Goal: Task Accomplishment & Management: Manage account settings

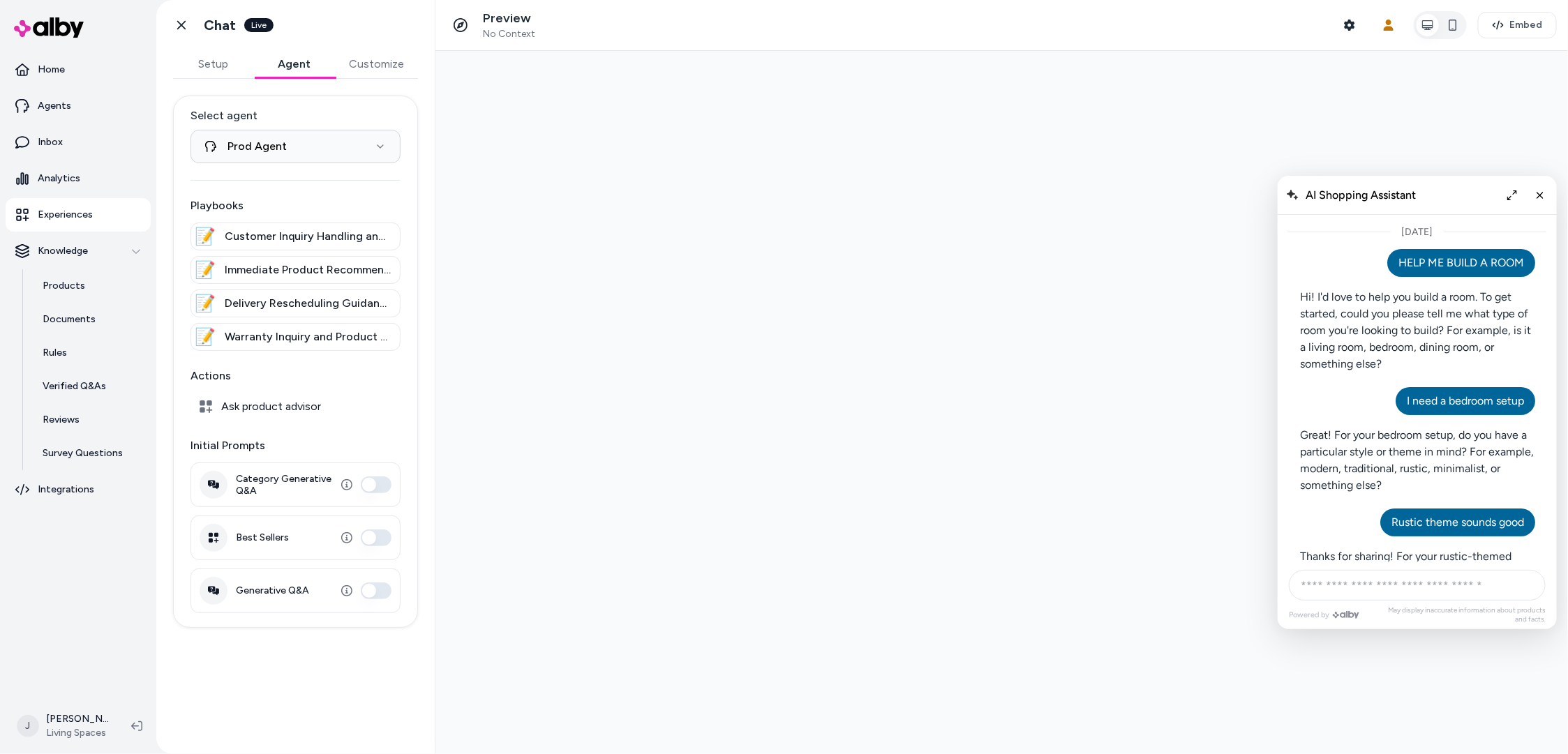
scroll to position [1037, 0]
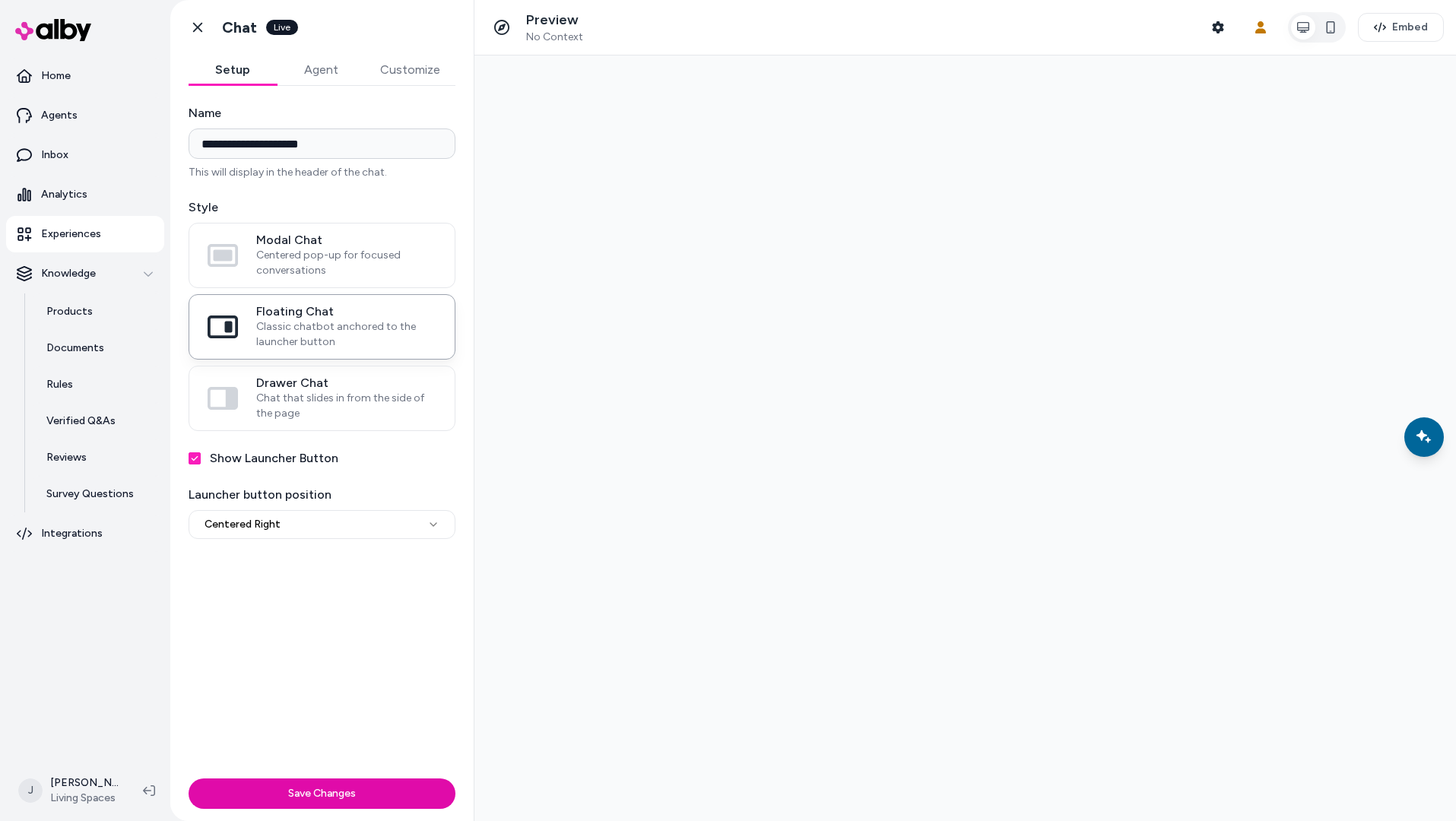
click at [802, 126] on div at bounding box center [965, 438] width 981 height 766
click at [197, 35] on icon at bounding box center [197, 27] width 15 height 15
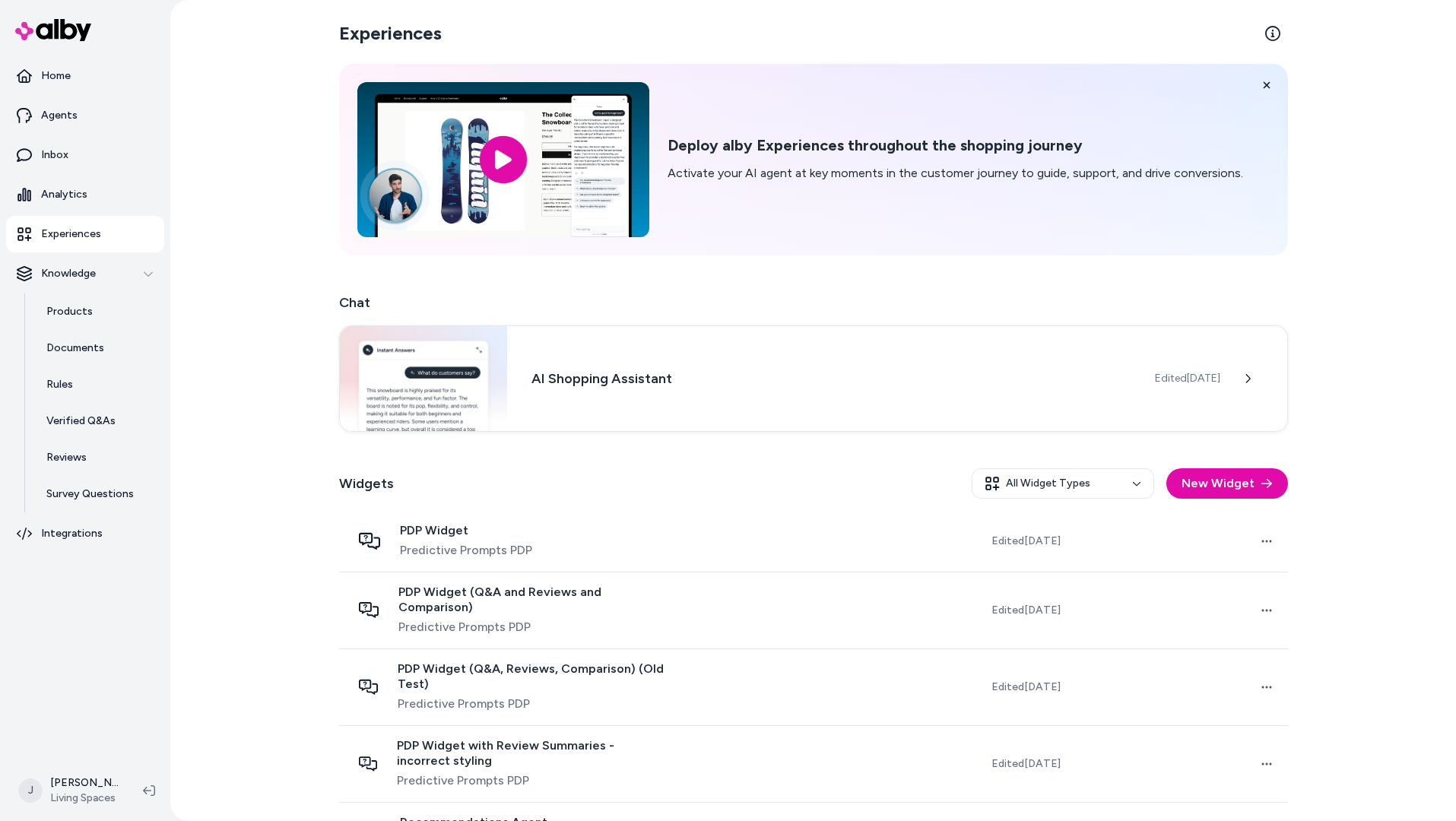
click at [199, 28] on div "Experiences Deploy alby Experiences throughout the shopping journey Activate yo…" at bounding box center [813, 410] width 1285 height 821
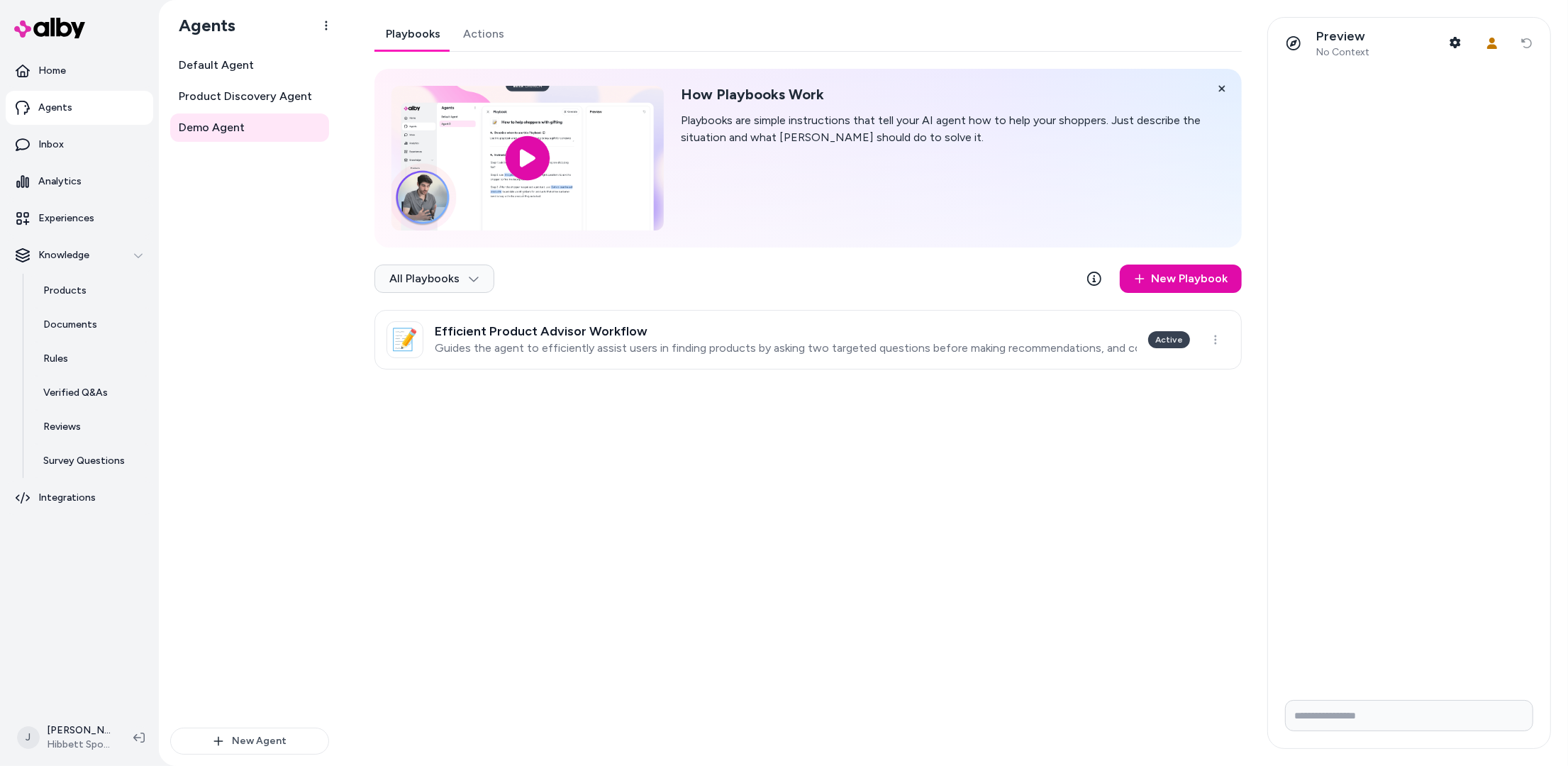
click at [312, 425] on div "Default Agent Product Discovery Agent Demo Agent" at bounding box center [250, 389] width 159 height 677
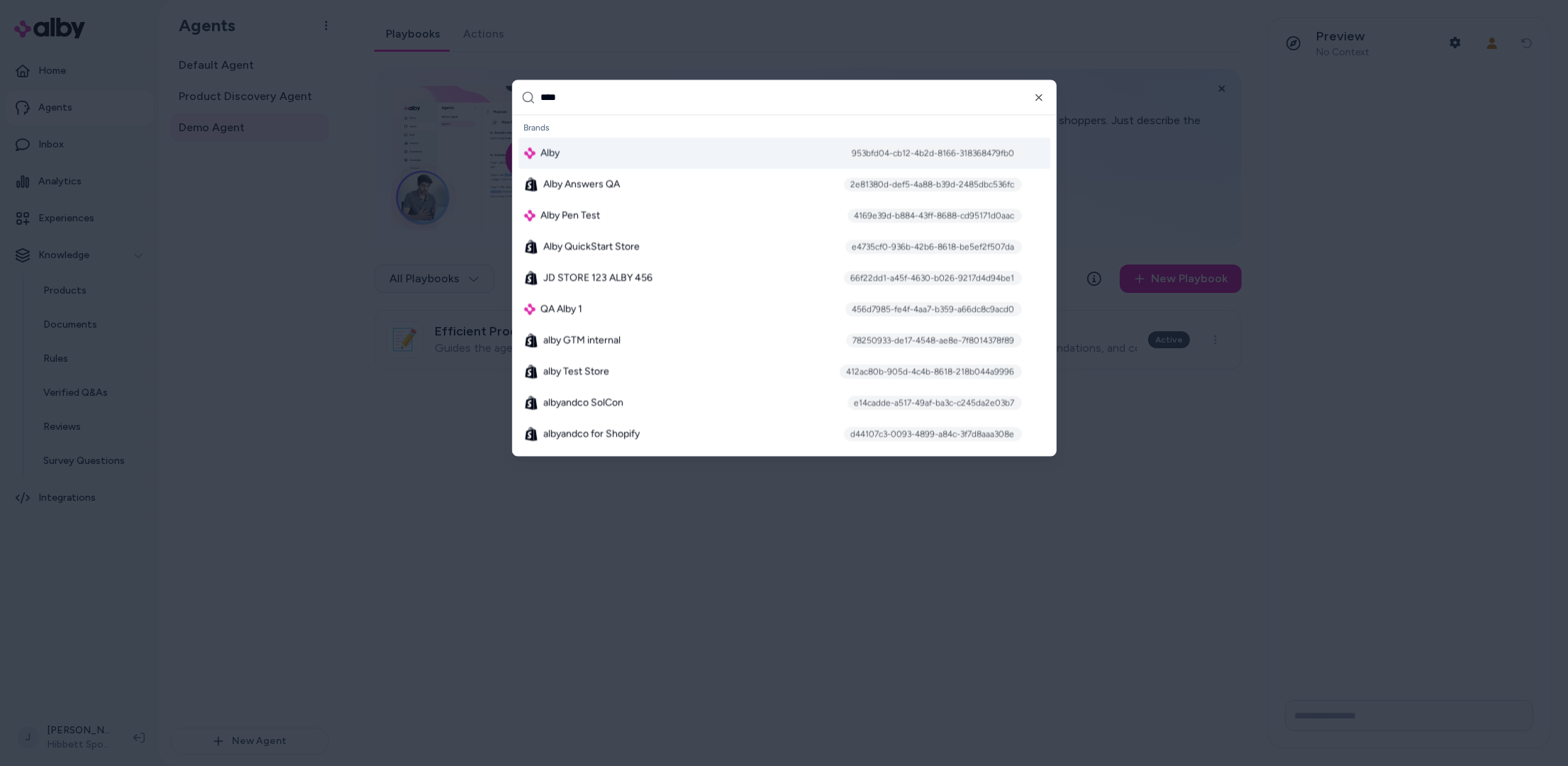
type input "****"
click at [577, 153] on div "Alby 953bfd04-cb12-4b2d-8166-318368479fb0" at bounding box center [784, 153] width 532 height 31
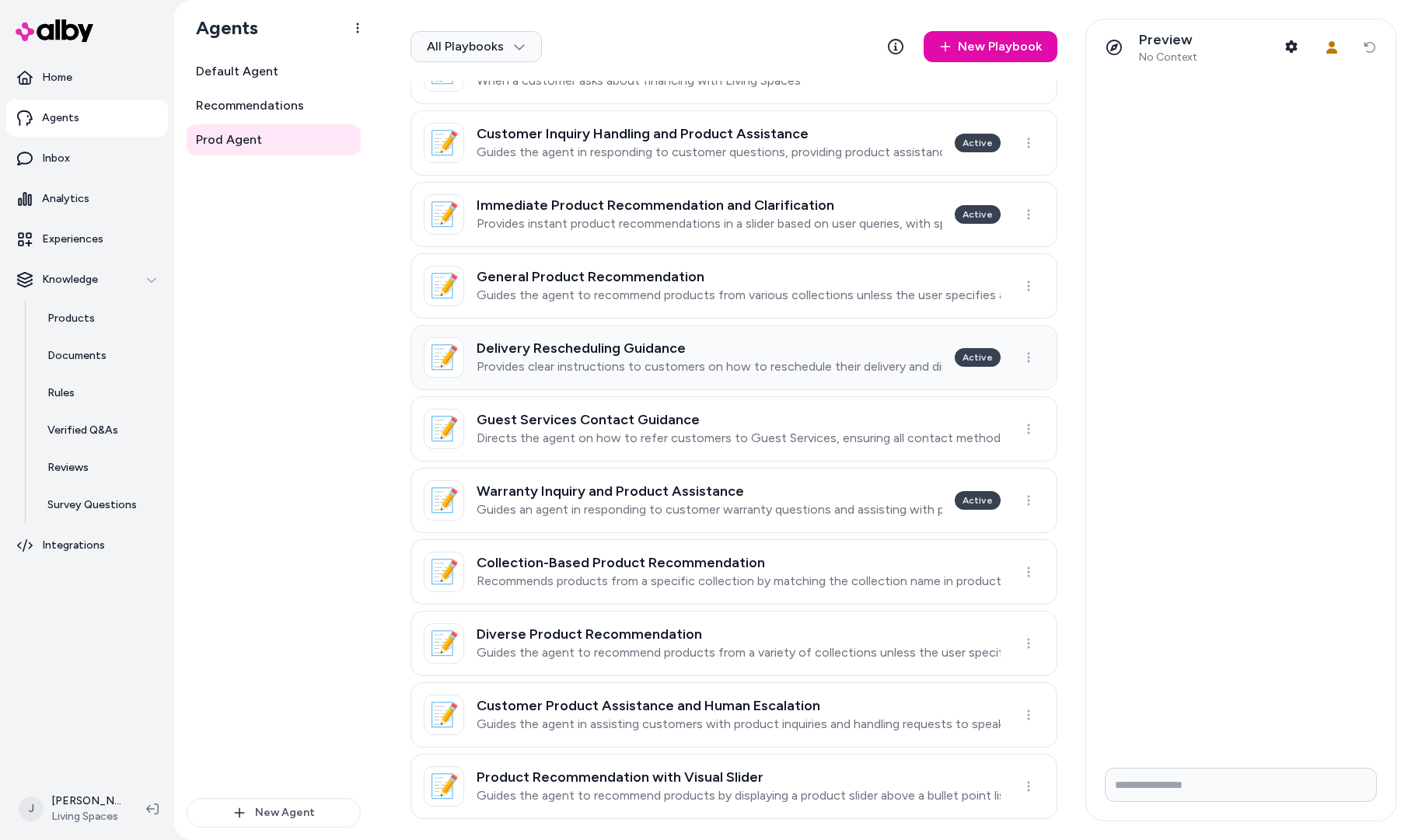
scroll to position [328, 0]
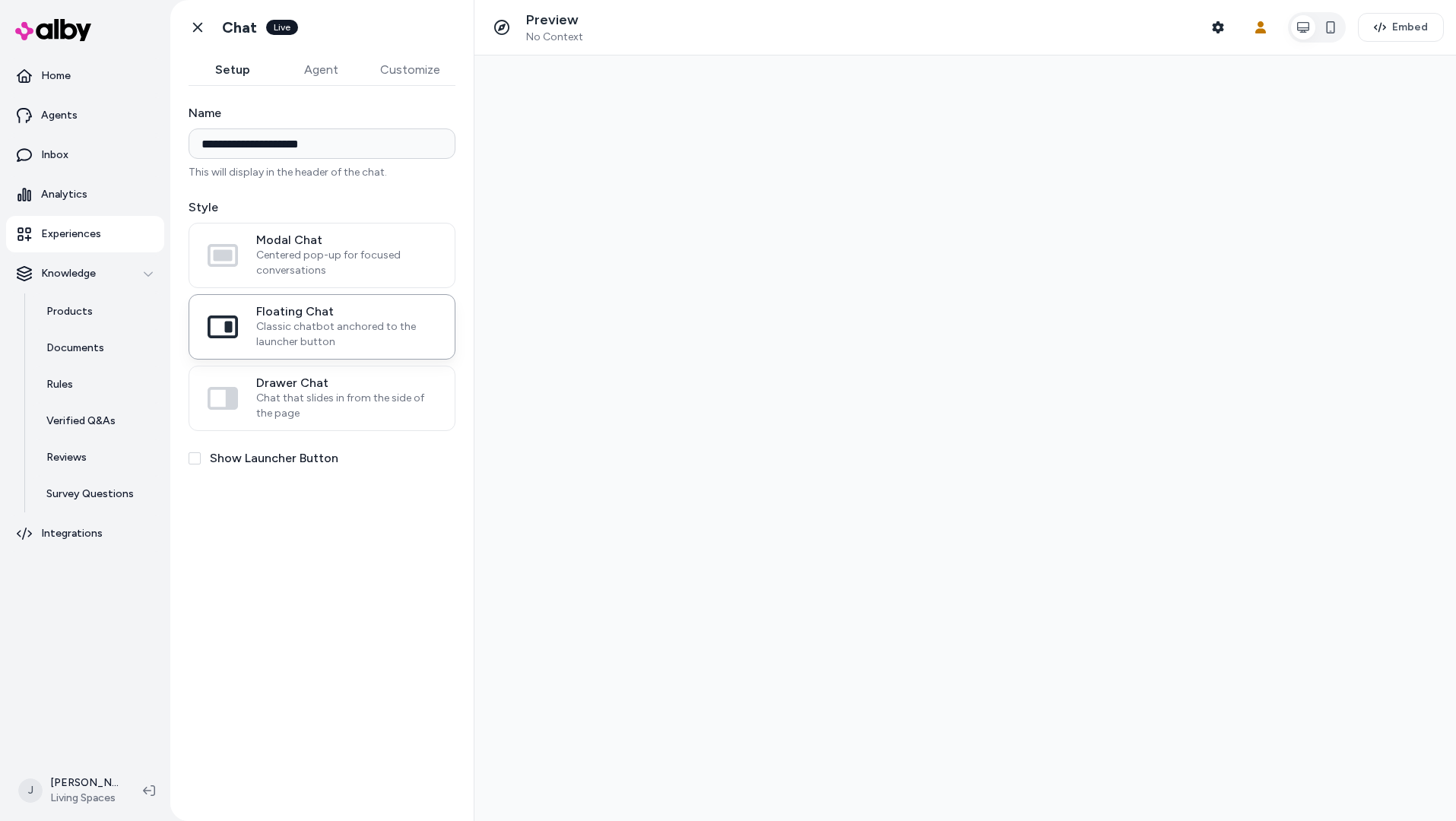
type input "**********"
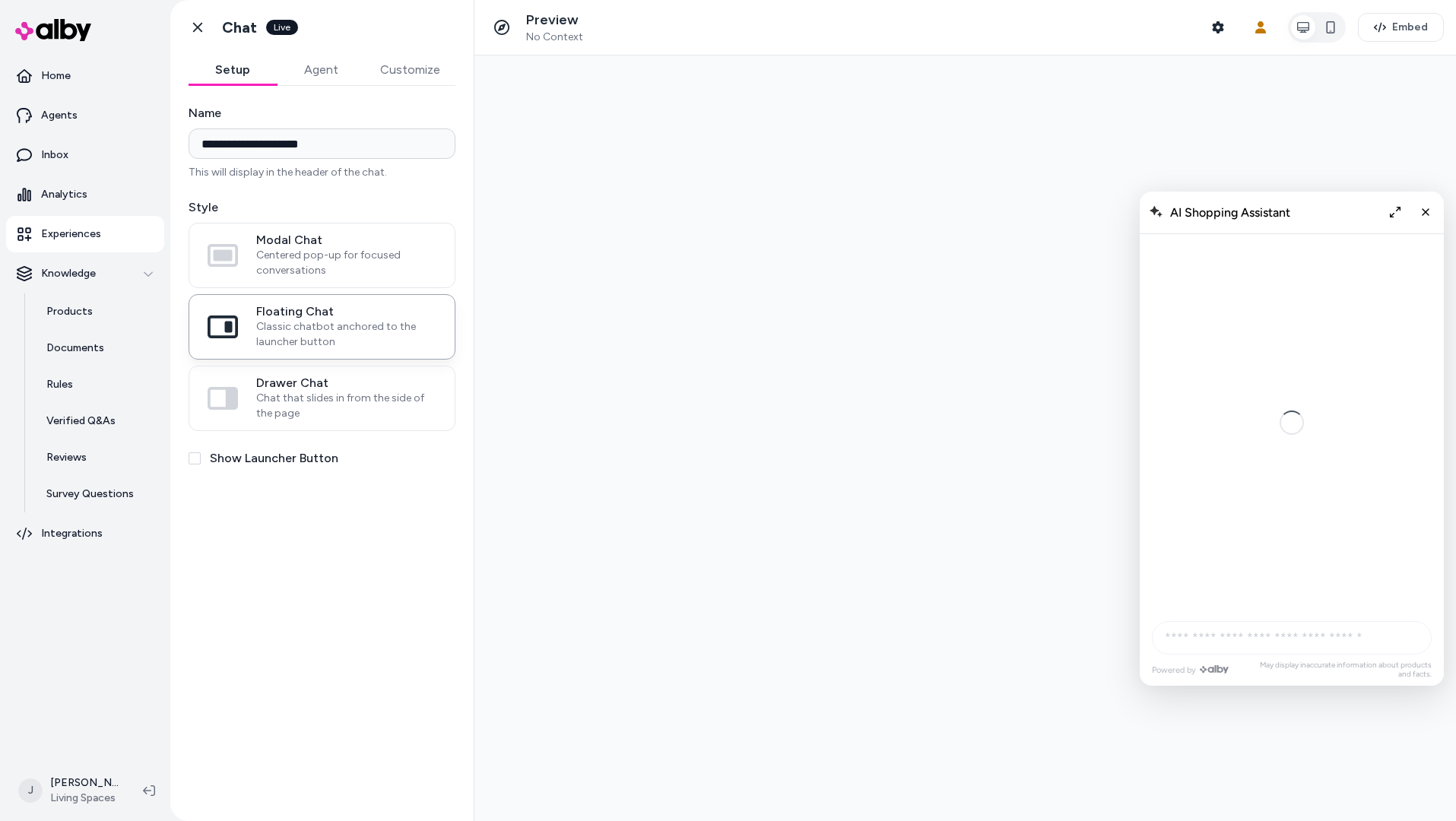
scroll to position [1139, 0]
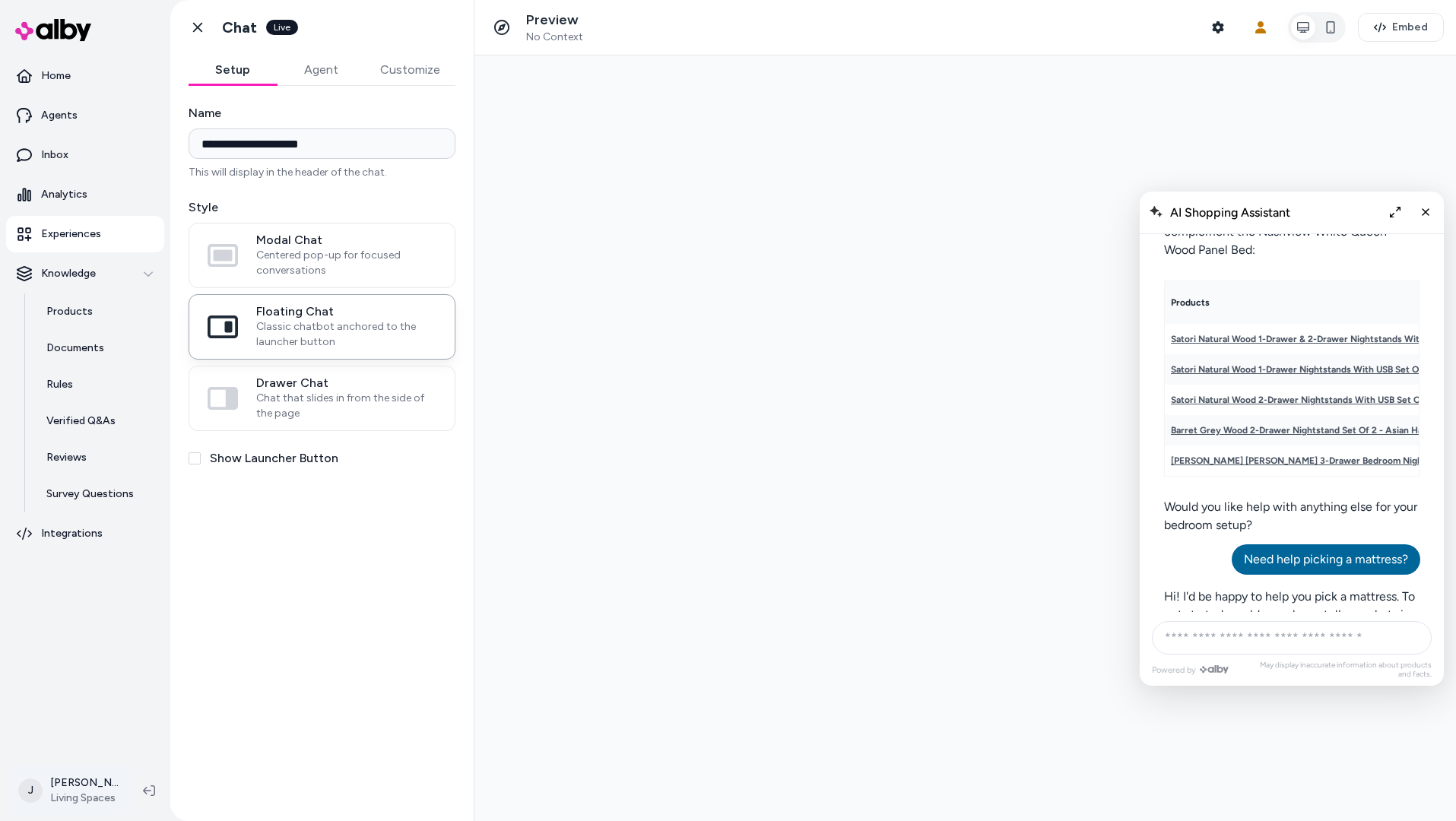
click at [84, 795] on html "**********" at bounding box center [728, 410] width 1456 height 821
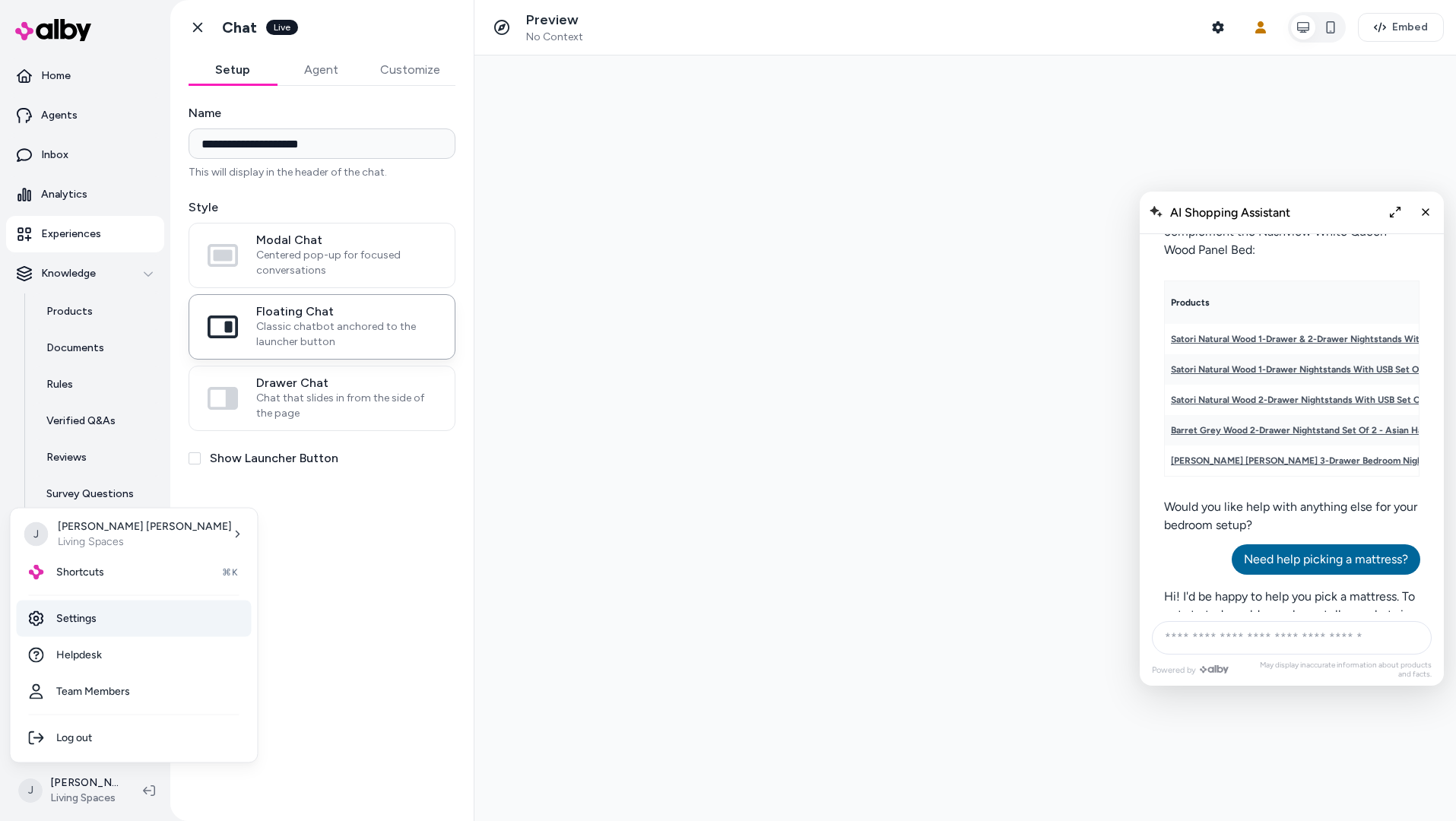
click at [121, 624] on link "Settings" at bounding box center [133, 619] width 235 height 36
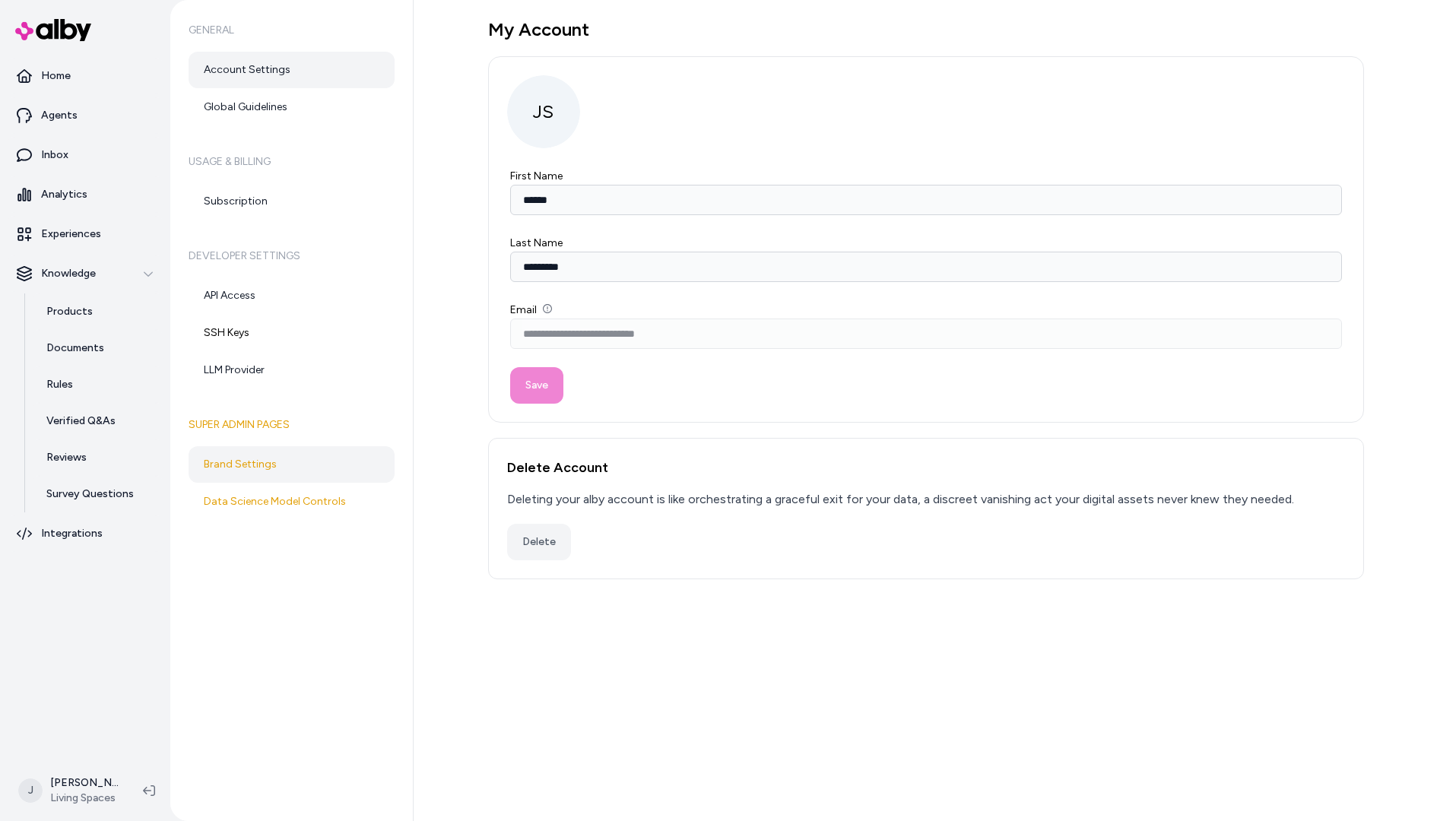
click at [253, 470] on link "Brand Settings" at bounding box center [291, 465] width 206 height 36
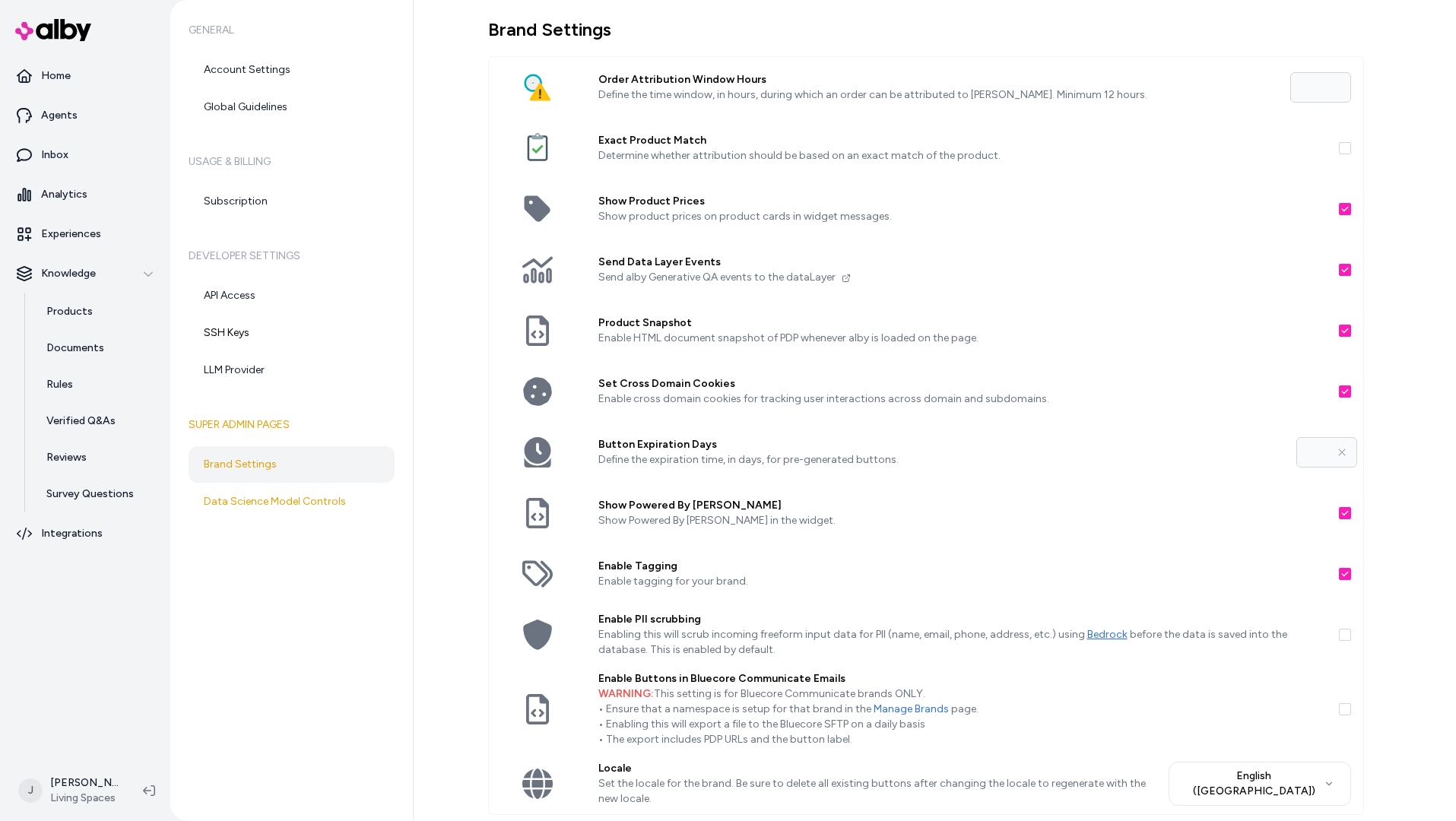
click at [1342, 516] on button "Show Powered By Alby" at bounding box center [1344, 513] width 12 height 12
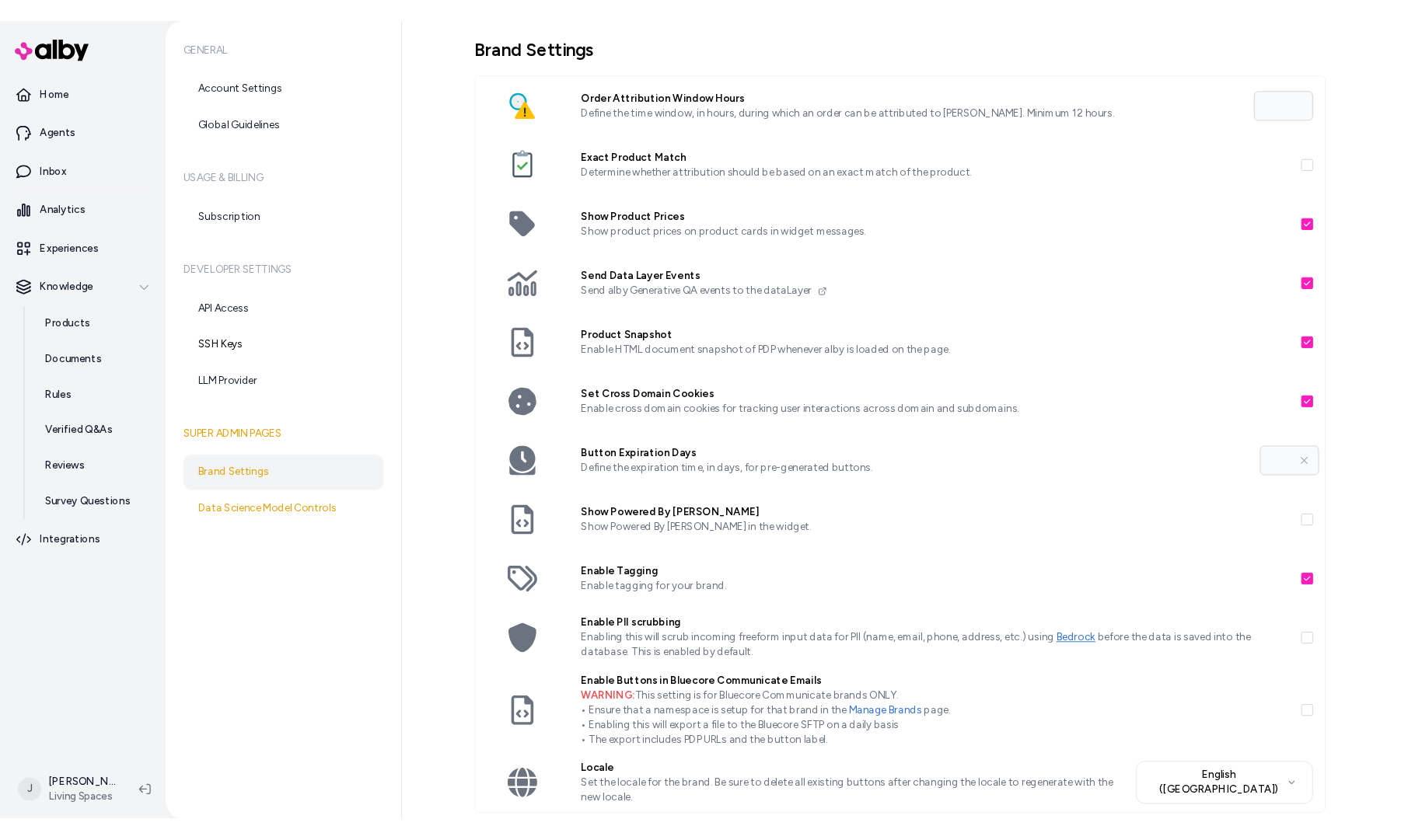
scroll to position [44, 0]
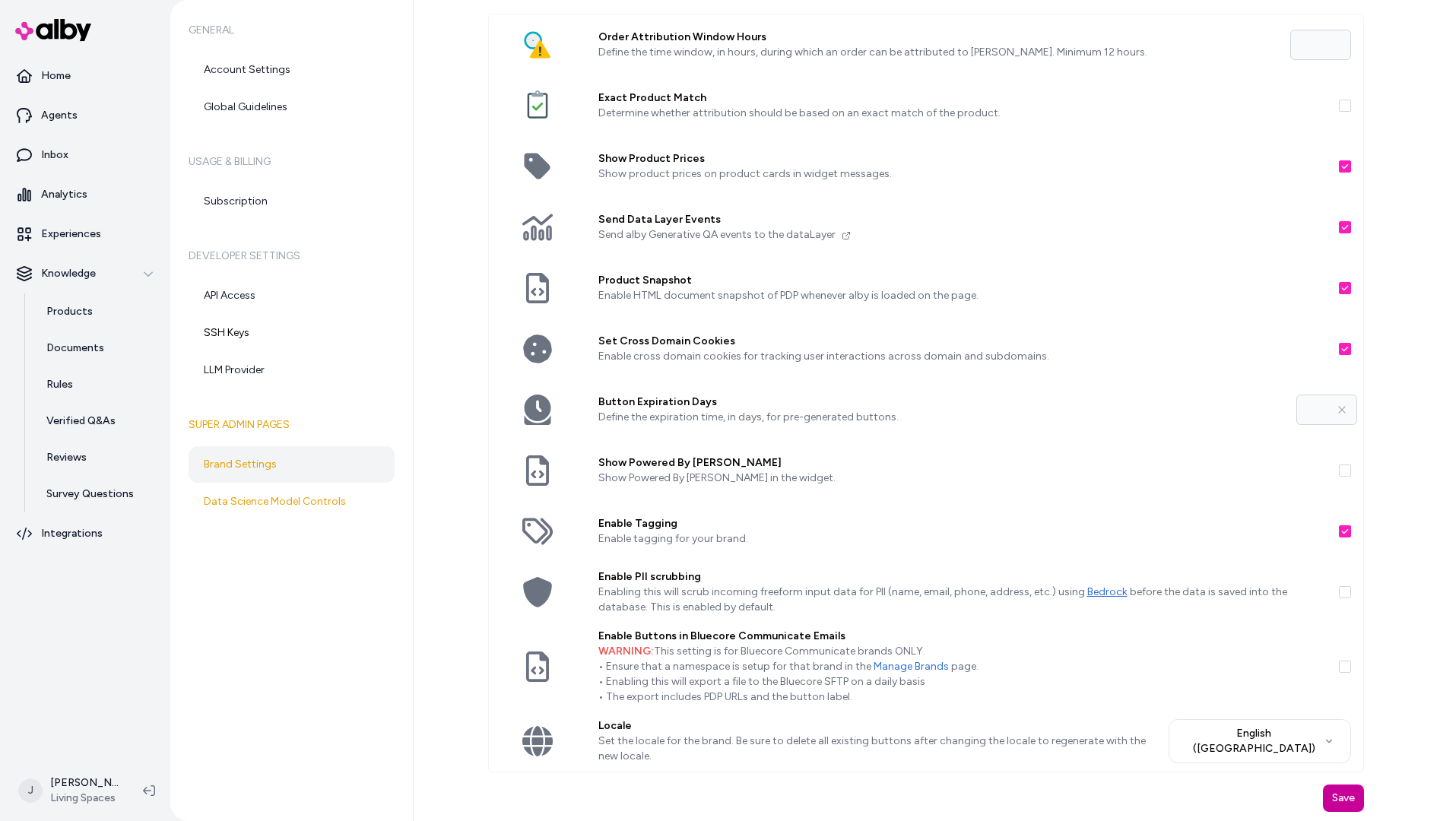
click at [1338, 793] on button "Save" at bounding box center [1343, 798] width 41 height 27
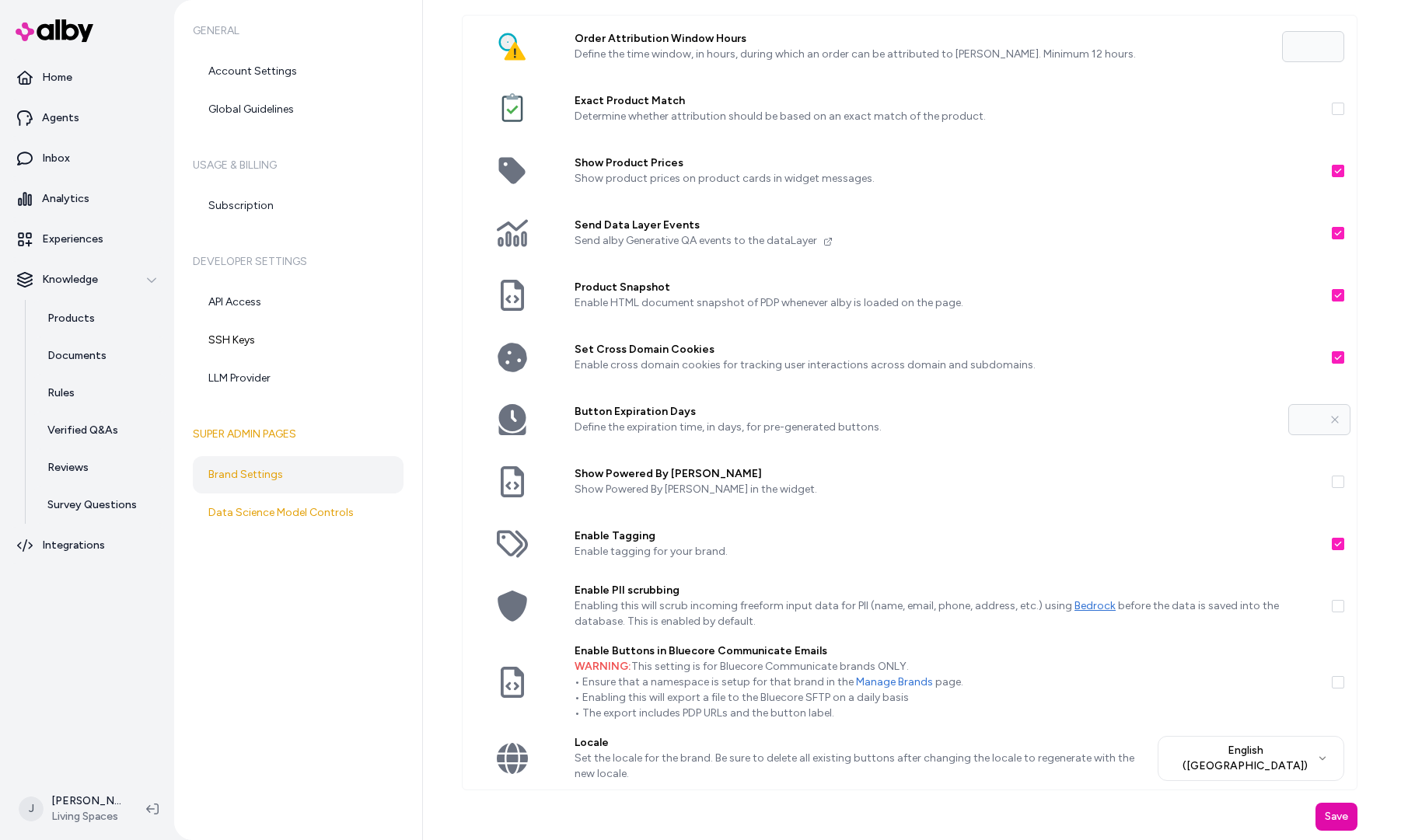
scroll to position [43, 0]
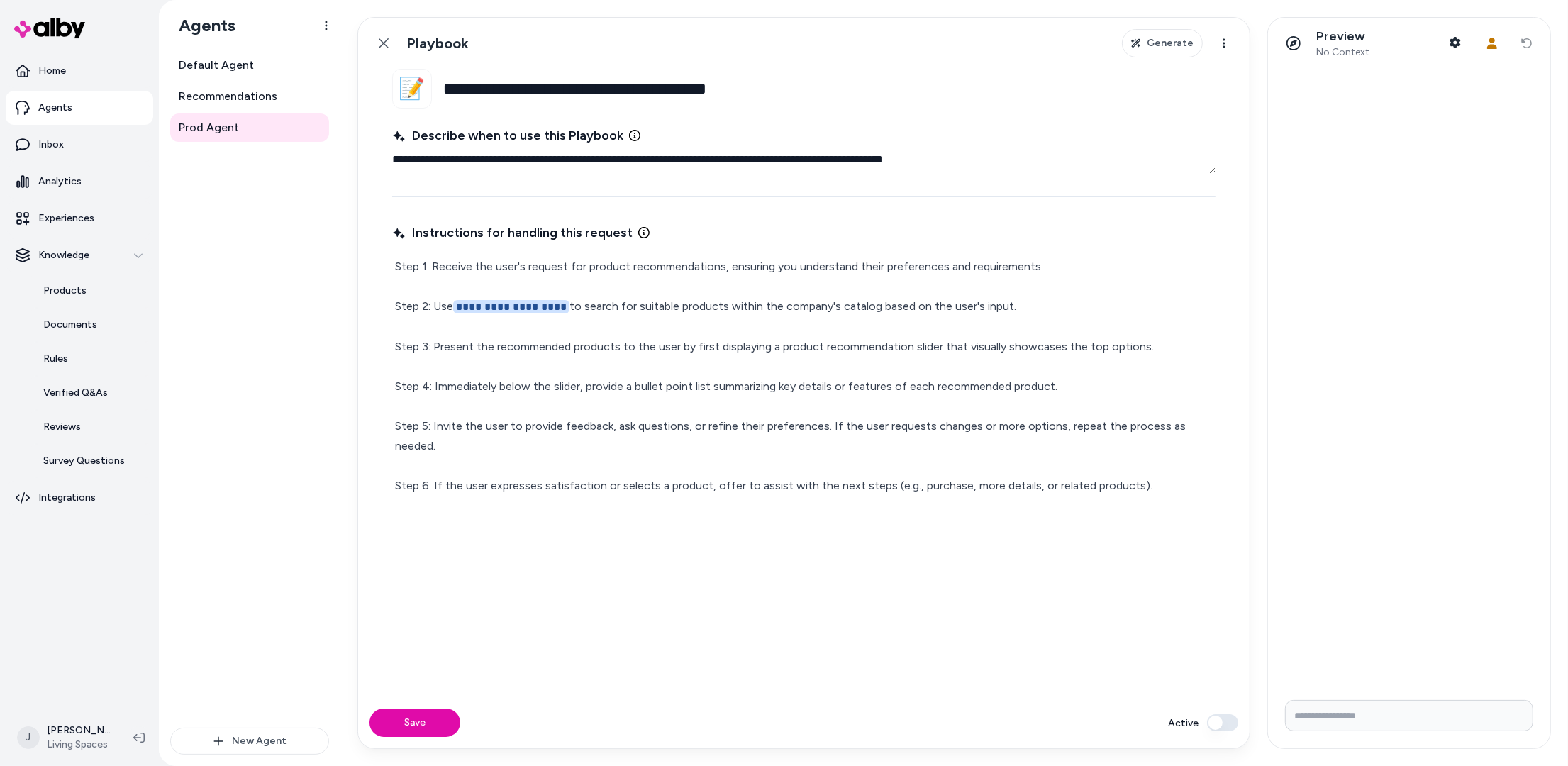
click at [1220, 722] on button "Active" at bounding box center [1222, 723] width 31 height 17
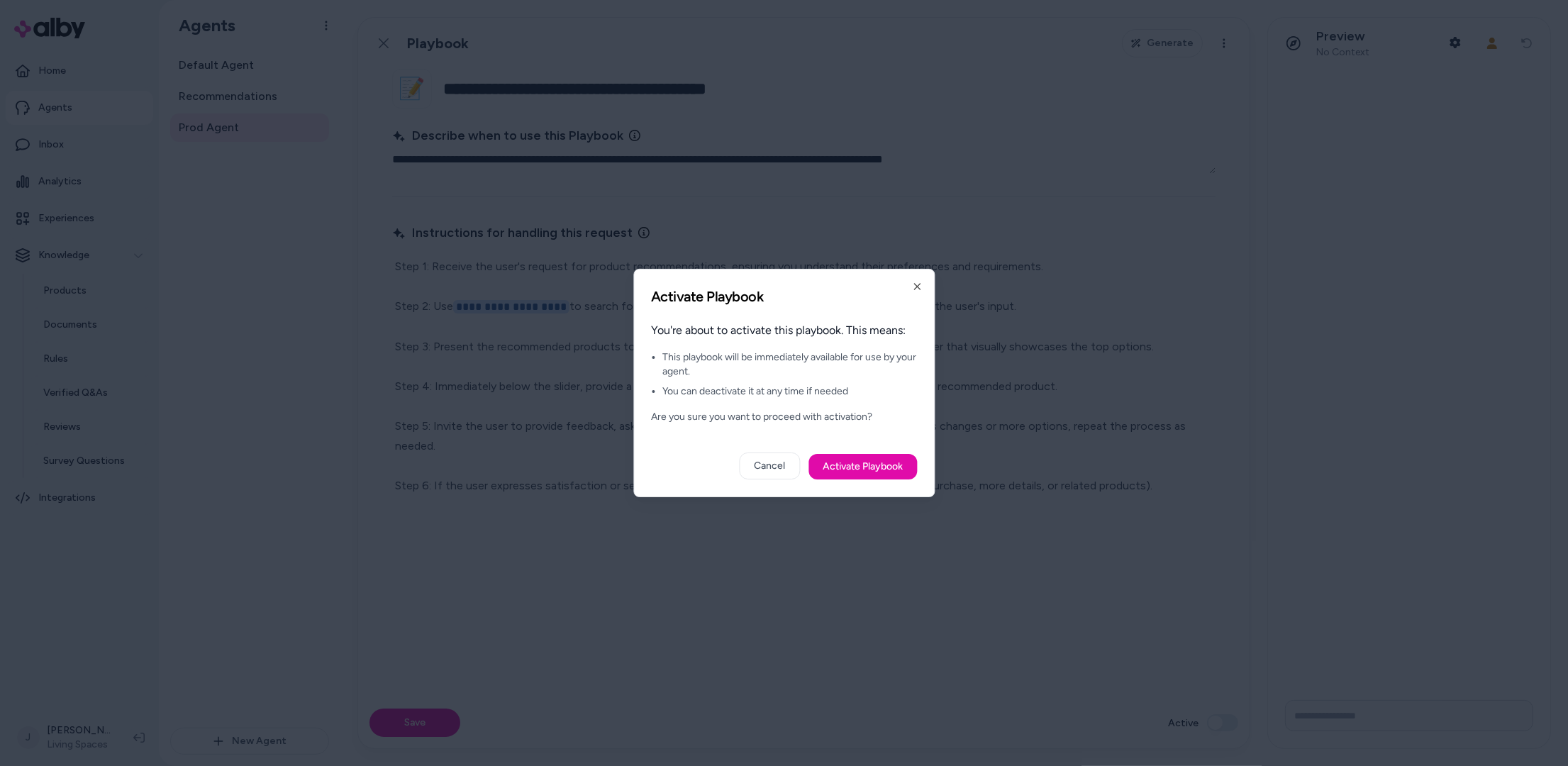
drag, startPoint x: 856, startPoint y: 461, endPoint x: 818, endPoint y: 480, distance: 42.5
click at [856, 461] on button "Activate Playbook" at bounding box center [863, 467] width 108 height 25
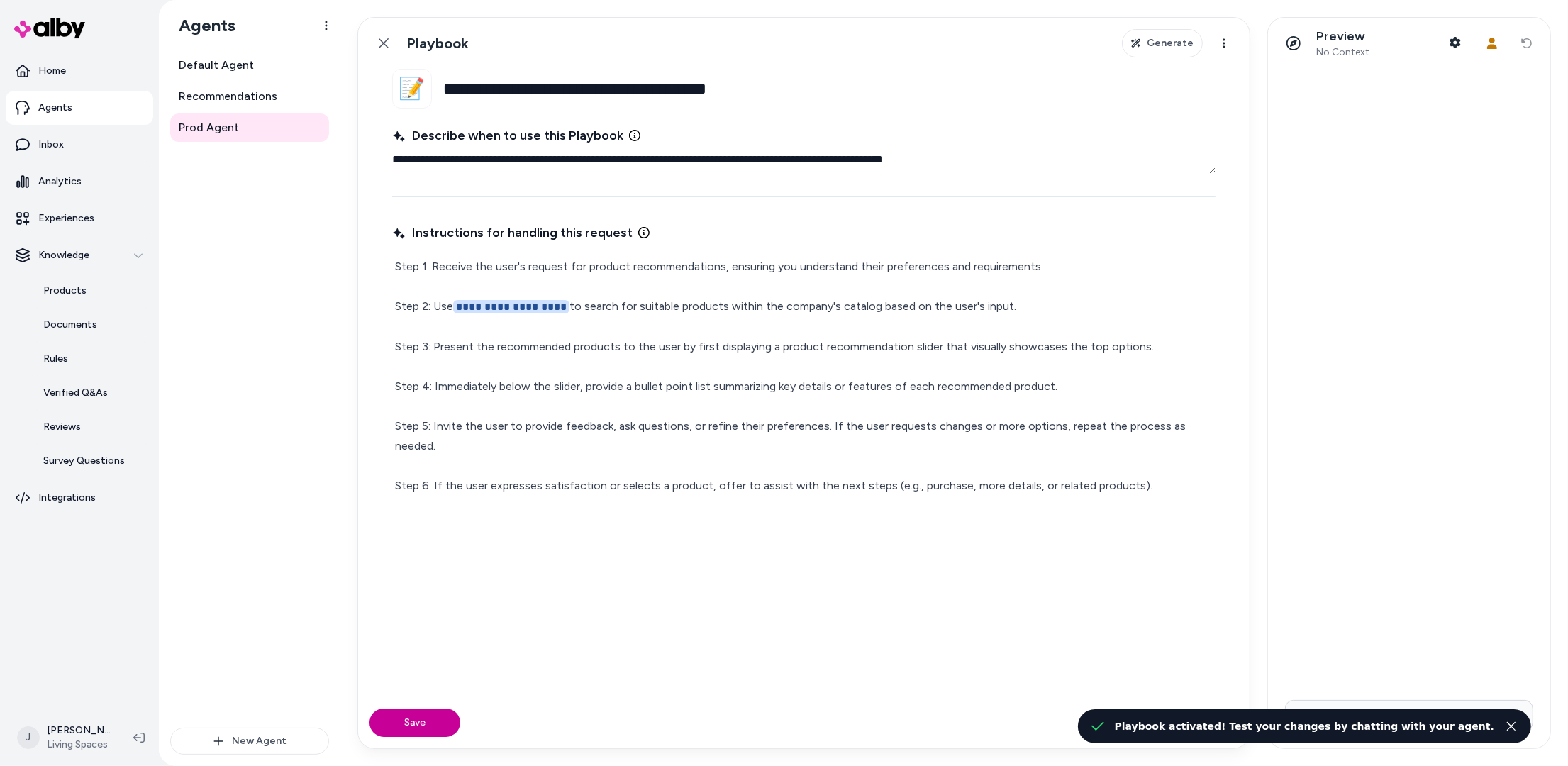
click at [414, 726] on button "Save" at bounding box center [414, 723] width 91 height 28
type textarea "*"
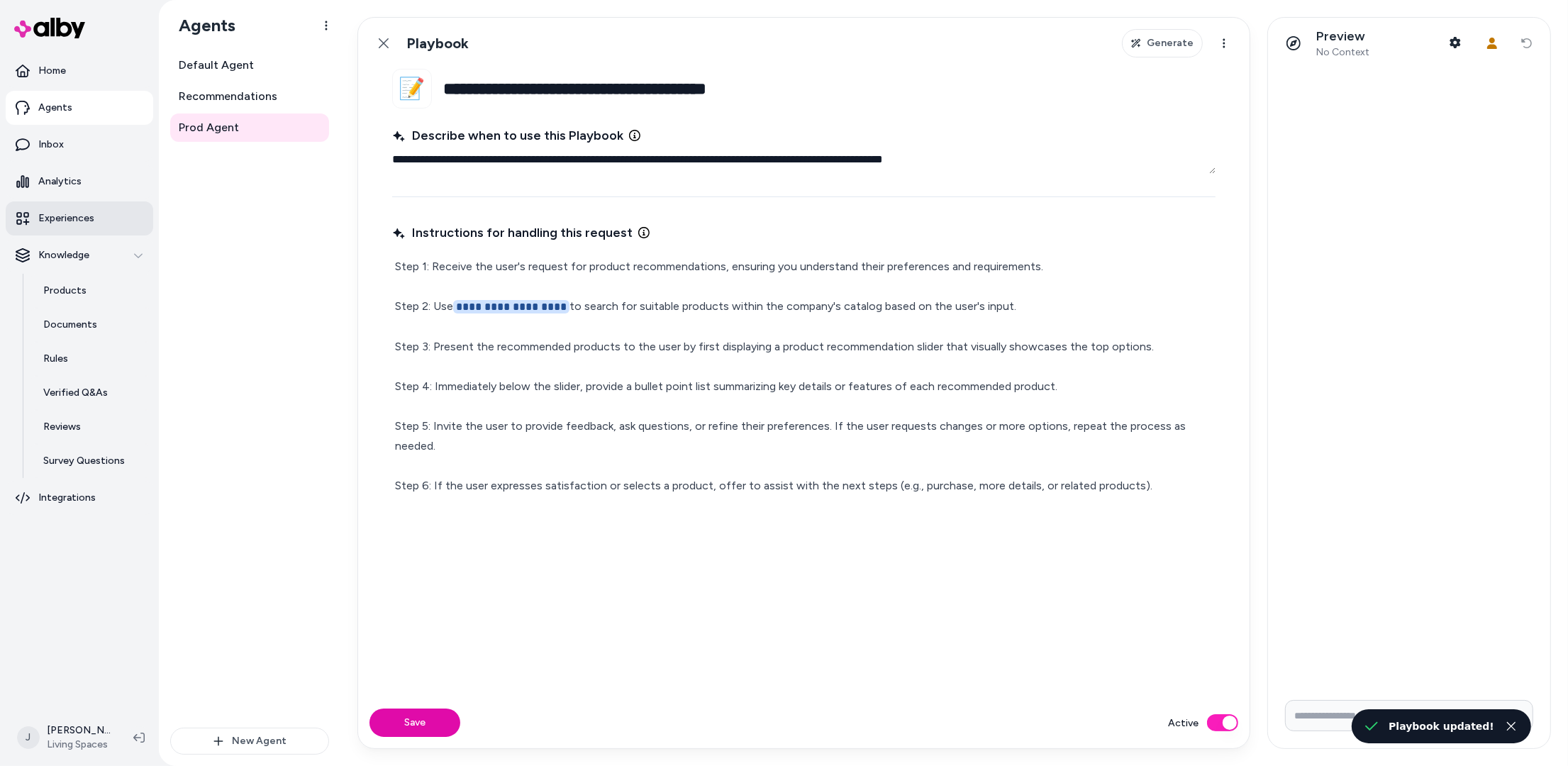
click at [61, 214] on p "Experiences" at bounding box center [66, 219] width 56 height 14
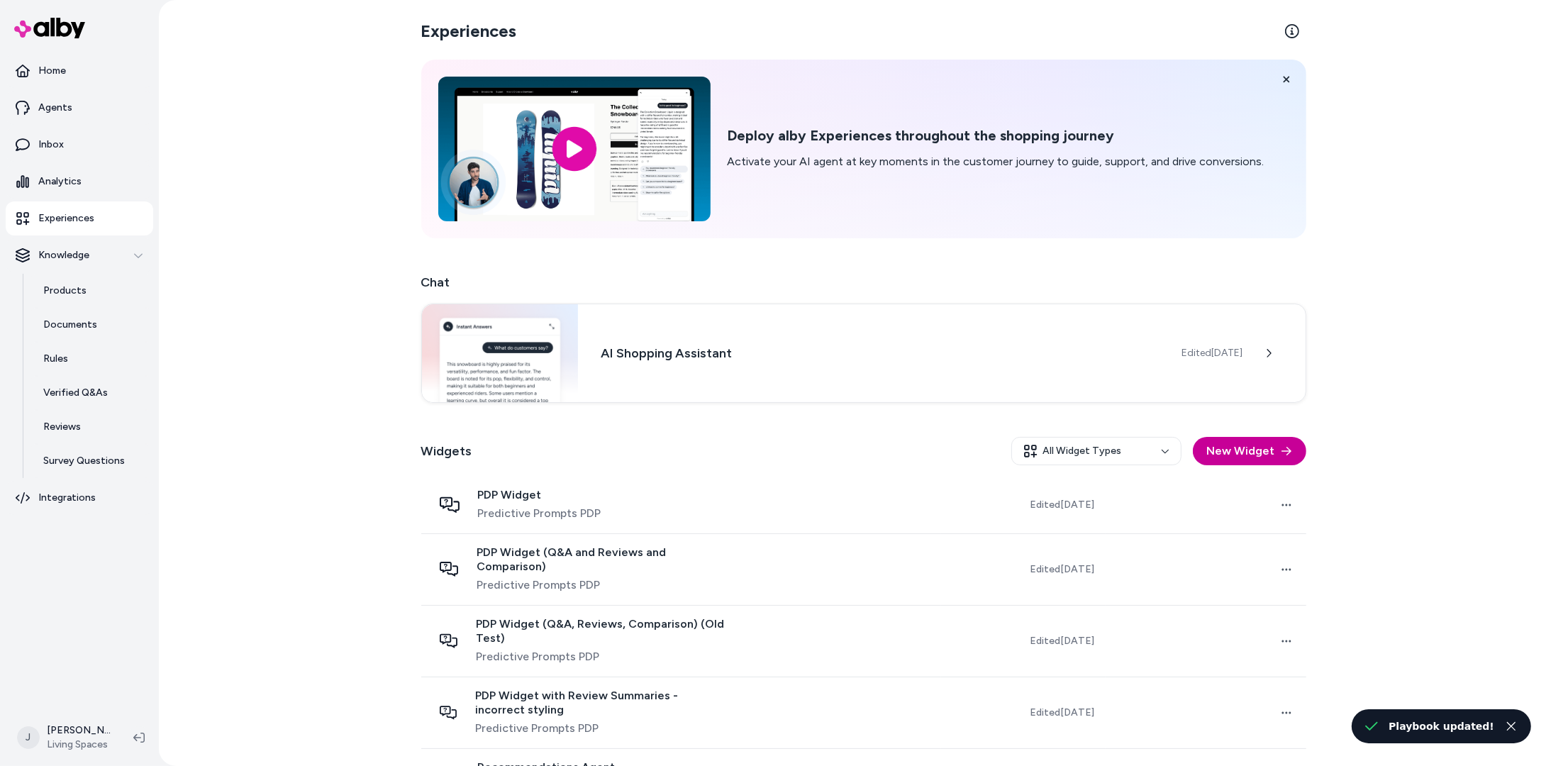
click at [1249, 456] on button "New Widget" at bounding box center [1250, 451] width 114 height 28
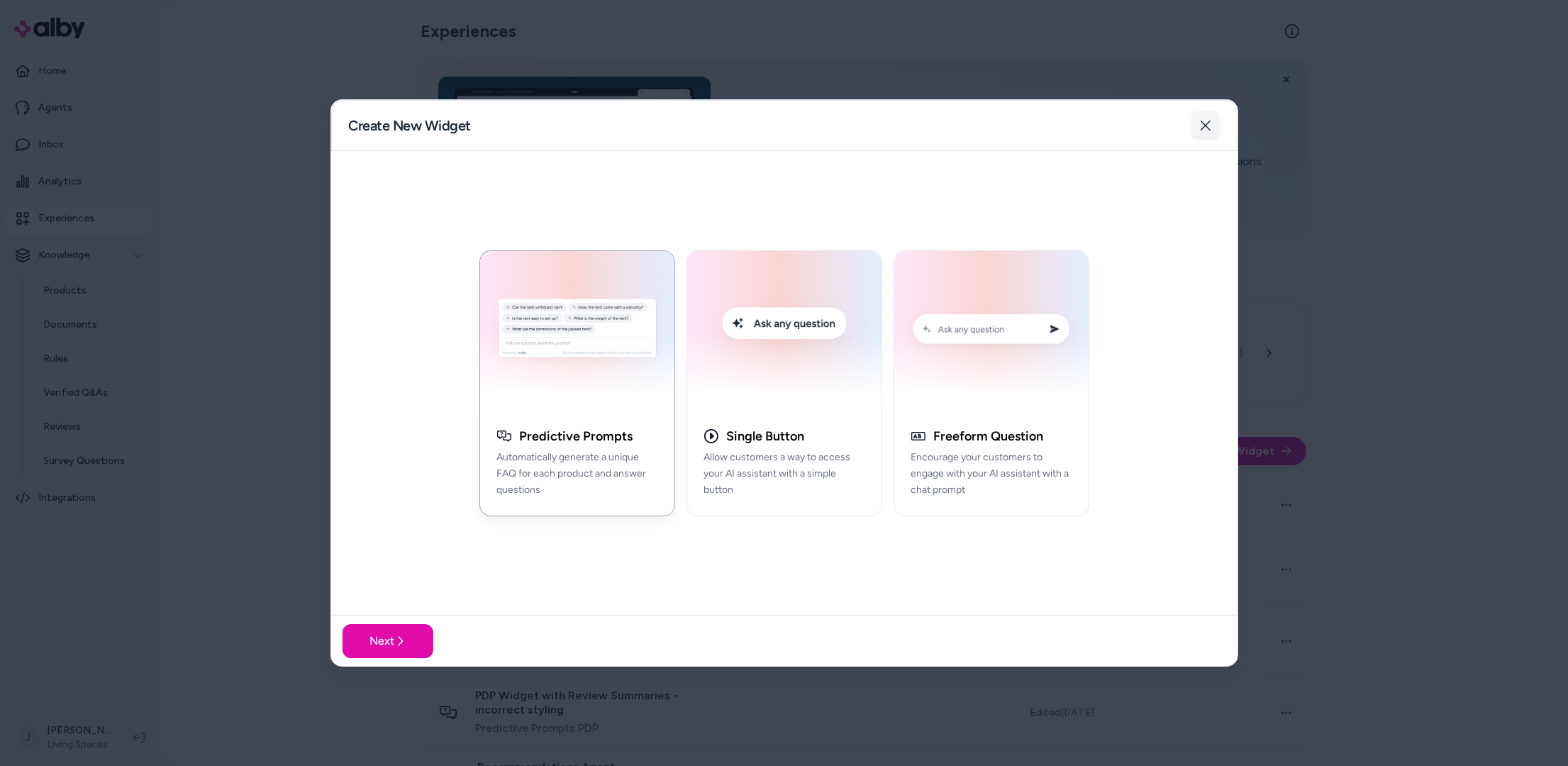
click at [1206, 125] on icon "button" at bounding box center [1205, 125] width 11 height 11
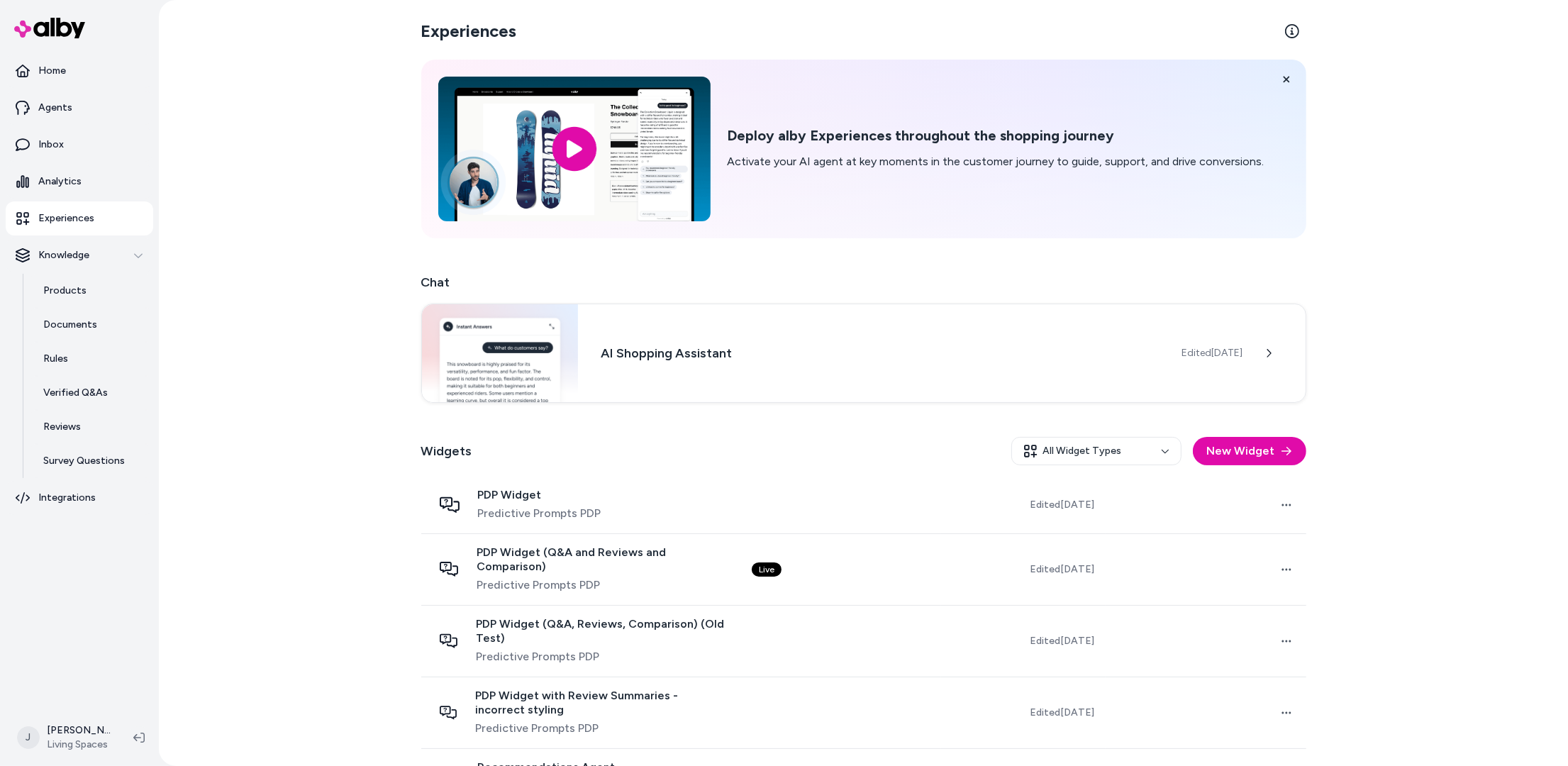
click at [977, 117] on div "Deploy alby Experiences throughout the shopping journey Activate your AI agent …" at bounding box center [863, 148] width 885 height 179
click at [884, 368] on div "AI Shopping Assistant Edited Aug 4, 2025" at bounding box center [863, 352] width 885 height 99
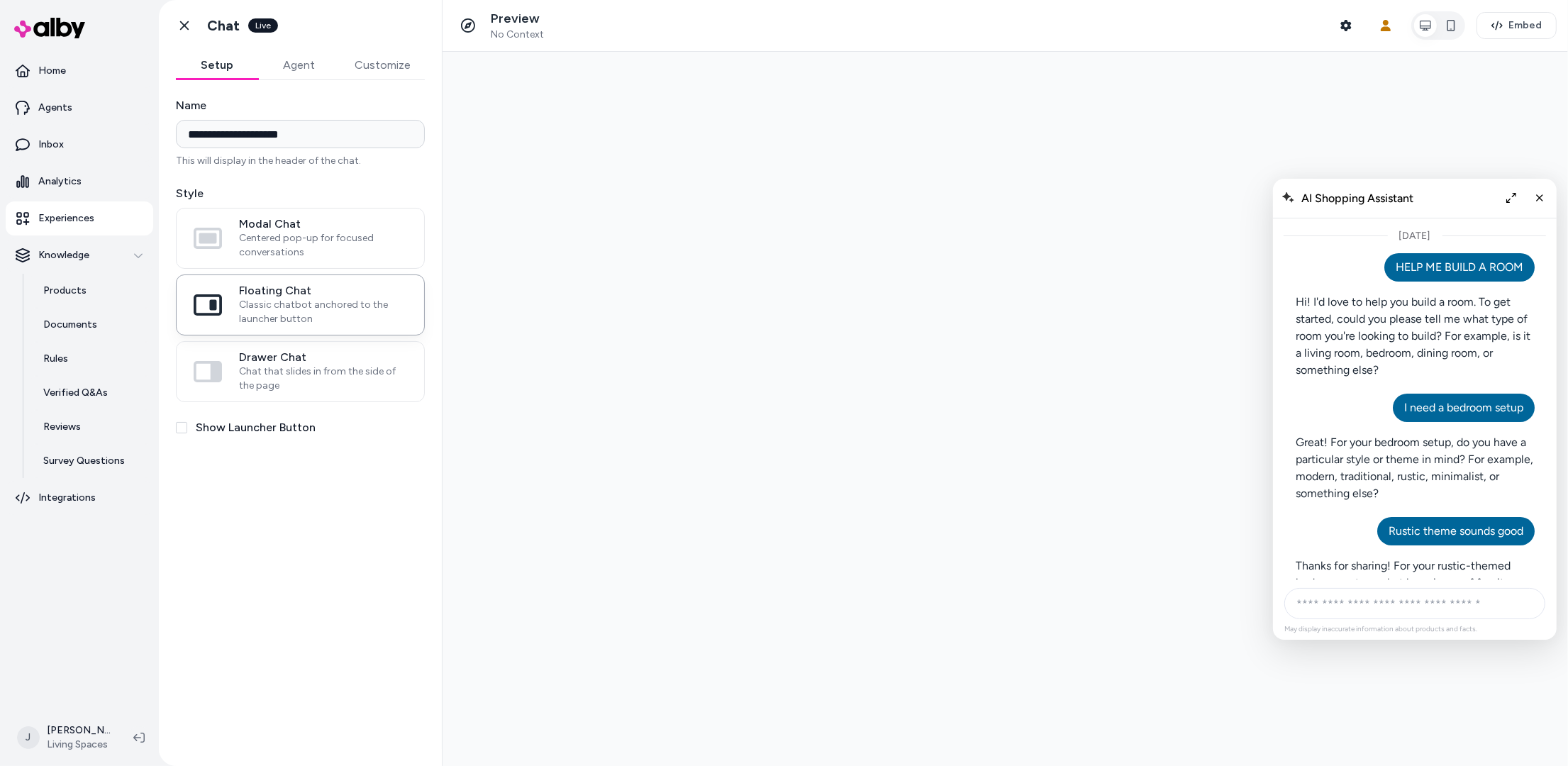
scroll to position [1054, 0]
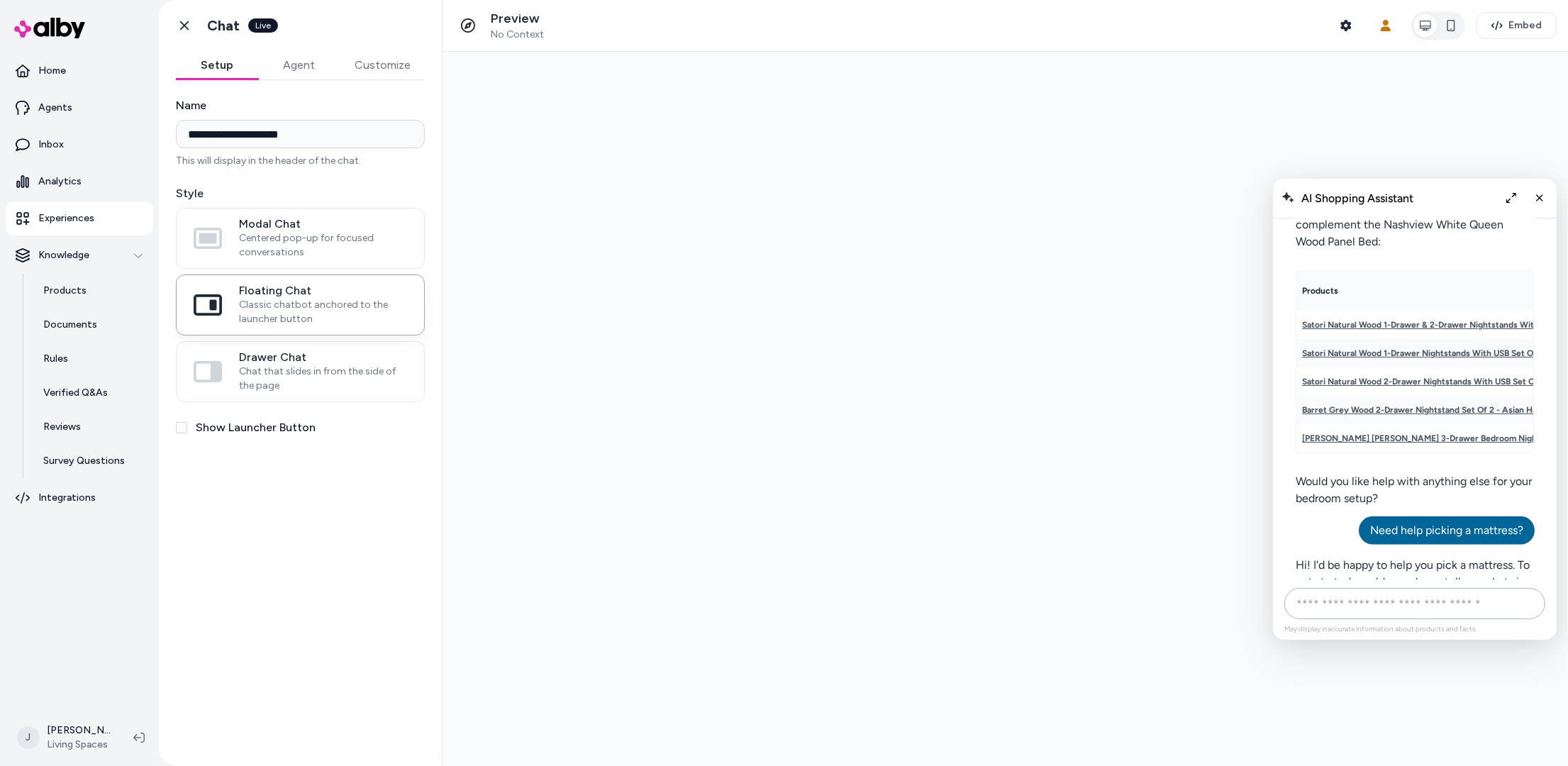
click at [1382, 613] on input "AI Shopping Assistant" at bounding box center [1415, 602] width 261 height 31
type input "**********"
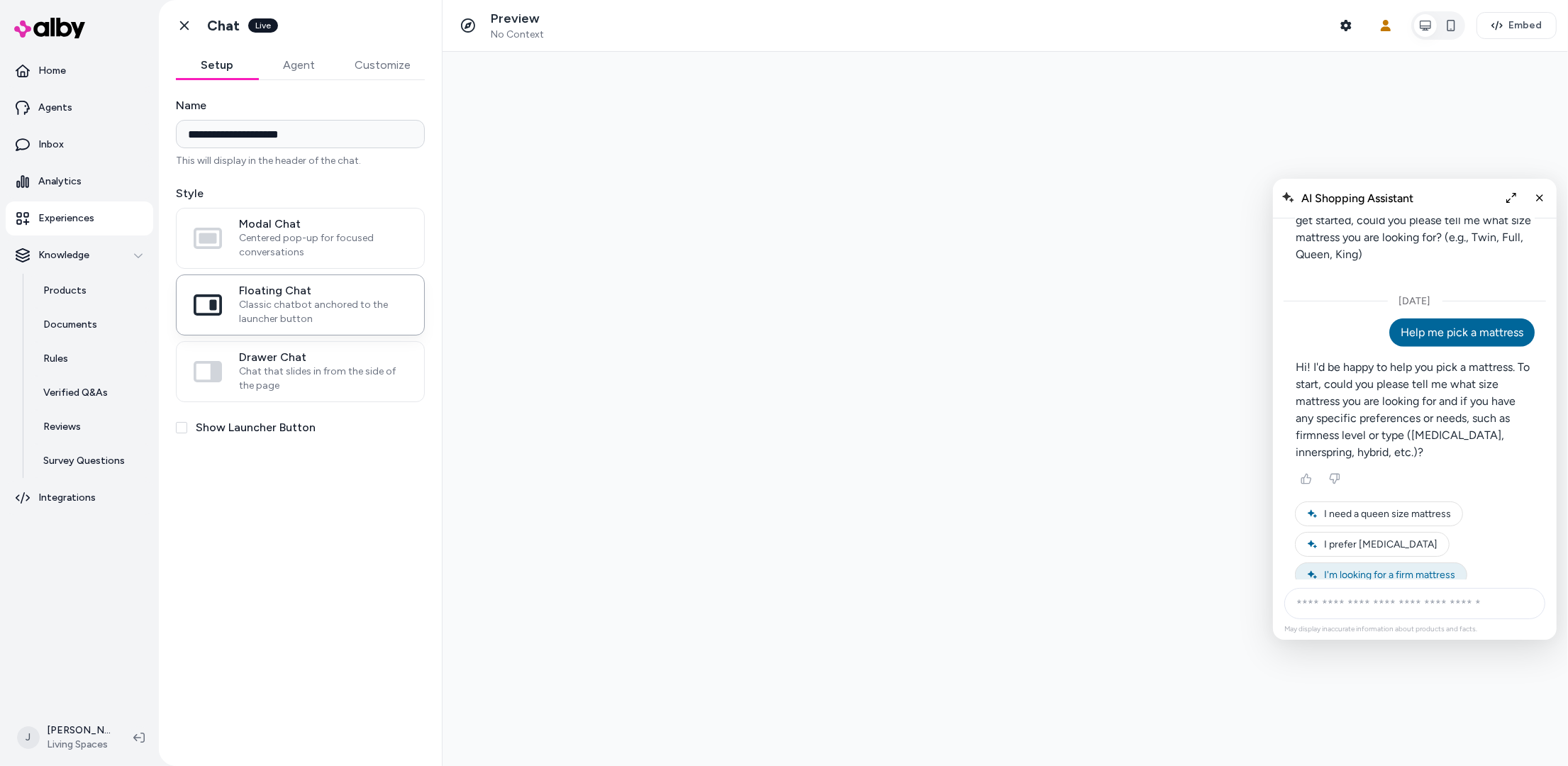
scroll to position [1431, 0]
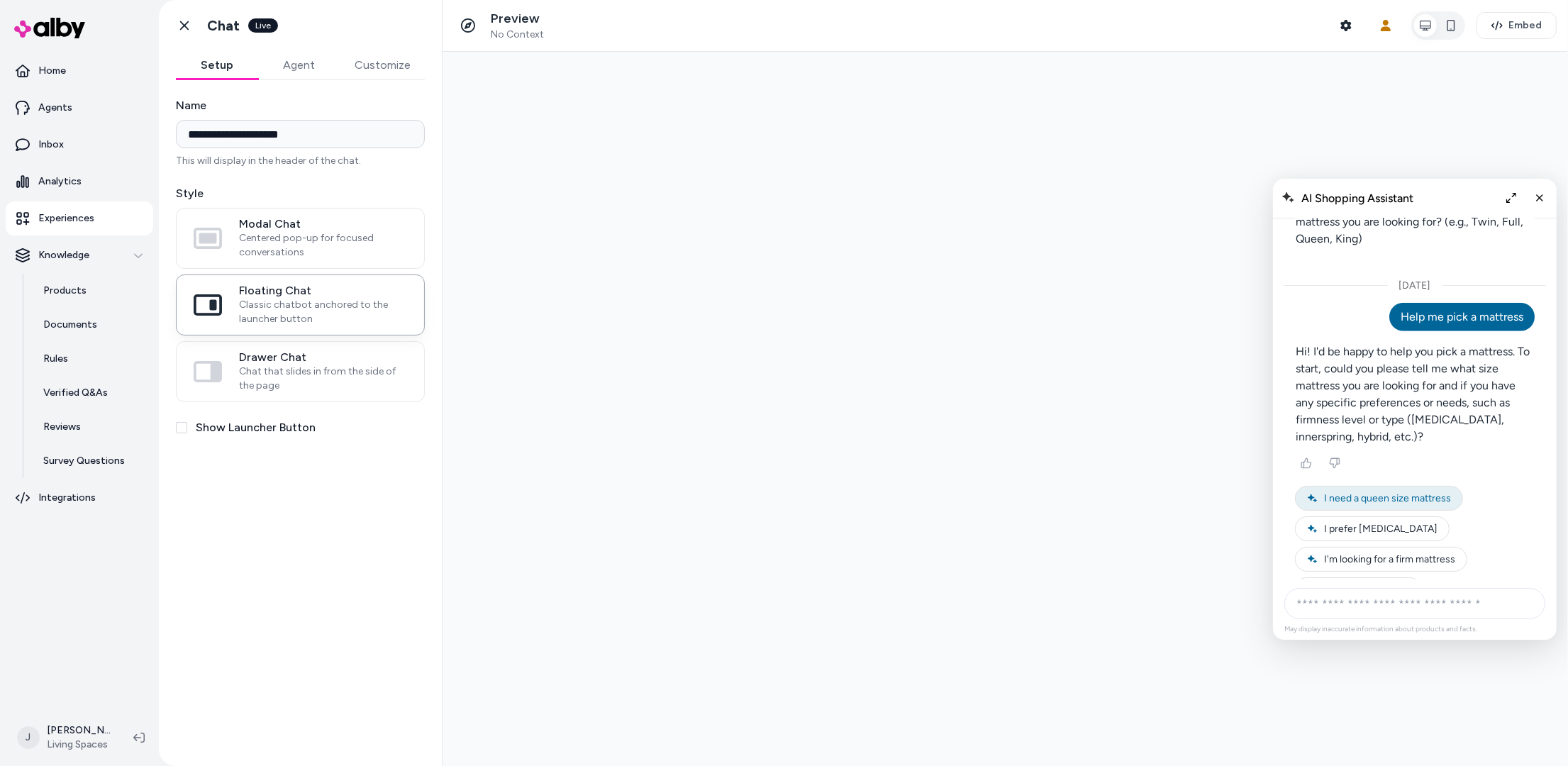
click at [1409, 491] on span "I need a queen size mattress" at bounding box center [1388, 497] width 127 height 12
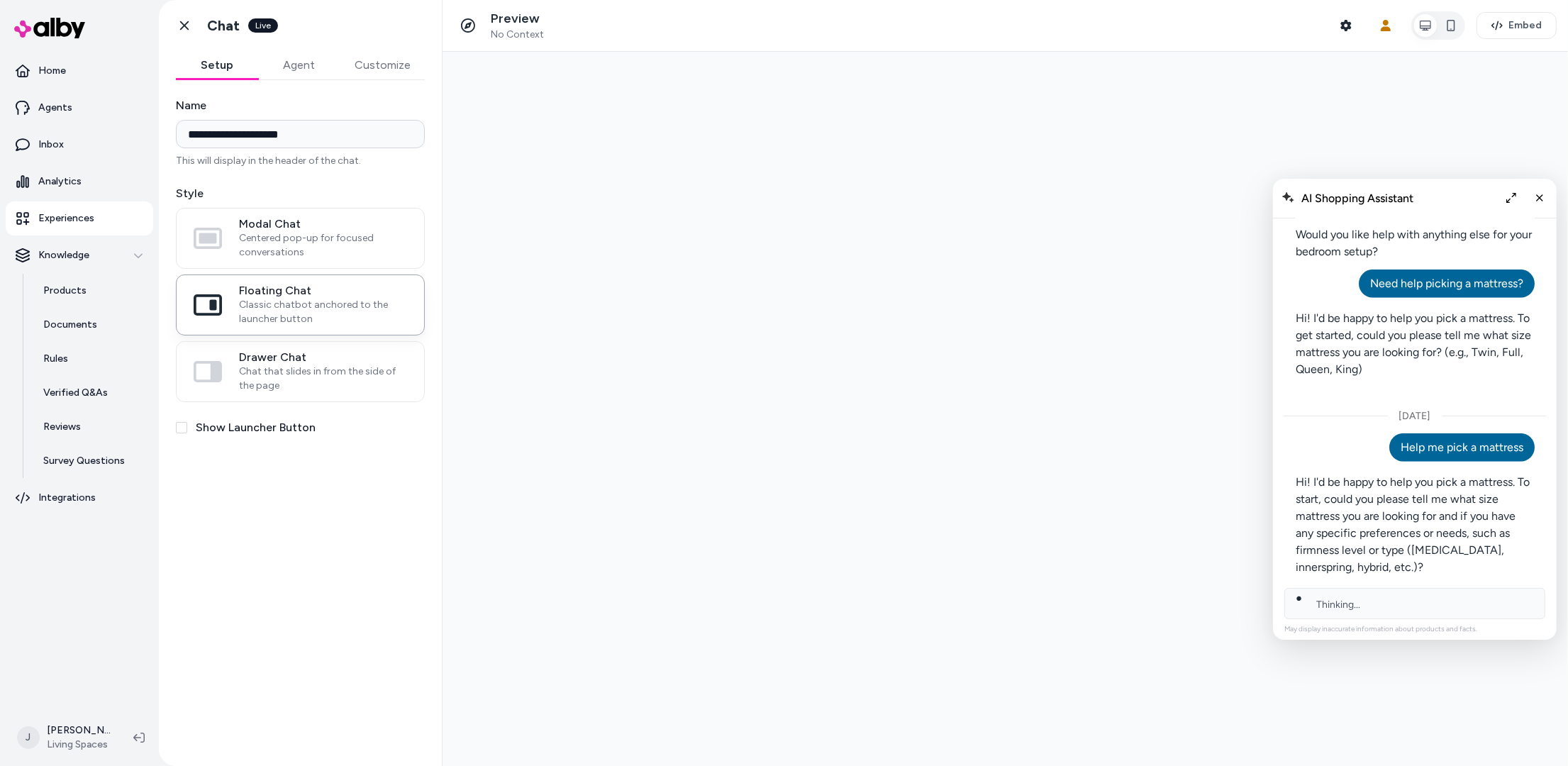
scroll to position [1348, 0]
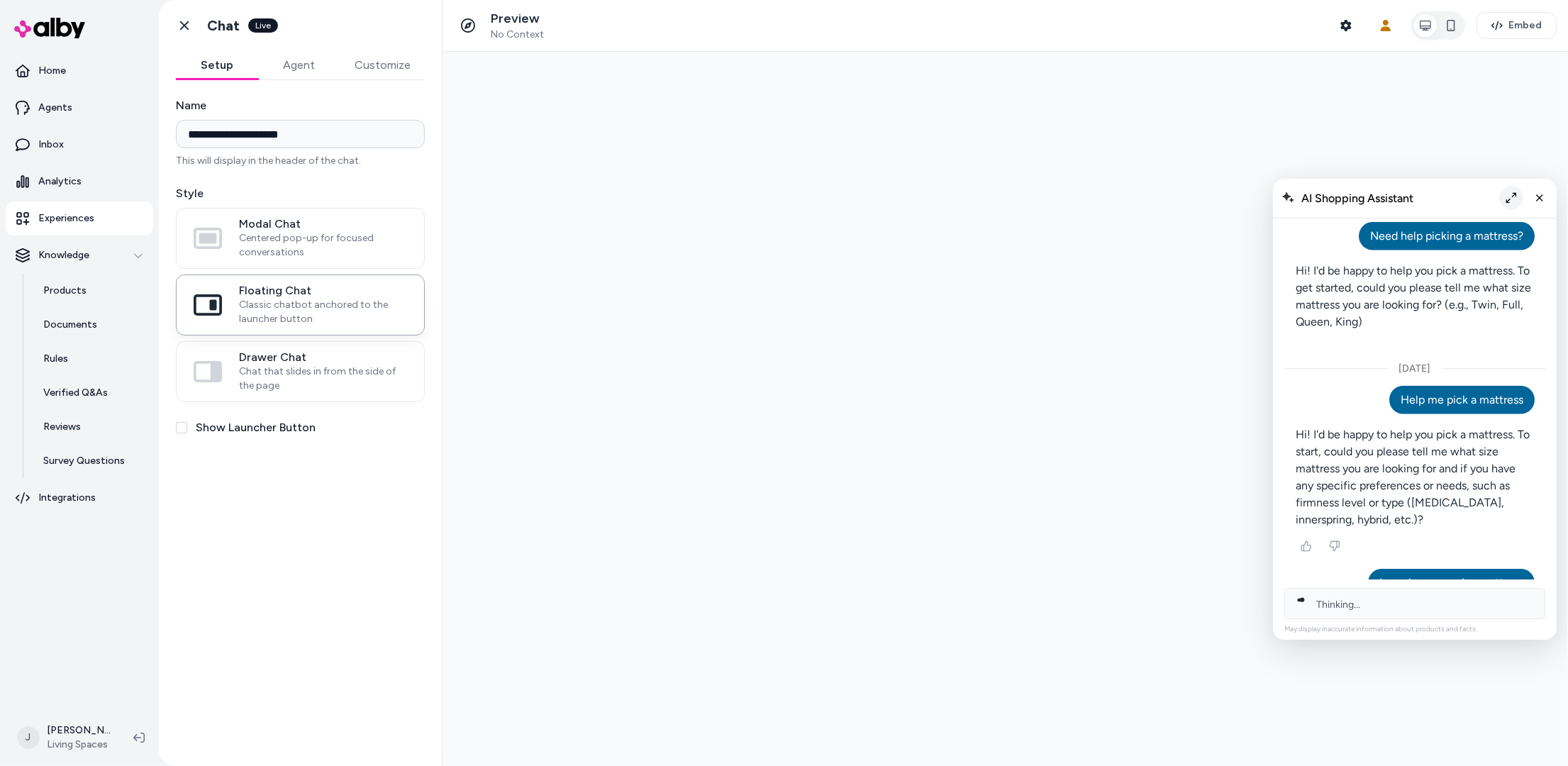
drag, startPoint x: 1517, startPoint y: 198, endPoint x: 1395, endPoint y: 269, distance: 141.2
click at [1517, 198] on button "Expand chat" at bounding box center [1510, 197] width 24 height 24
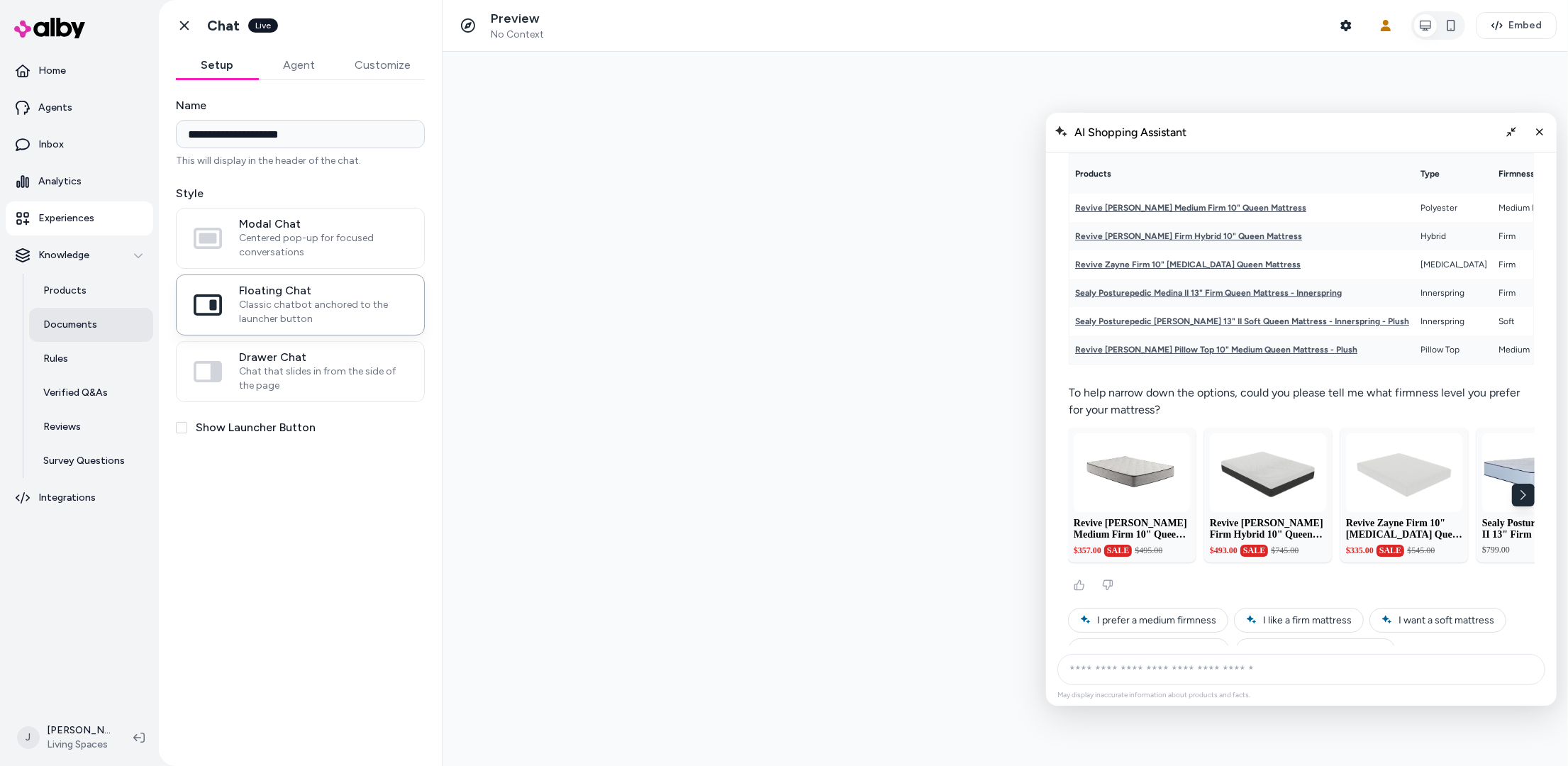
scroll to position [1464, 0]
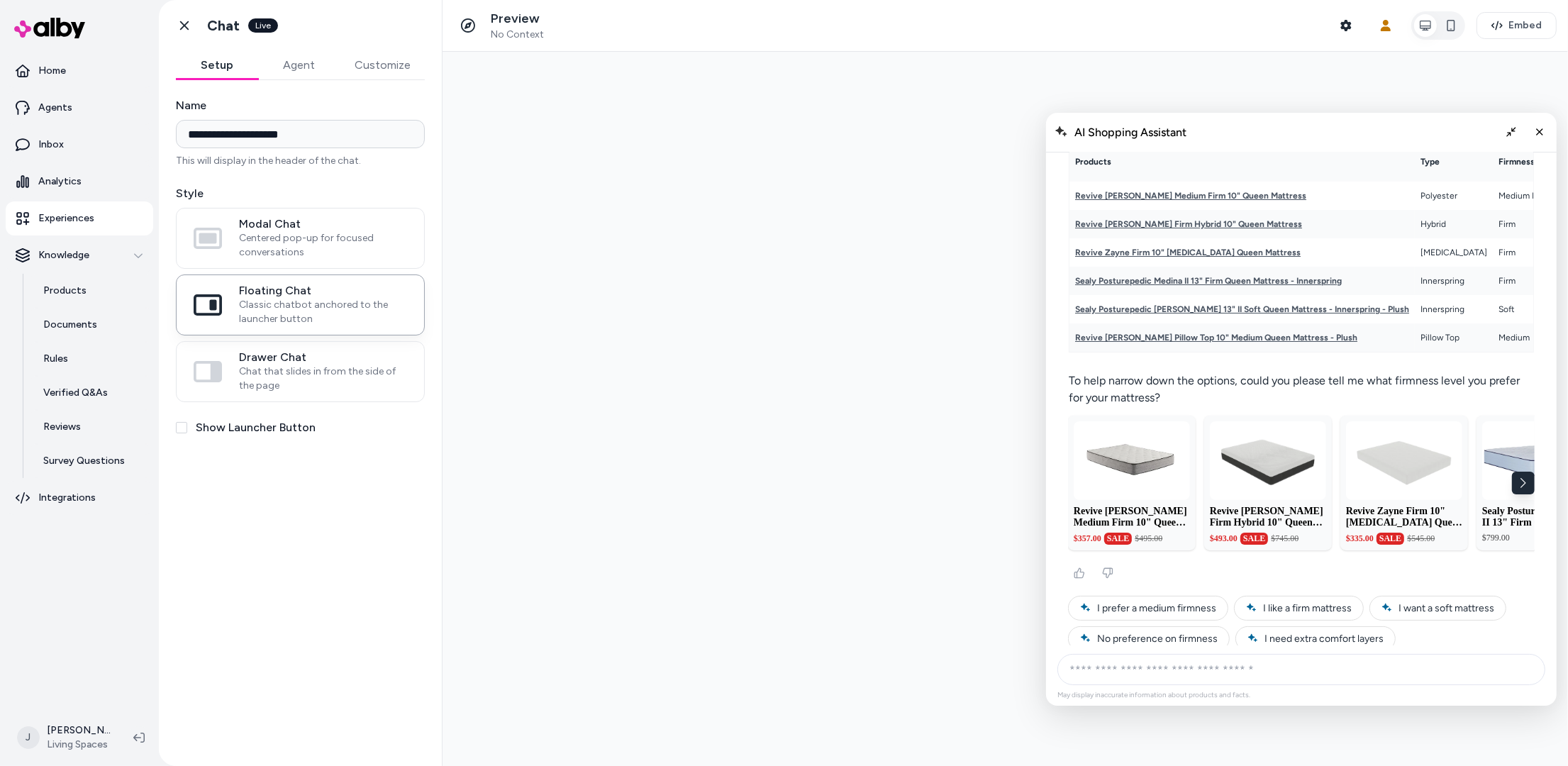
click at [1133, 601] on span "I prefer a medium firmness" at bounding box center [1156, 607] width 119 height 12
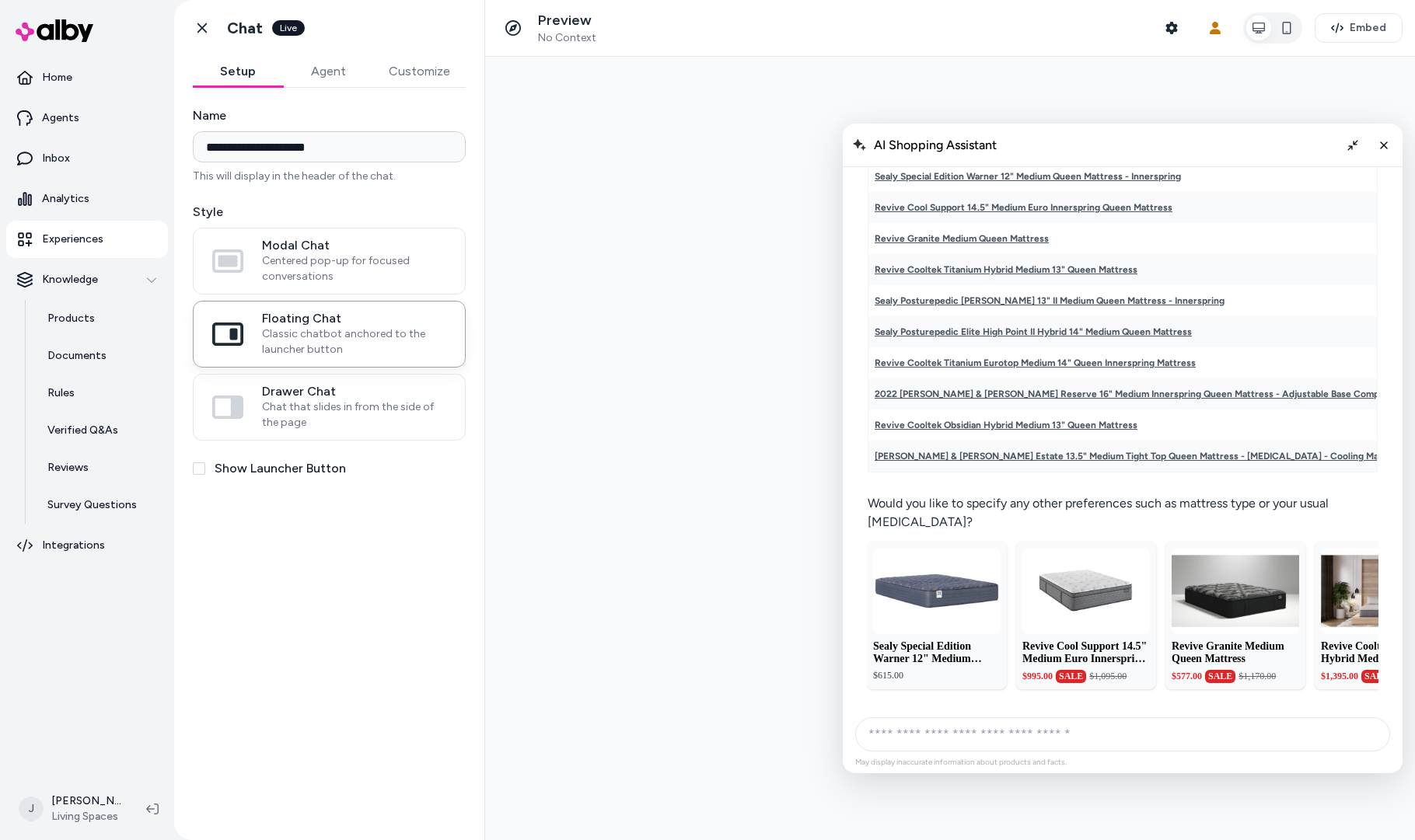
scroll to position [2310, 0]
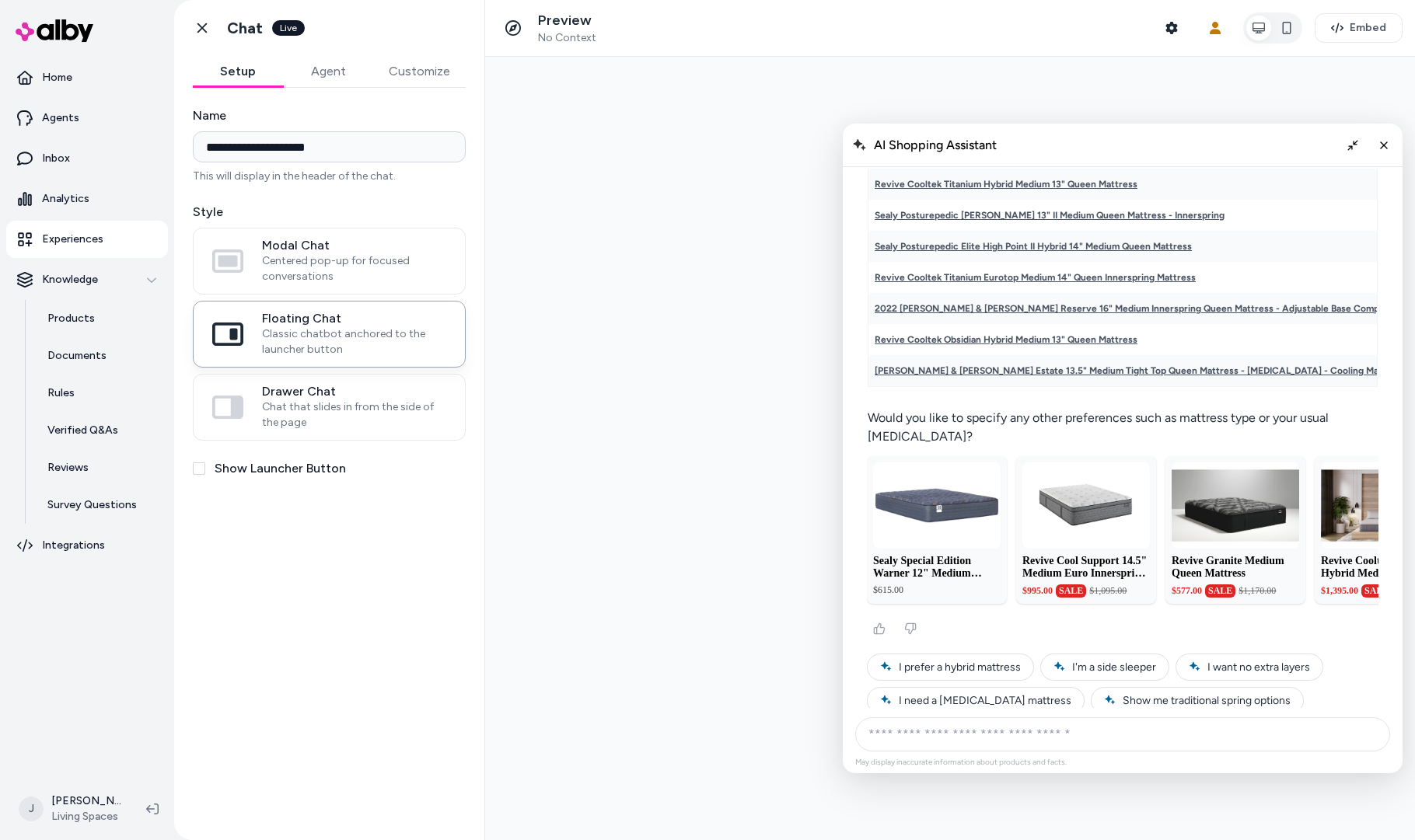
click at [1387, 147] on icon "Close chat" at bounding box center [1383, 145] width 12 height 12
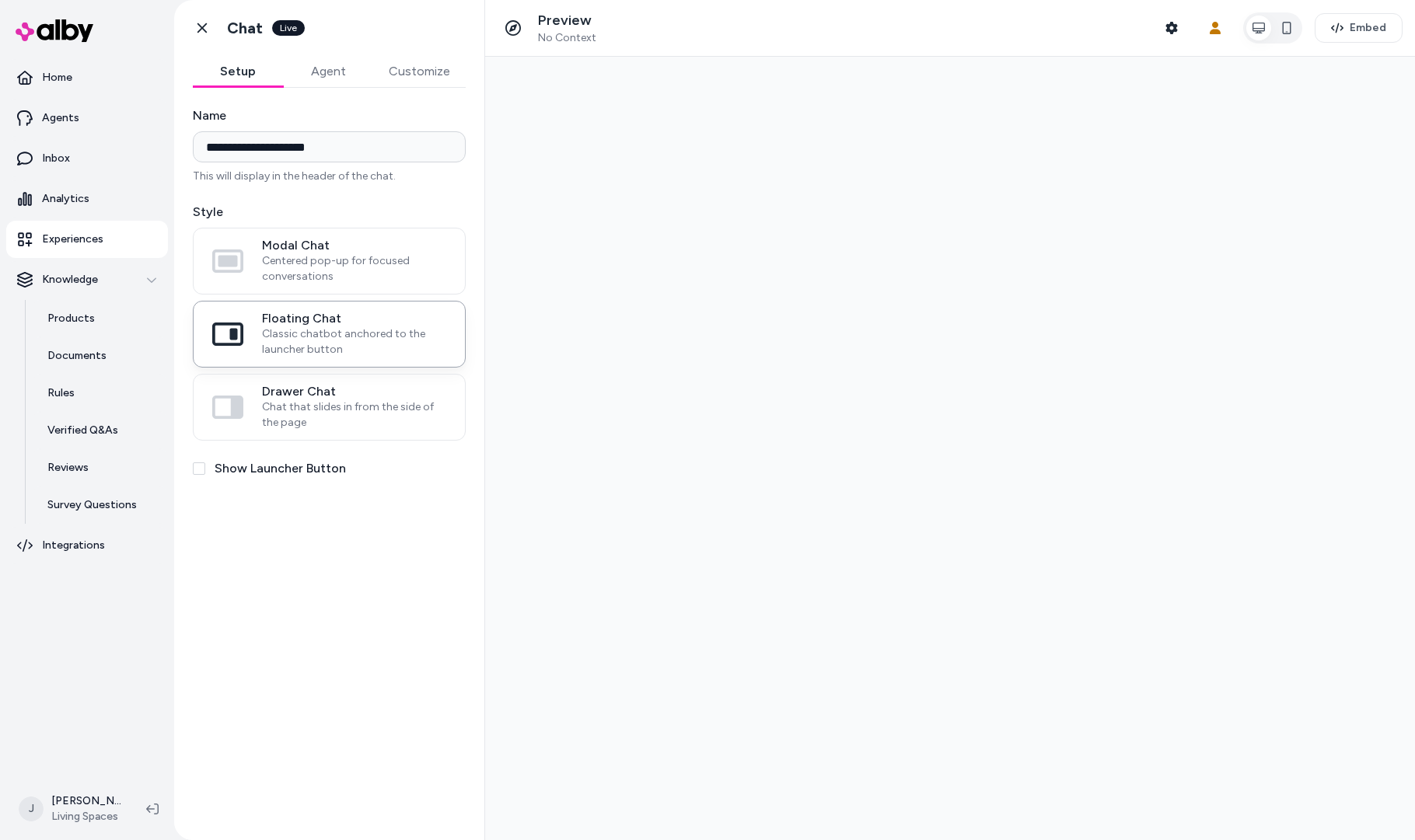
drag, startPoint x: 786, startPoint y: 552, endPoint x: 566, endPoint y: 519, distance: 222.5
click at [779, 552] on div at bounding box center [951, 448] width 930 height 783
click at [188, 466] on div "**********" at bounding box center [330, 455] width 310 height 734
drag, startPoint x: 196, startPoint y: 467, endPoint x: 377, endPoint y: 485, distance: 181.9
click at [196, 467] on button "Show Launcher Button" at bounding box center [199, 468] width 12 height 12
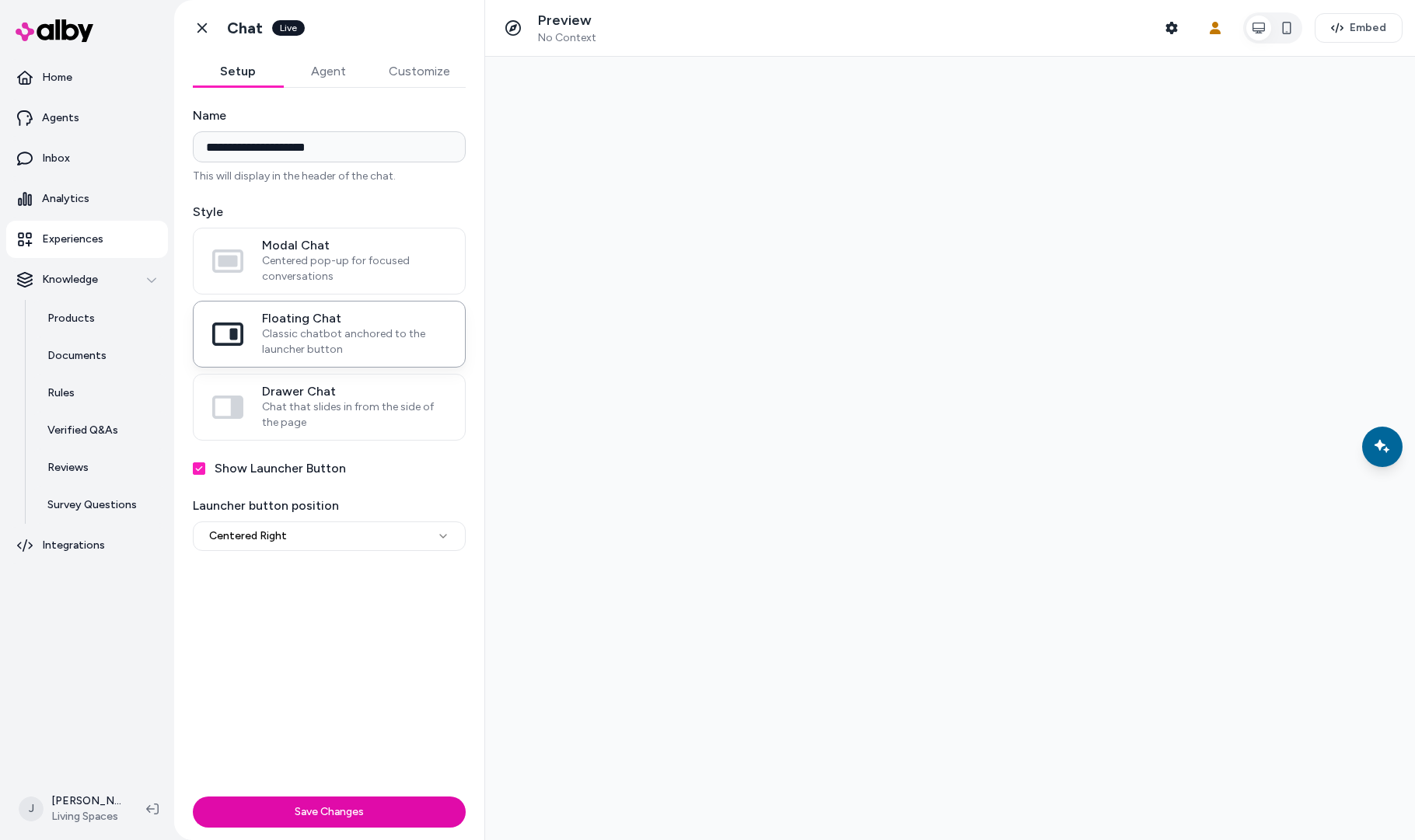
drag, startPoint x: 1389, startPoint y: 443, endPoint x: 1383, endPoint y: 449, distance: 8.5
click at [1389, 443] on icon "Chat with our AI assistant" at bounding box center [1383, 446] width 19 height 19
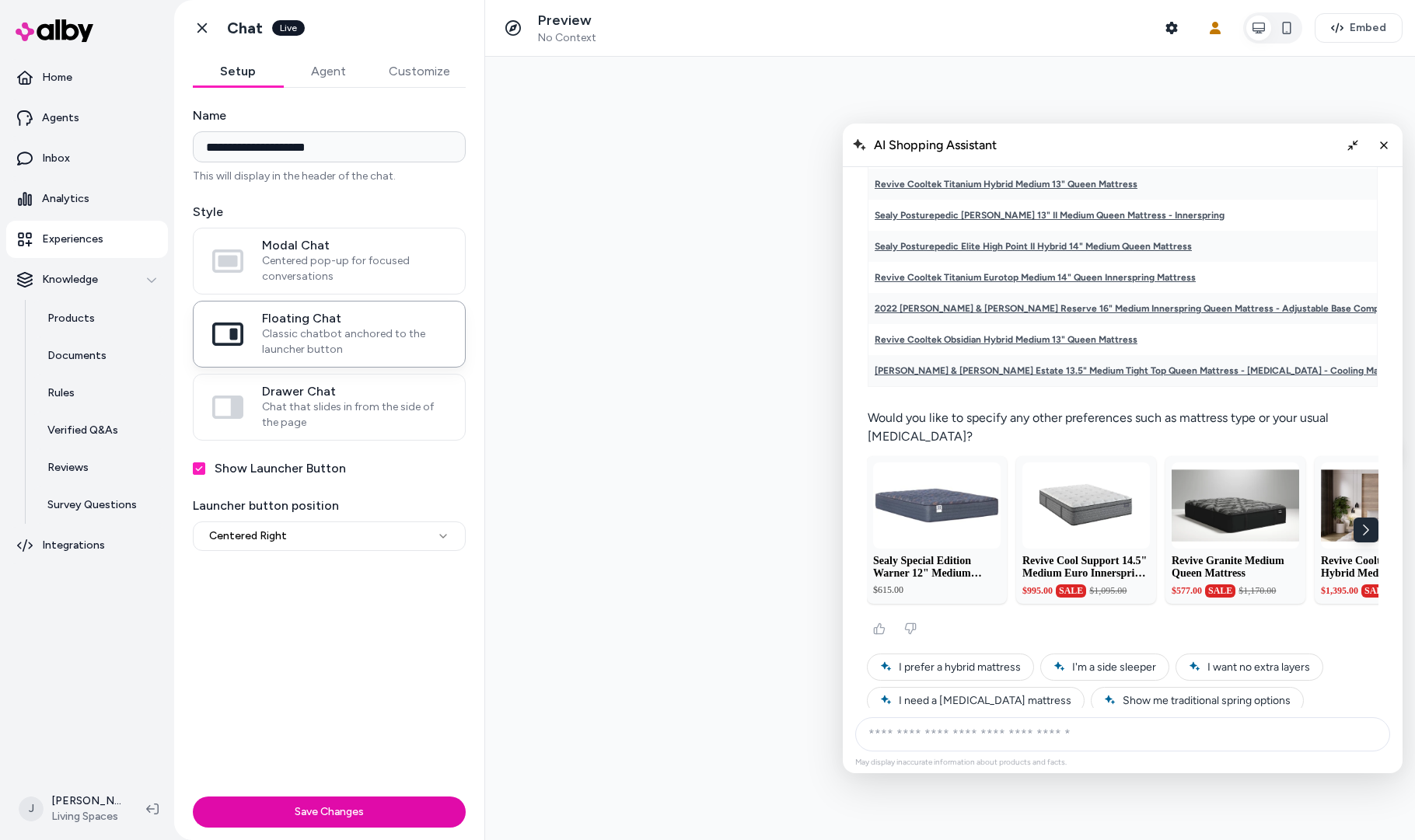
click at [1014, 720] on input "AI Shopping Assistant" at bounding box center [1123, 734] width 535 height 34
type input "**********"
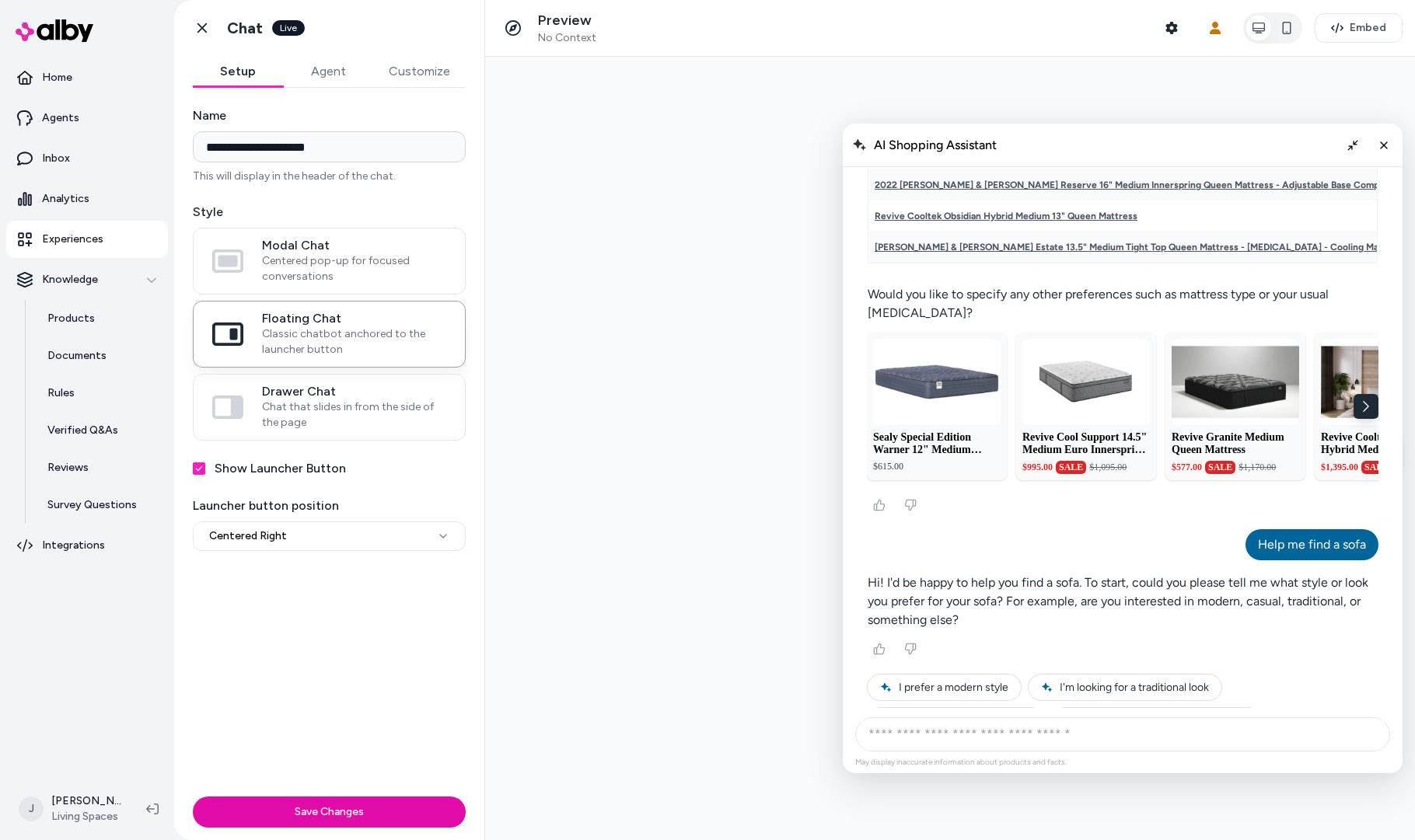
scroll to position [2489, 0]
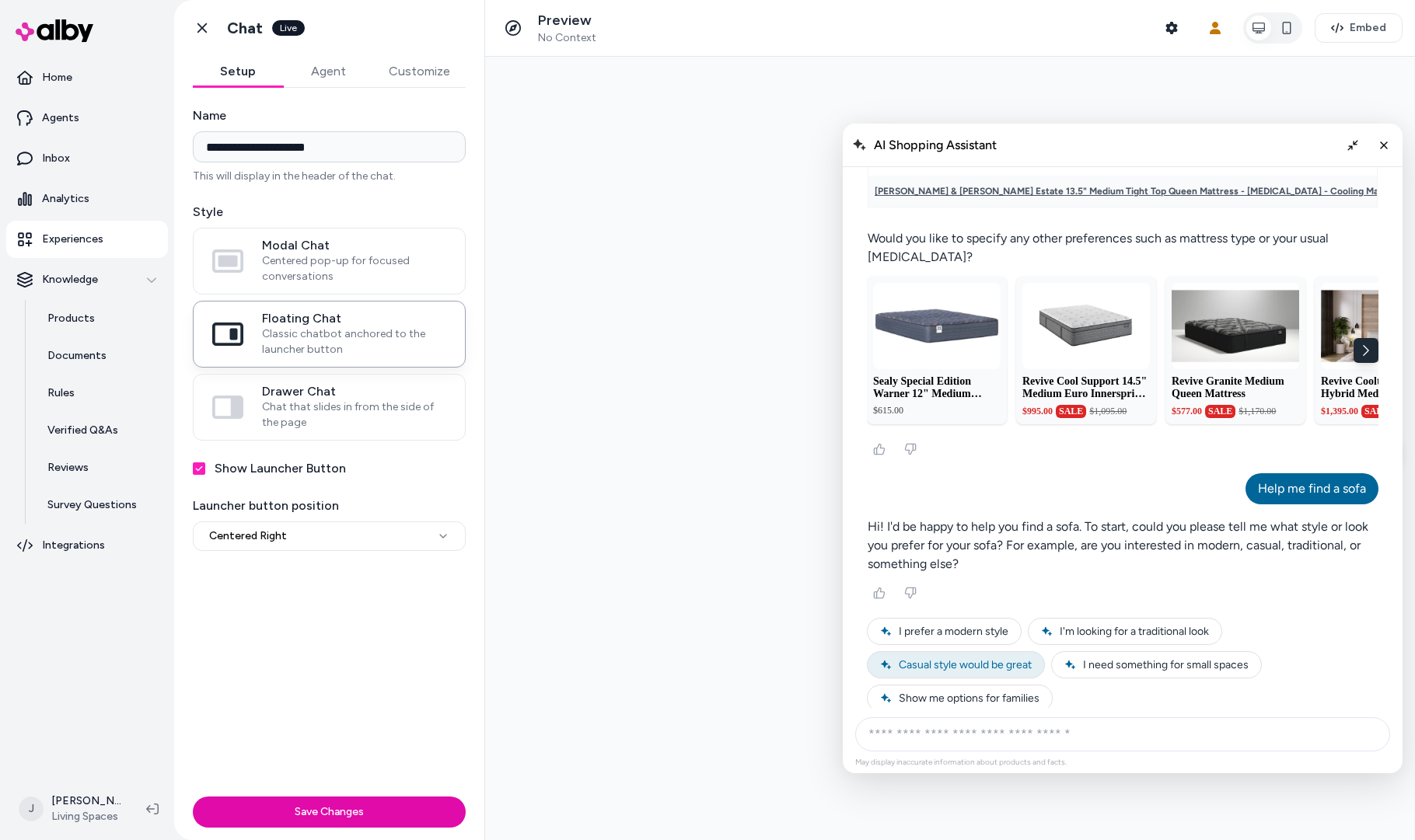
click at [984, 657] on button "Casual style would be great" at bounding box center [956, 665] width 178 height 27
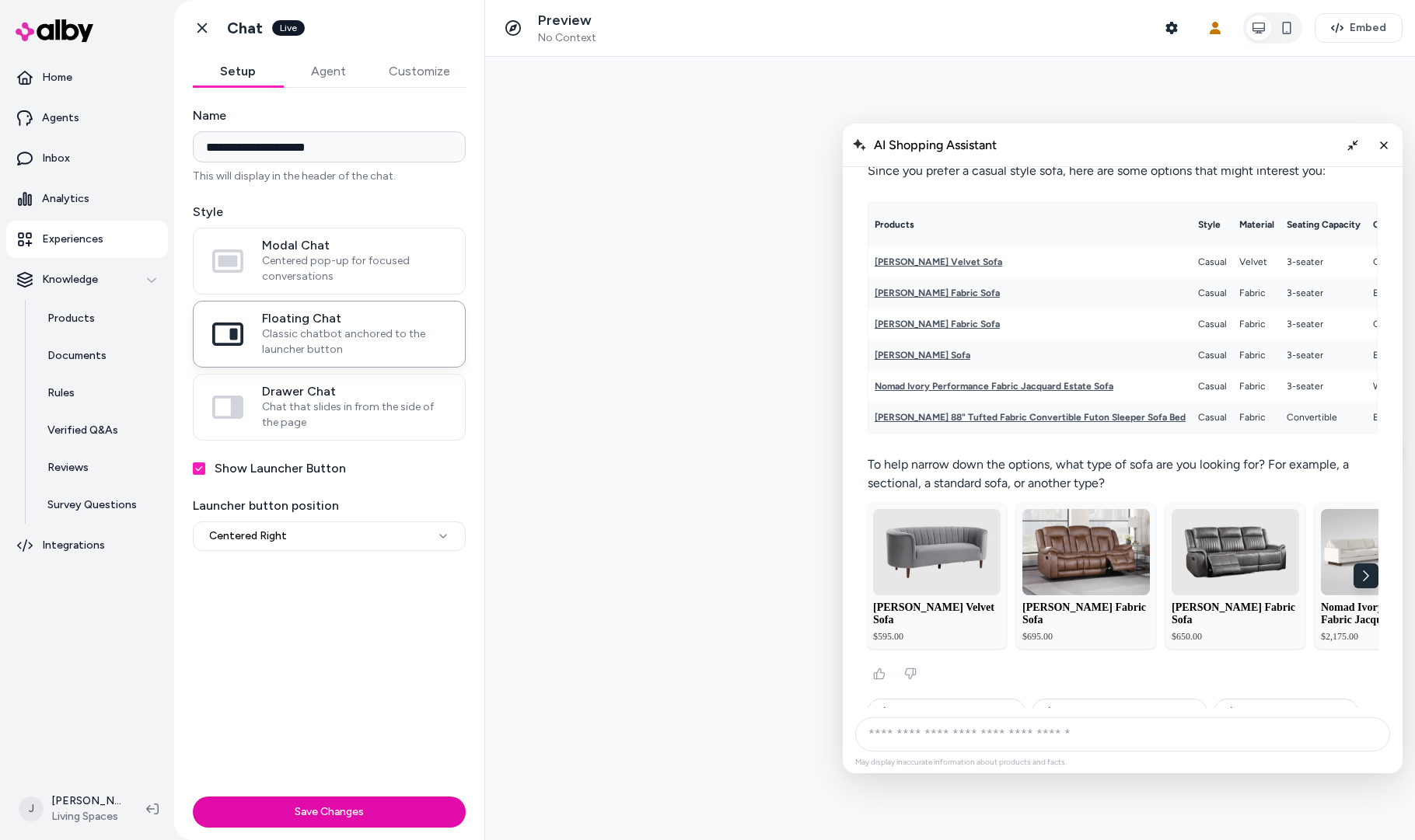
scroll to position [3035, 0]
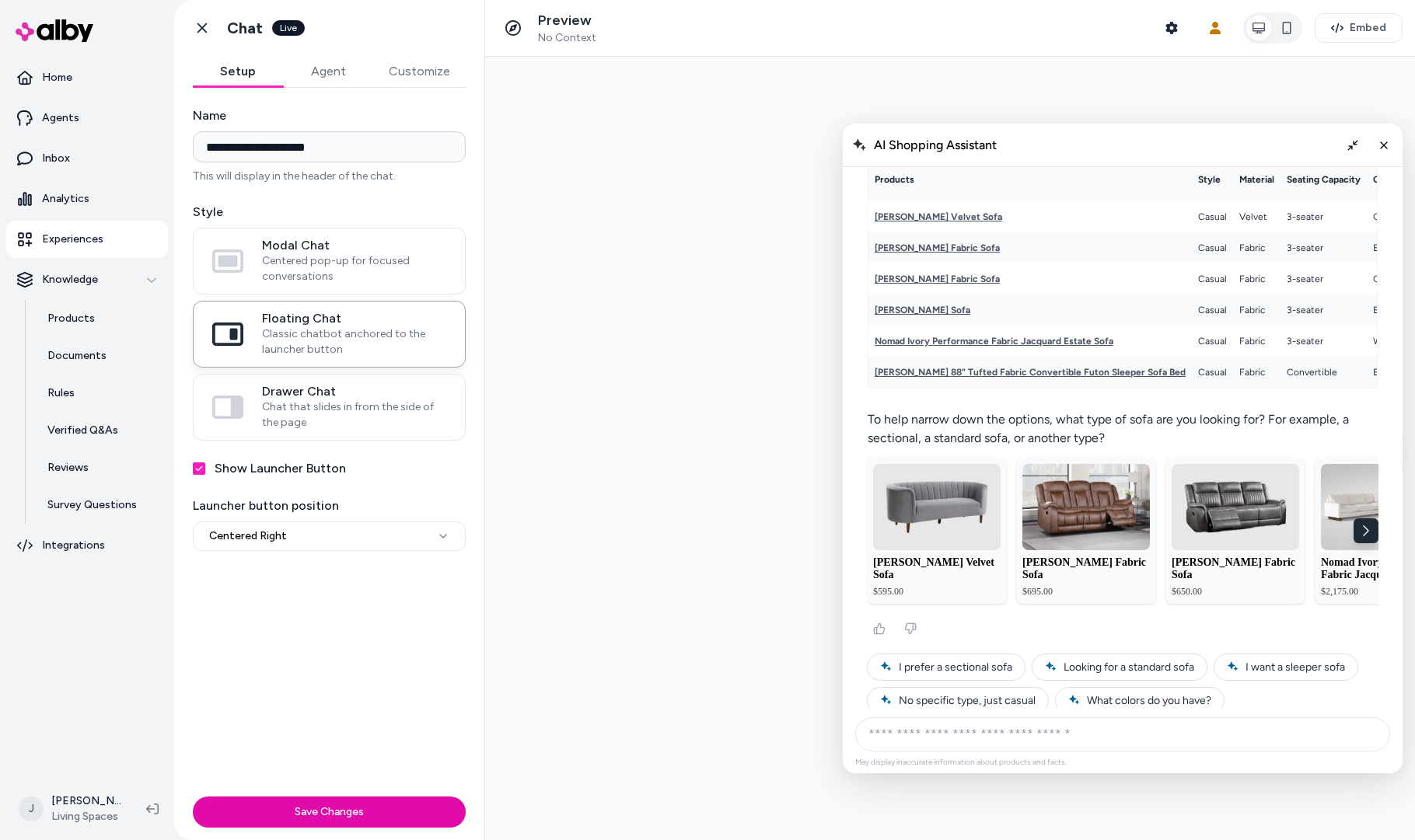
click at [194, 467] on button "Show Launcher Button" at bounding box center [199, 468] width 12 height 12
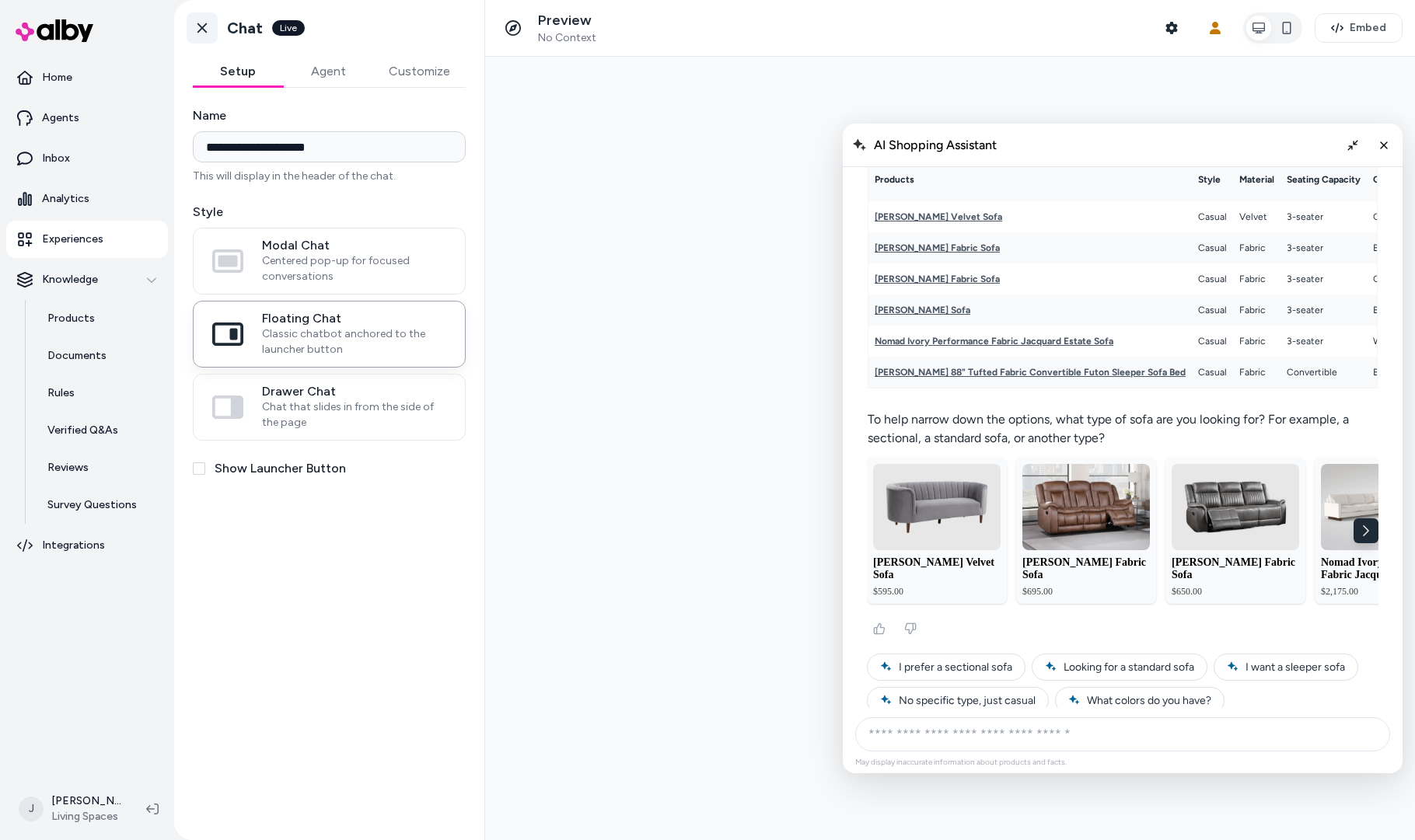
click at [201, 31] on icon at bounding box center [201, 28] width 16 height 16
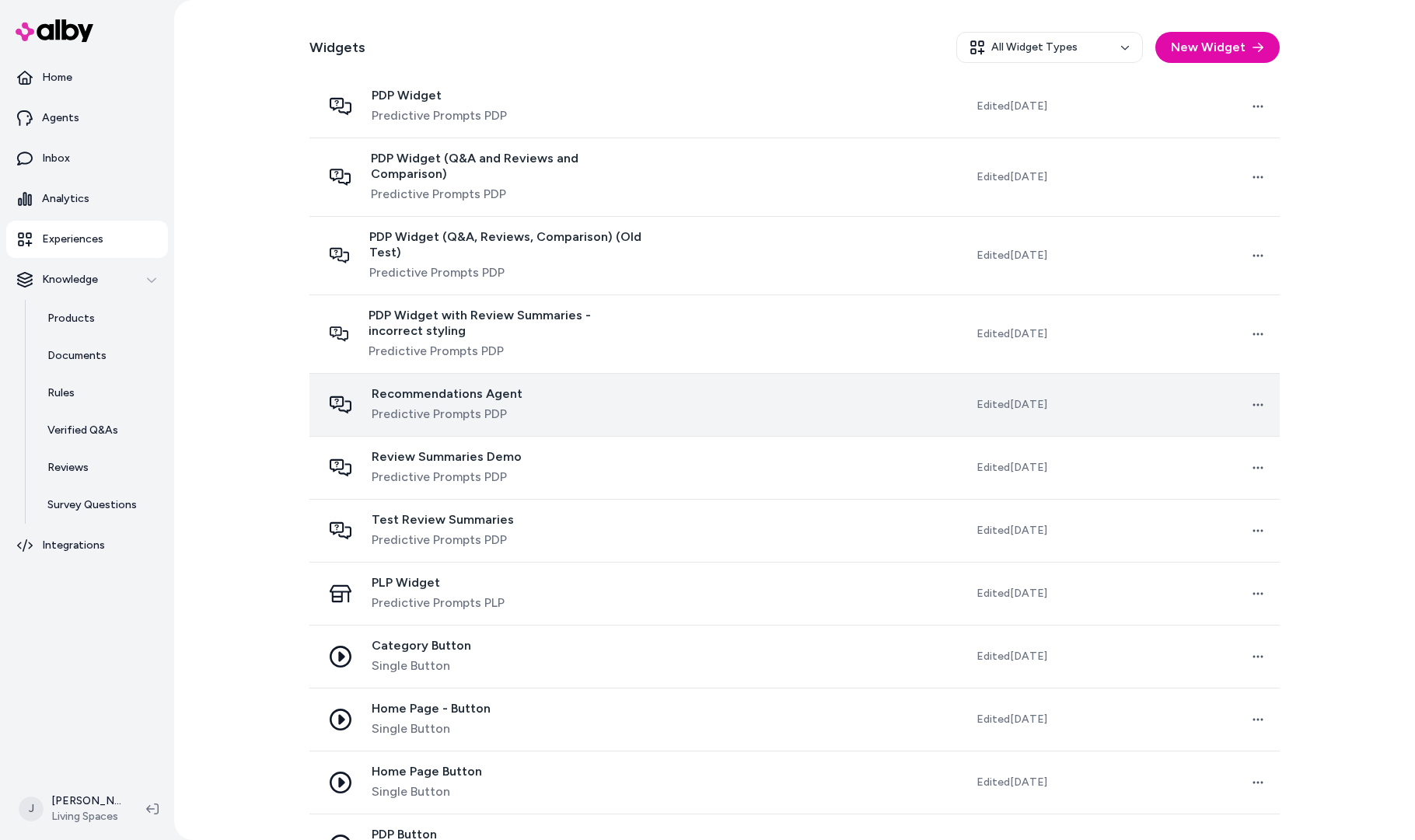
scroll to position [443, 0]
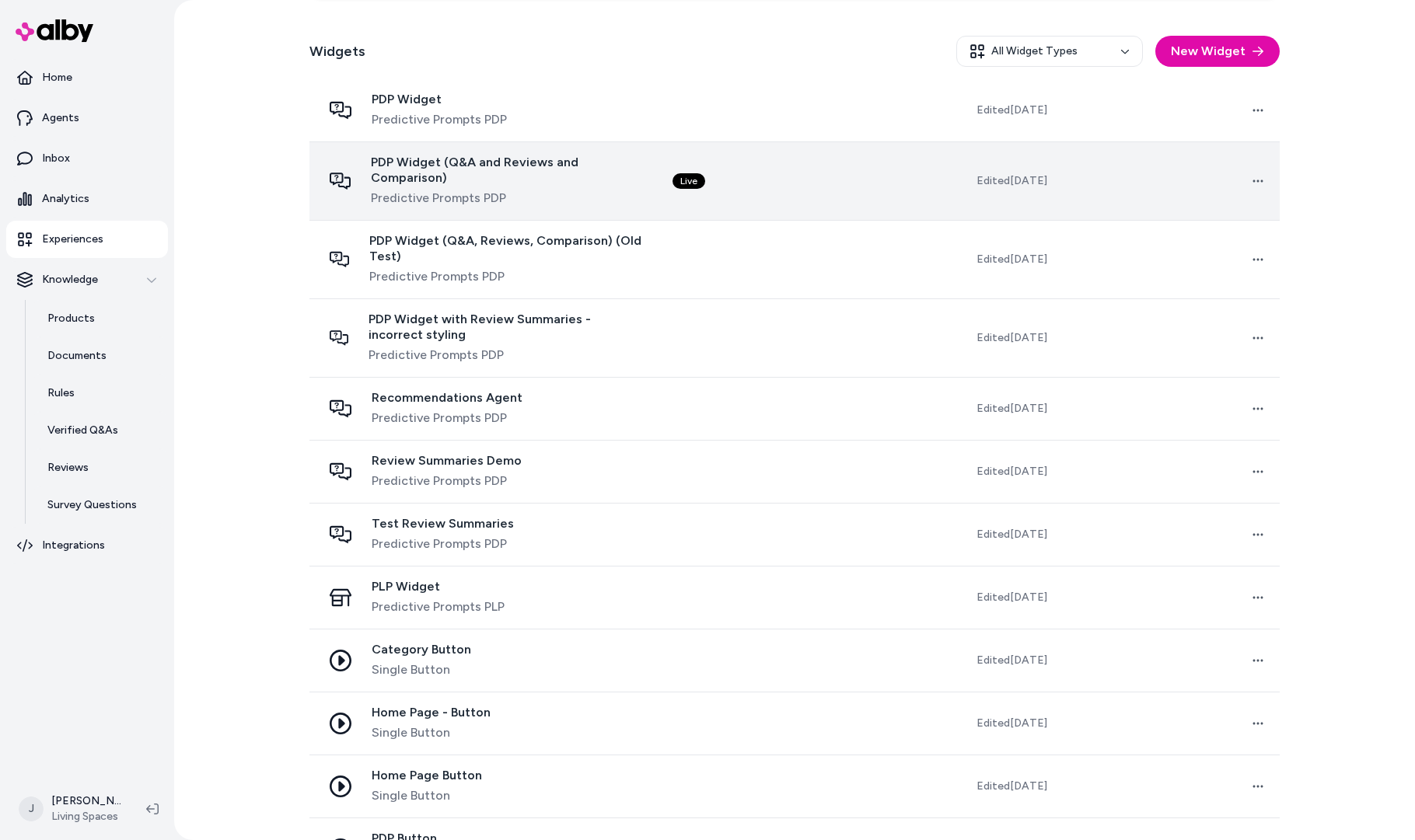
click at [722, 170] on td "Live" at bounding box center [770, 180] width 220 height 79
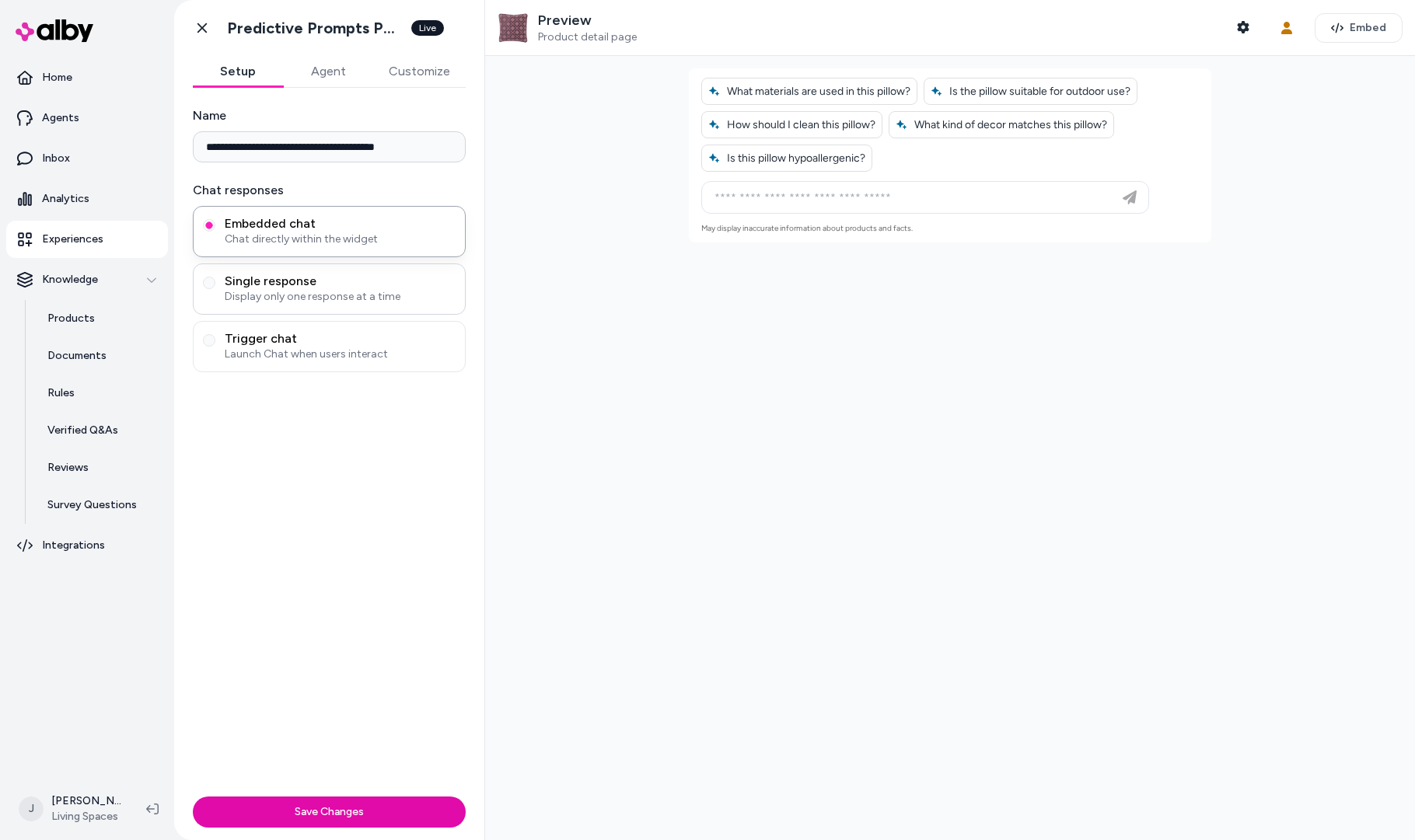
click at [315, 270] on div "Single response Display only one response at a time" at bounding box center [330, 289] width 273 height 51
click at [318, 337] on span "Trigger chat" at bounding box center [340, 339] width 231 height 16
click at [215, 337] on button "Trigger chat Launch Chat when users interact" at bounding box center [209, 340] width 12 height 12
click at [322, 304] on span "Display only one response at a time" at bounding box center [340, 297] width 231 height 16
click at [215, 290] on button "Single response Display only one response at a time" at bounding box center [209, 282] width 12 height 12
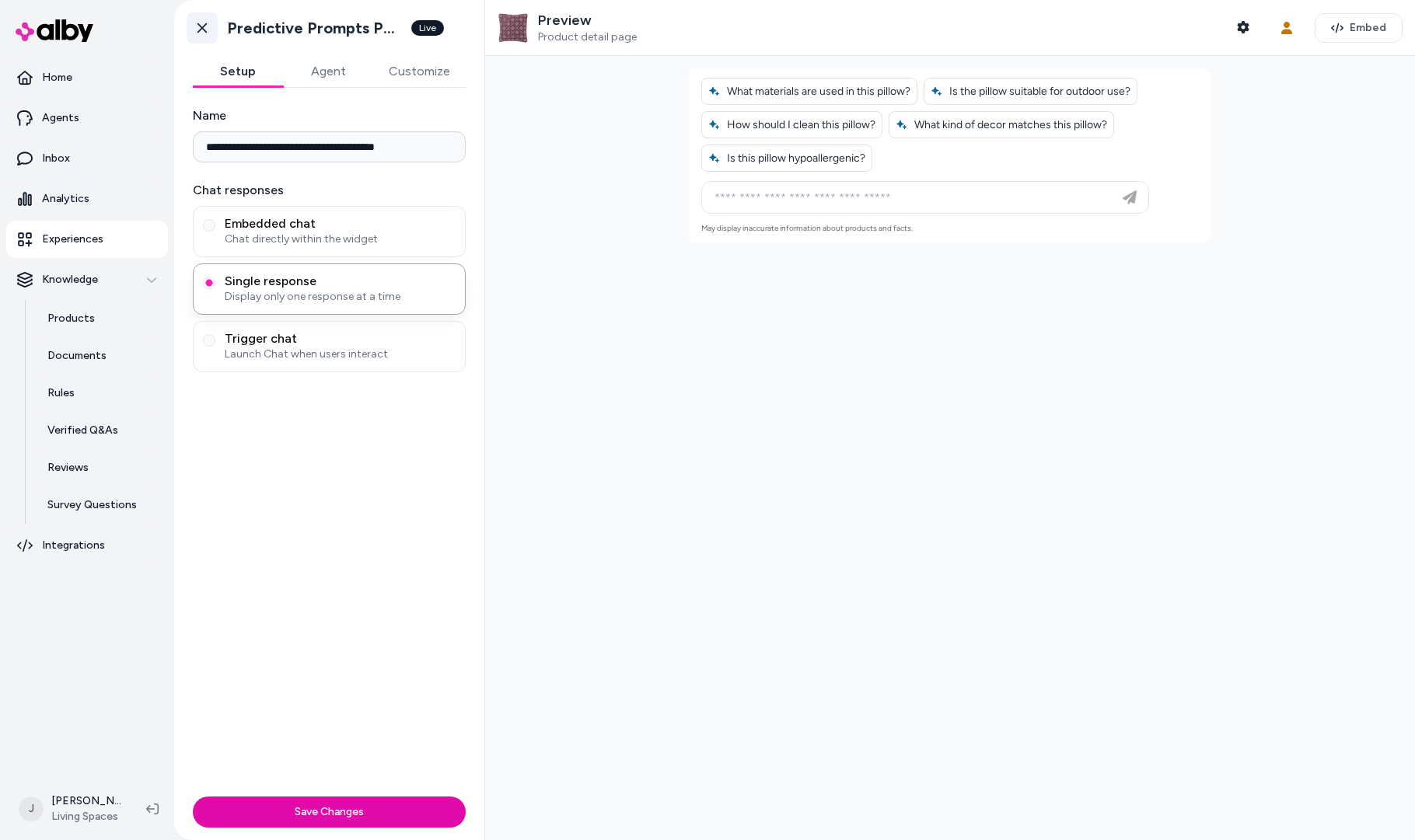
click at [202, 26] on icon at bounding box center [201, 28] width 16 height 16
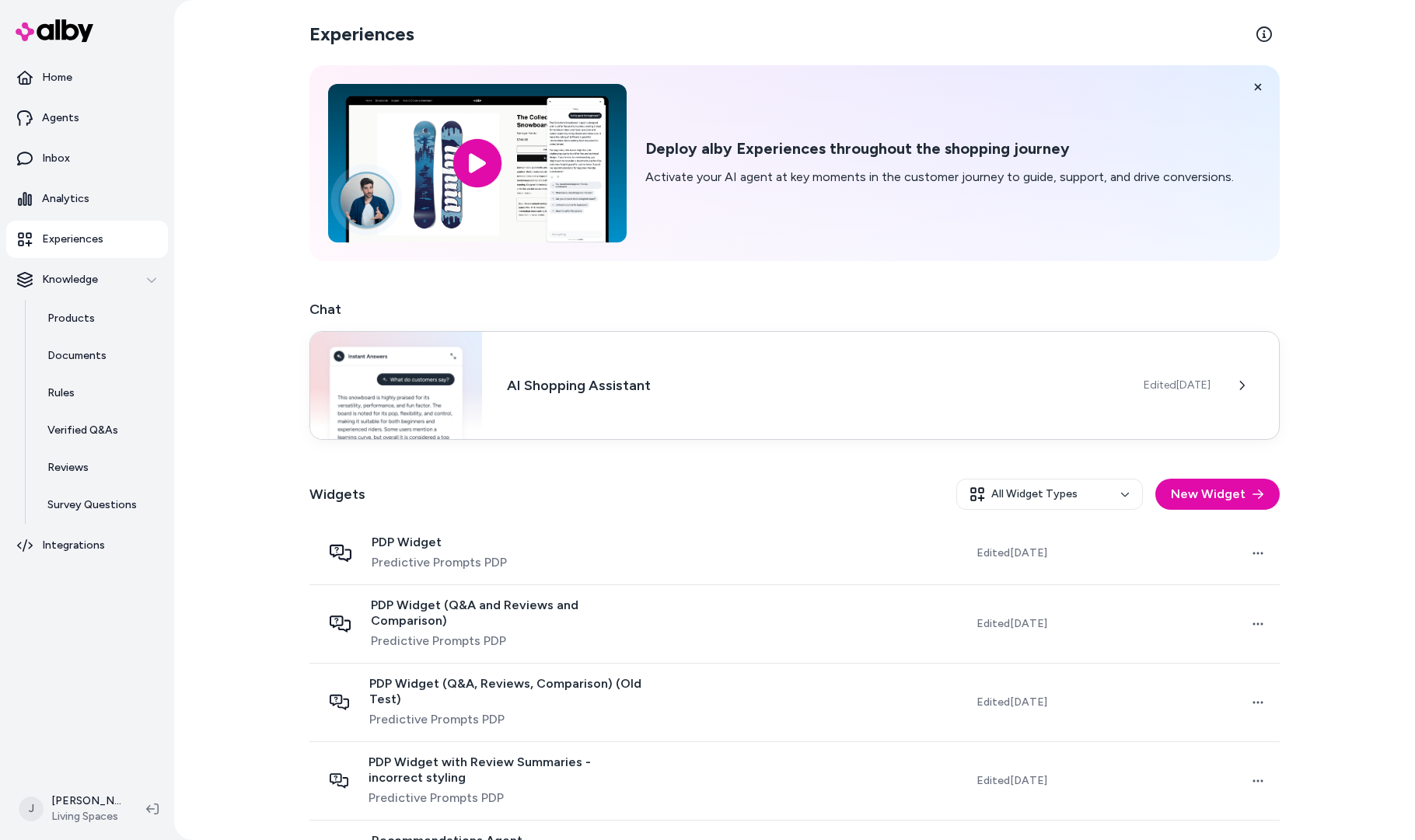
click at [820, 385] on h3 "AI Shopping Assistant" at bounding box center [812, 385] width 612 height 21
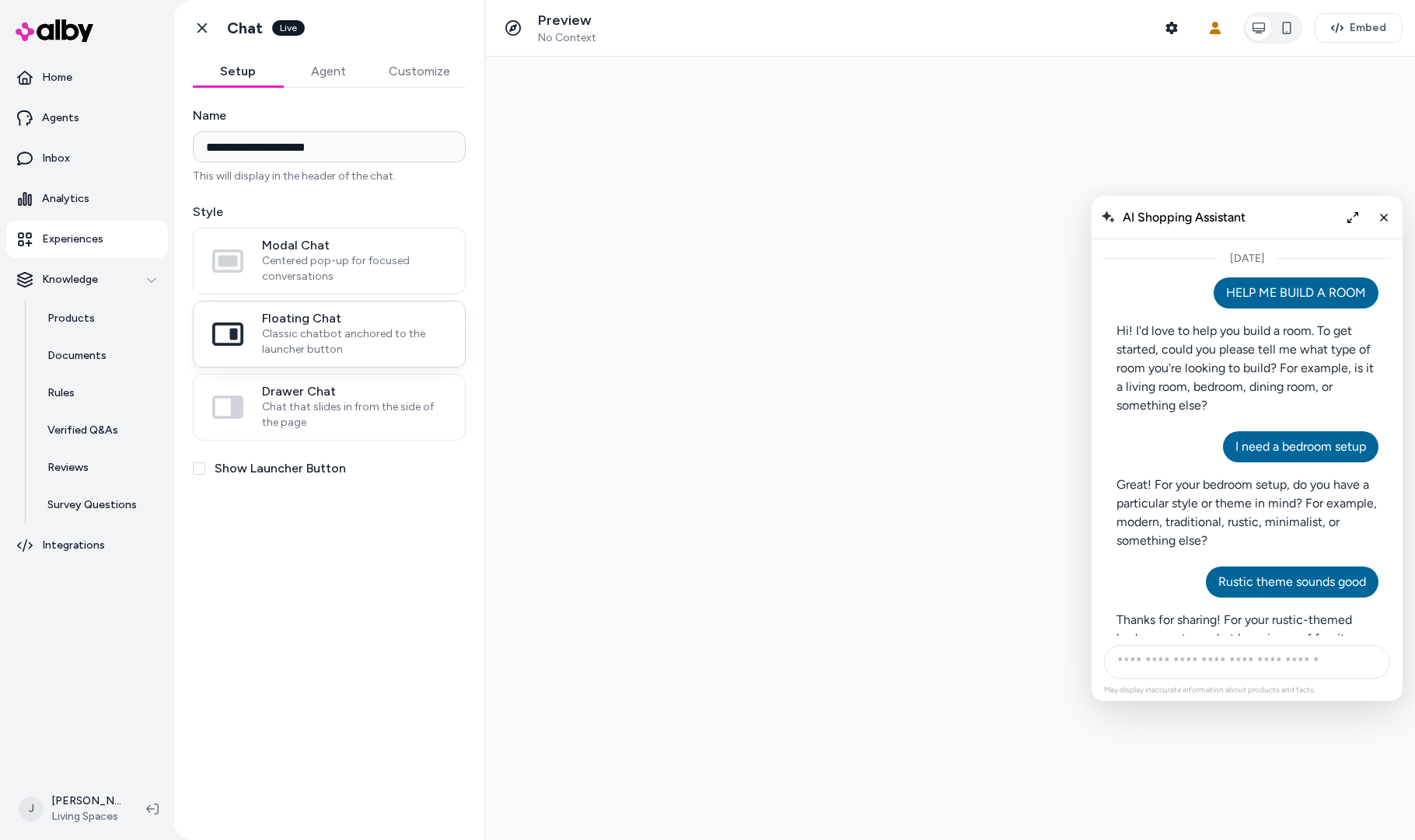
scroll to position [1155, 0]
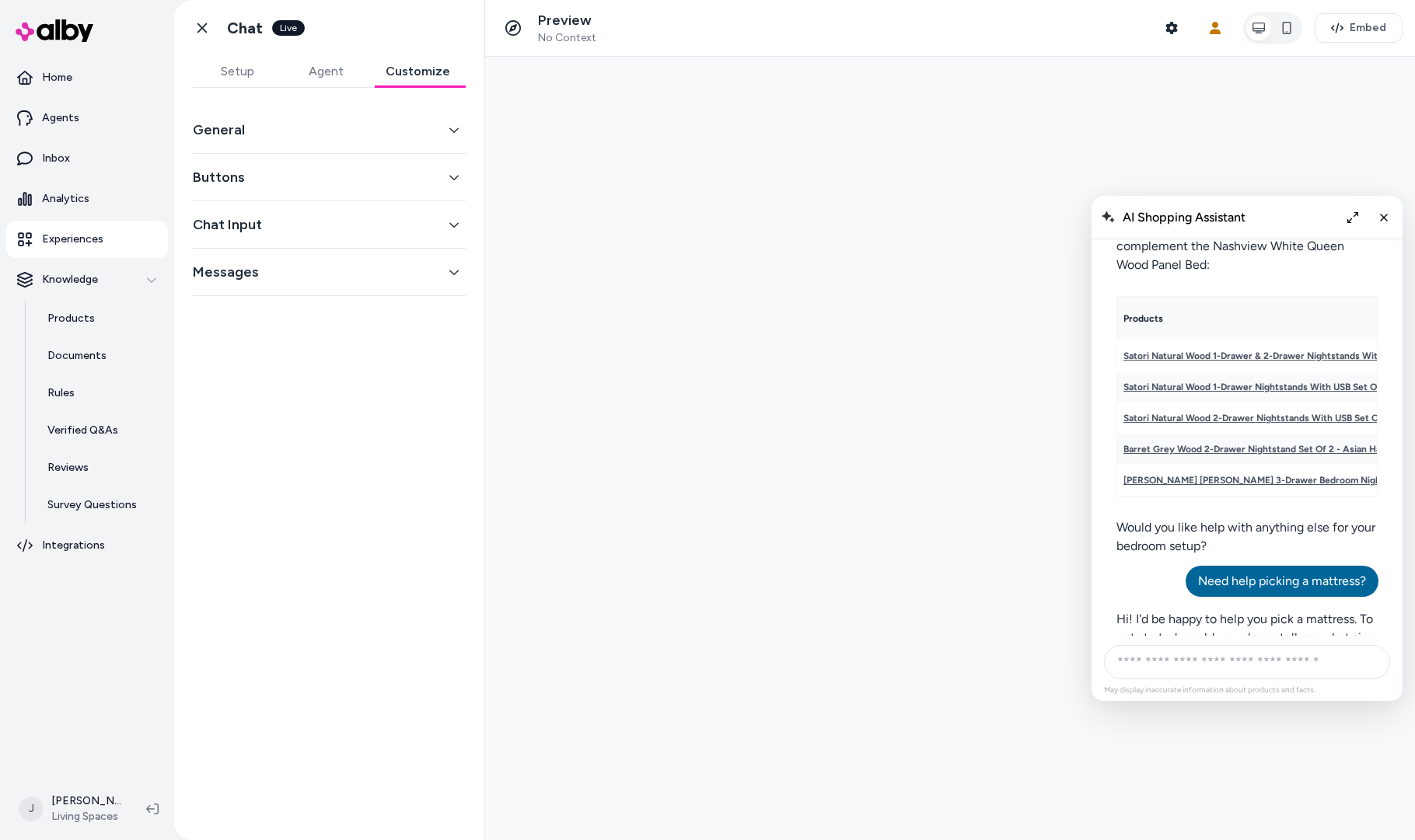
click at [405, 78] on button "Customize" at bounding box center [418, 71] width 96 height 31
click at [314, 174] on button "Buttons" at bounding box center [330, 176] width 273 height 21
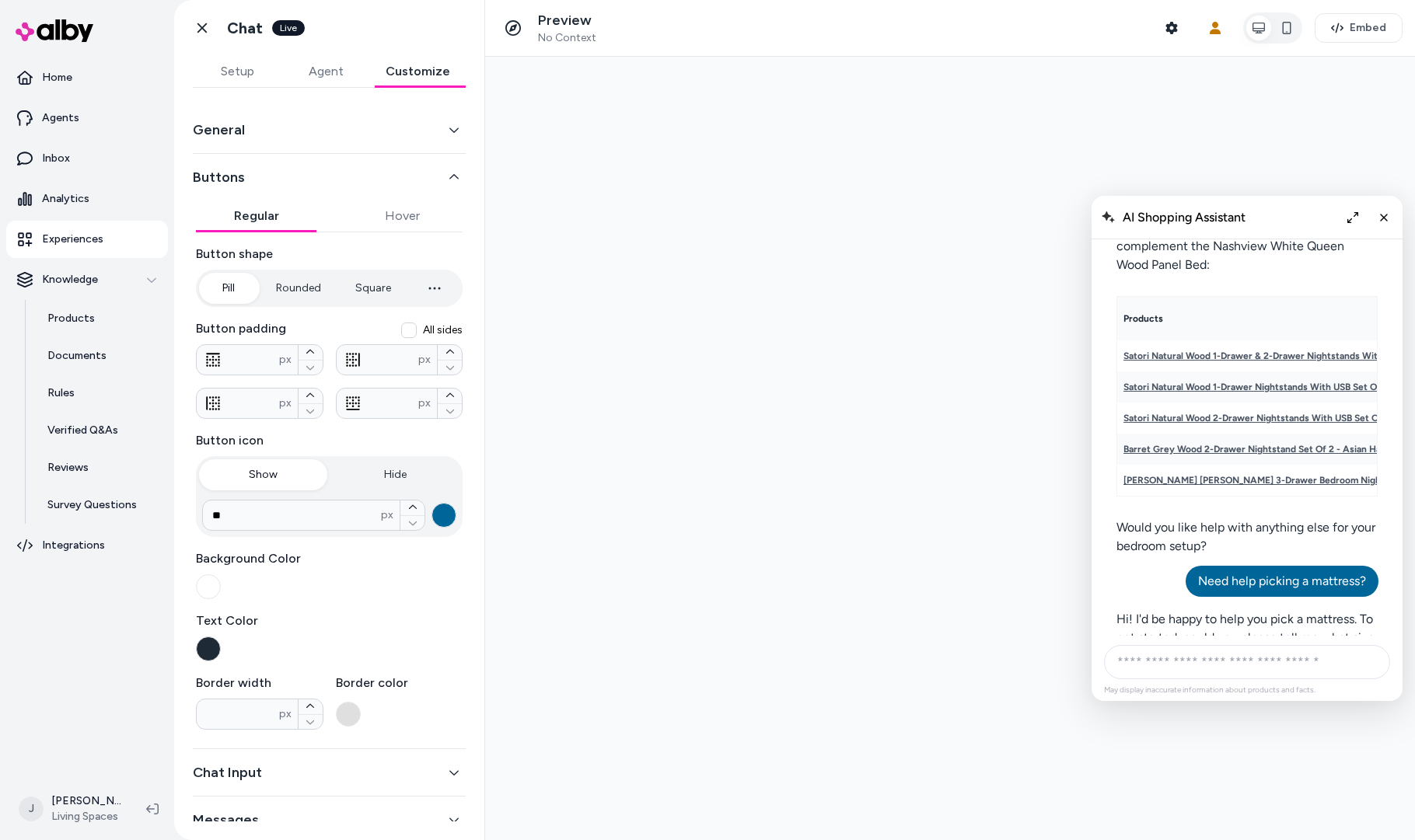
scroll to position [23, 0]
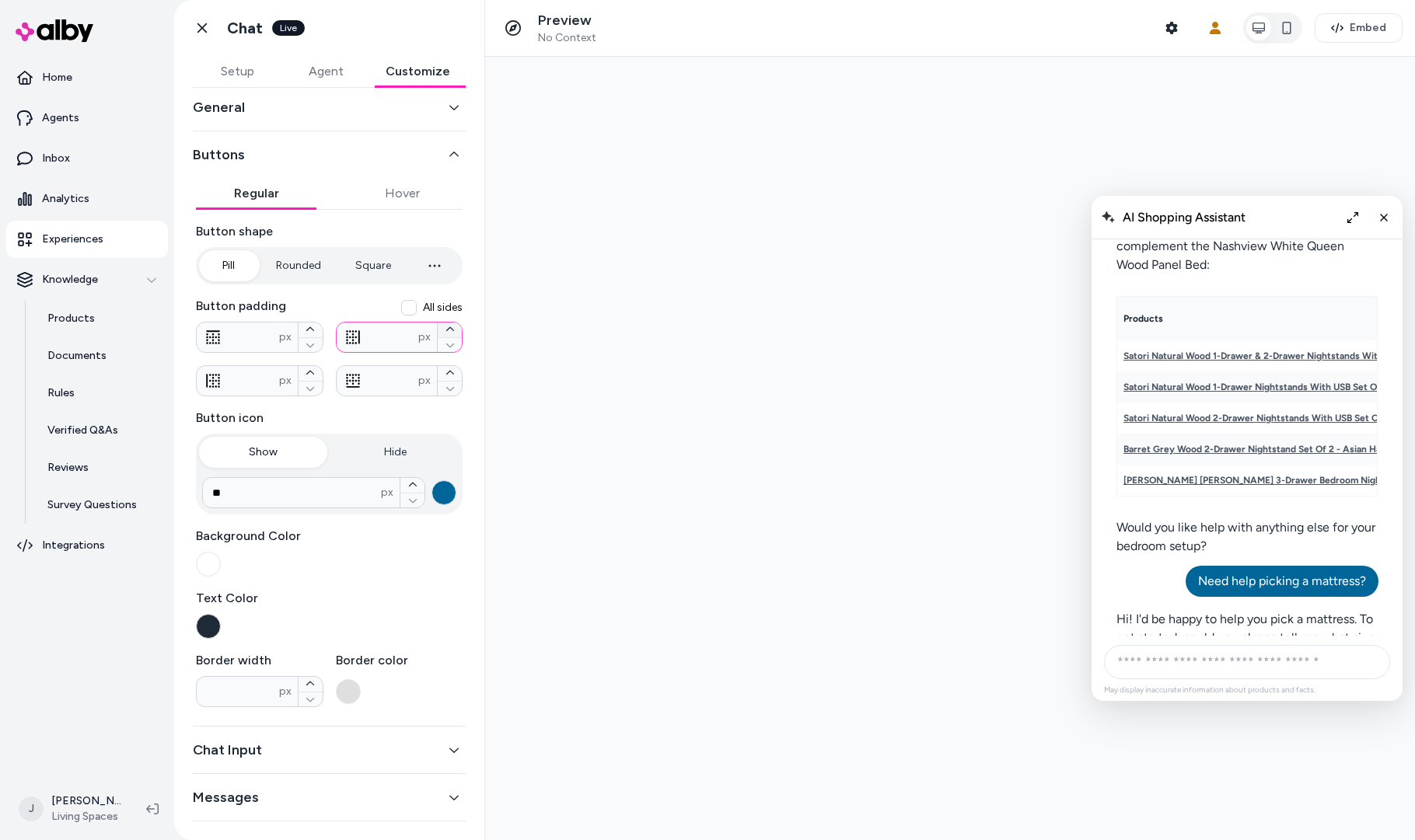
click at [452, 330] on icon "button" at bounding box center [449, 330] width 7 height 4
click at [452, 330] on icon "button" at bounding box center [449, 329] width 7 height 4
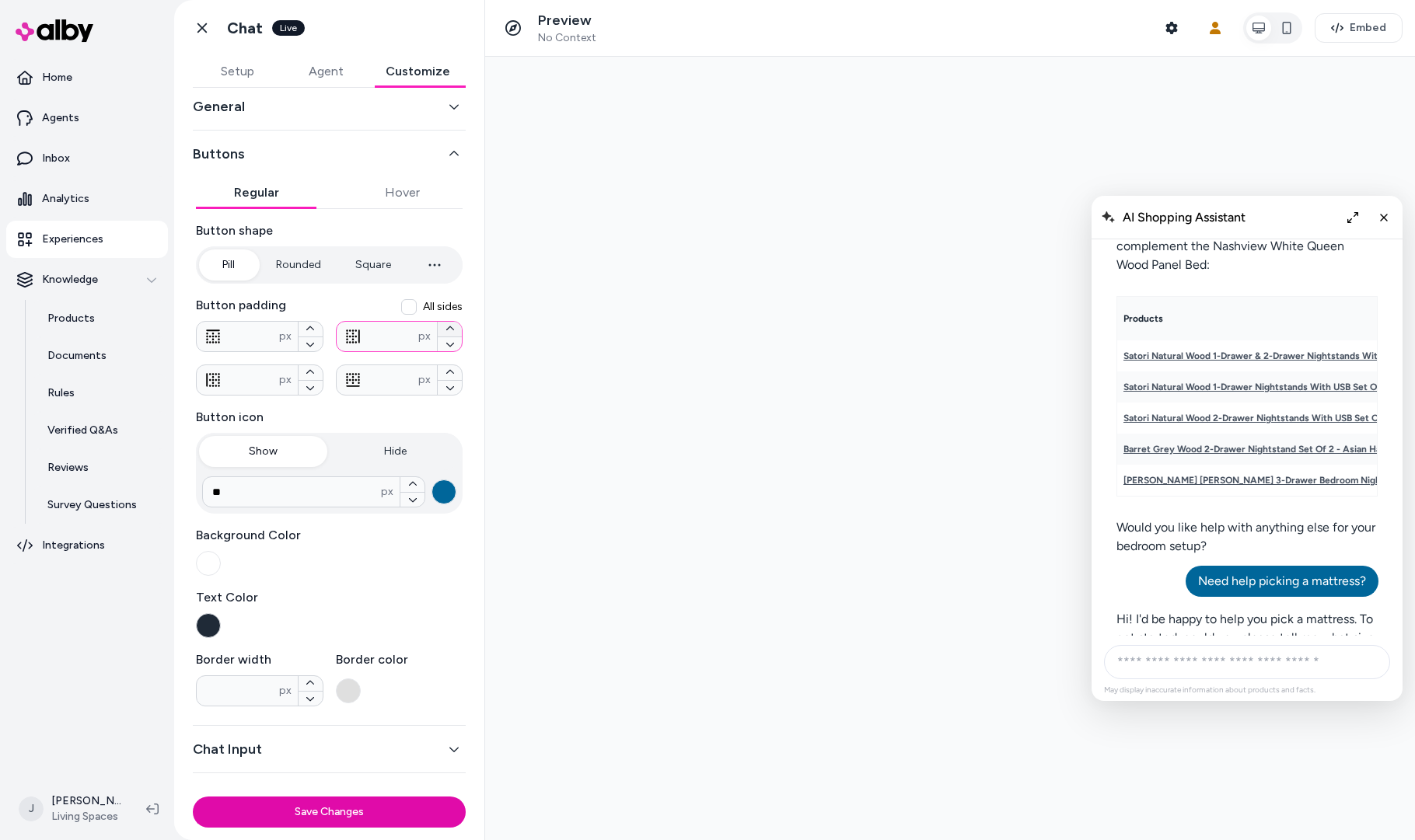
click at [452, 330] on icon "button" at bounding box center [449, 329] width 7 height 4
click at [452, 330] on icon "button" at bounding box center [450, 329] width 9 height 9
click at [452, 330] on icon "button" at bounding box center [450, 329] width 9 height 9
click at [451, 330] on icon "button" at bounding box center [450, 329] width 9 height 9
type input "**"
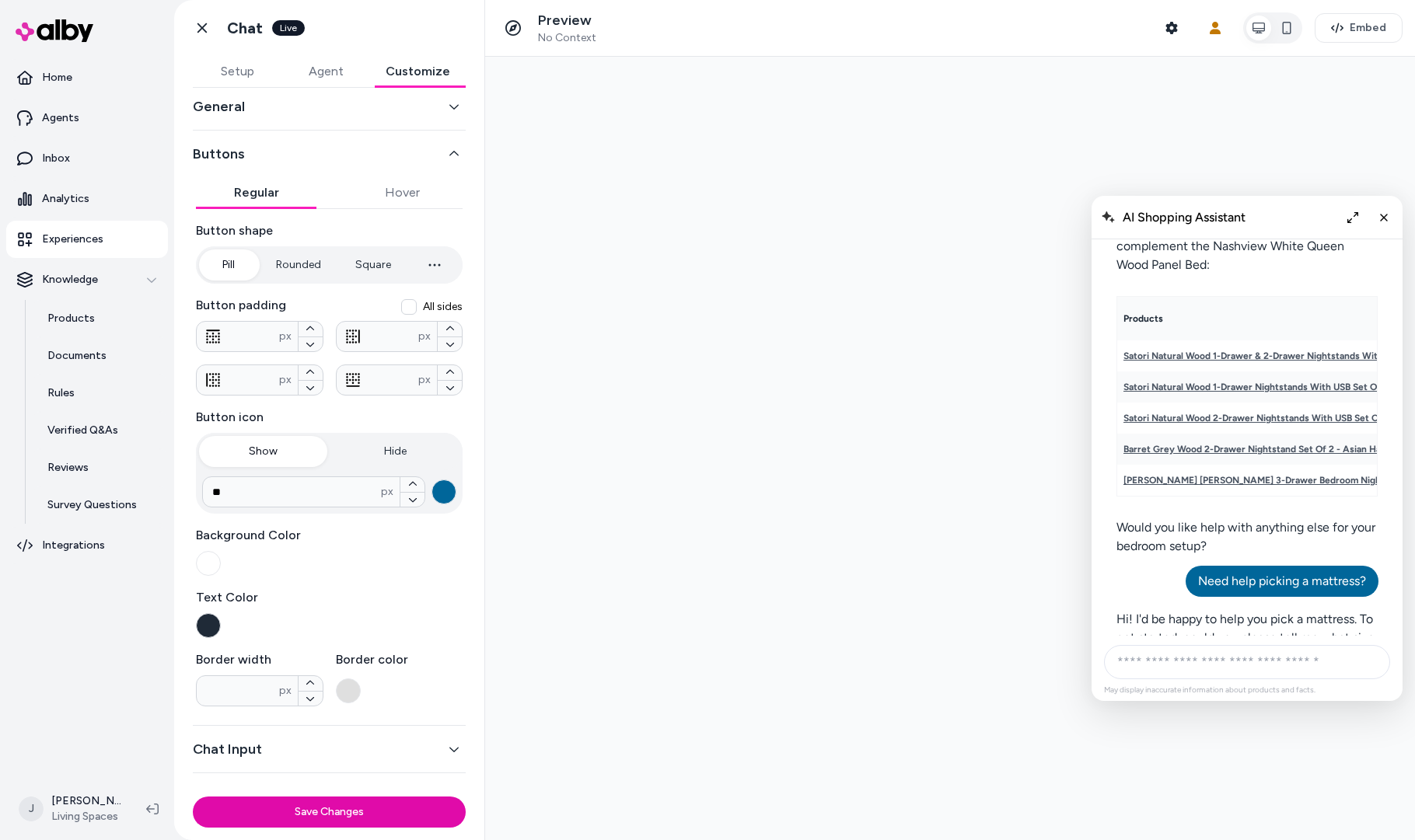
click at [406, 310] on button "All sides" at bounding box center [409, 306] width 16 height 16
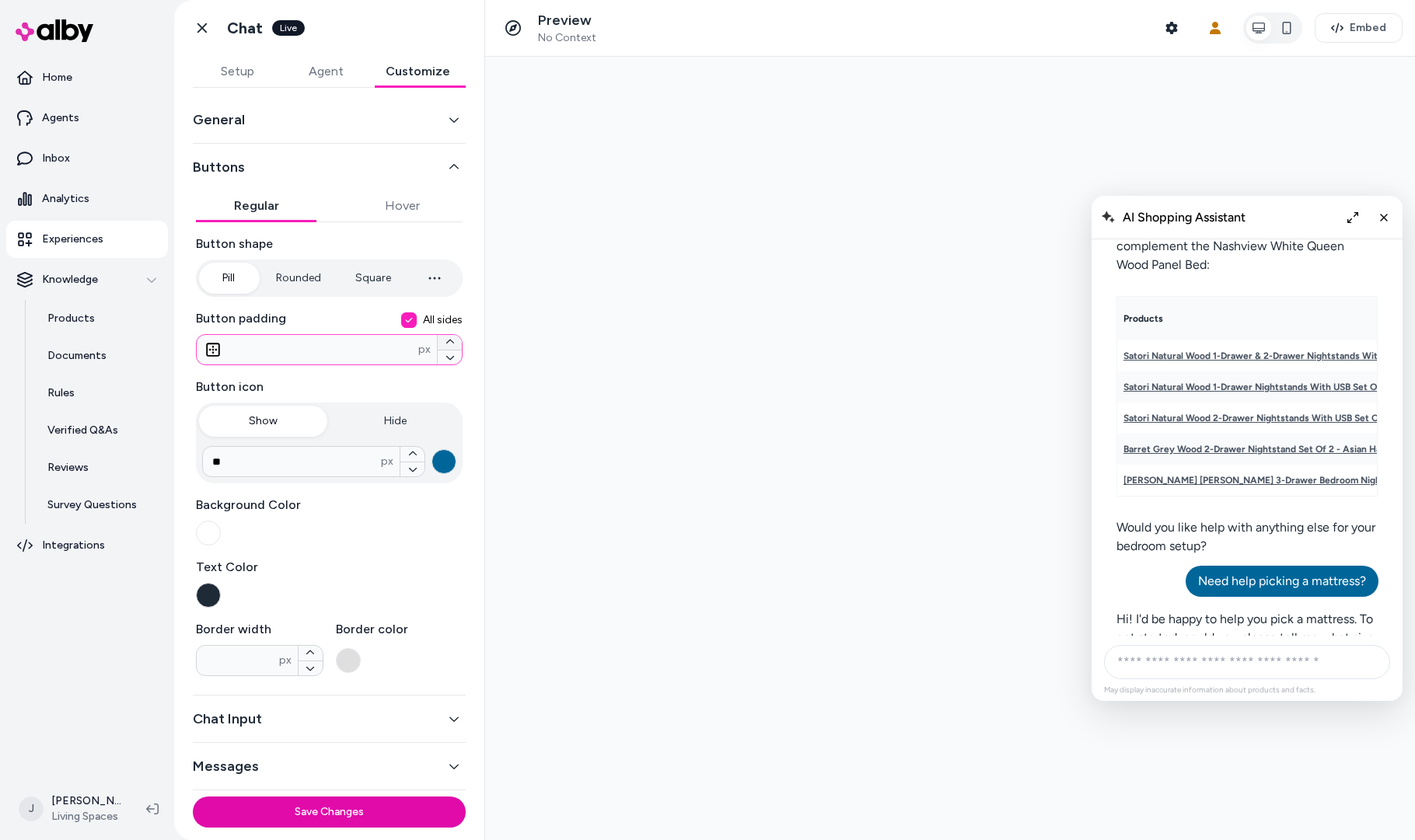
click at [443, 340] on button "button" at bounding box center [449, 342] width 24 height 15
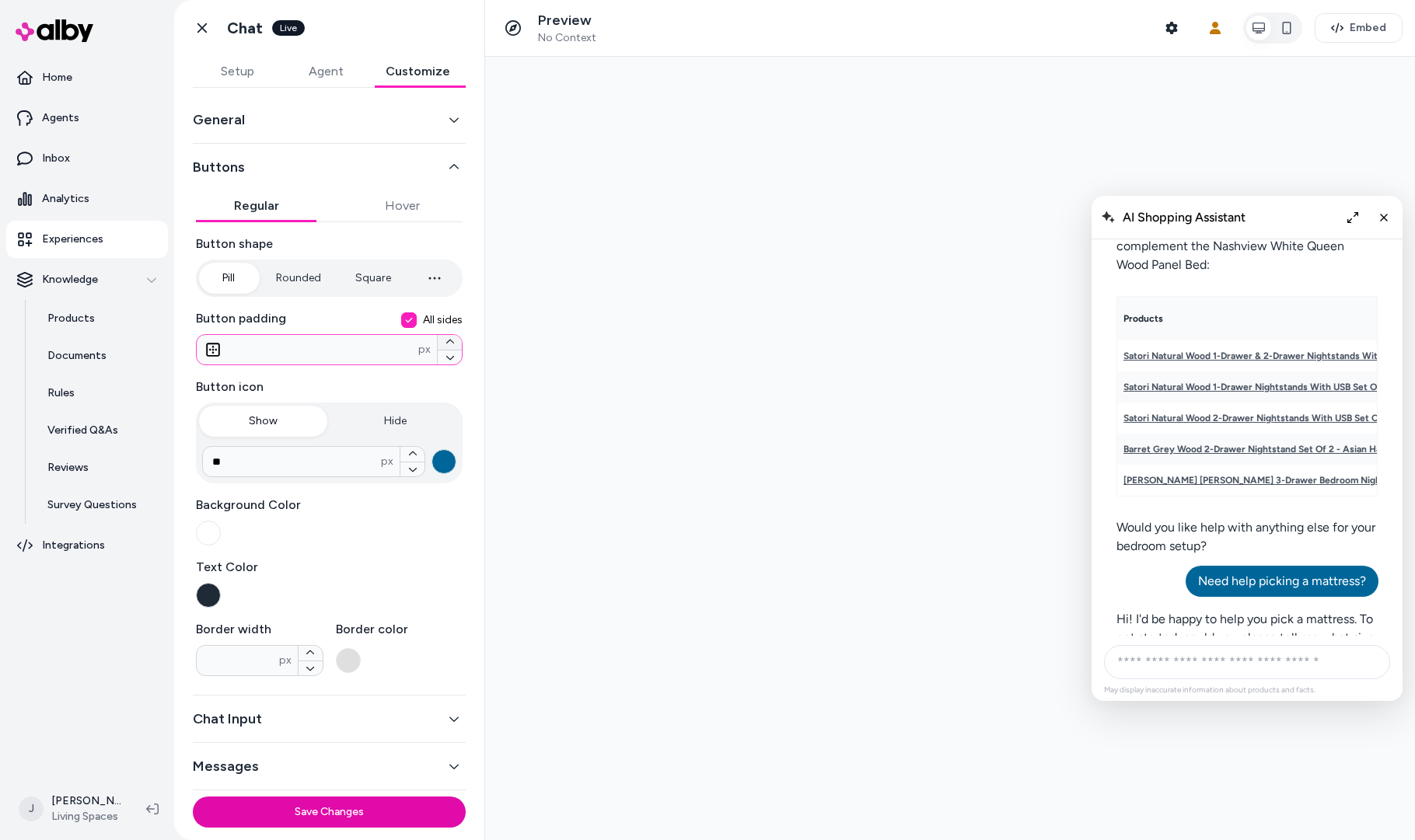
click at [442, 340] on button "button" at bounding box center [449, 342] width 24 height 15
click at [449, 338] on icon "button" at bounding box center [450, 342] width 9 height 9
click at [449, 339] on icon "button" at bounding box center [450, 342] width 9 height 9
click at [448, 339] on icon "button" at bounding box center [450, 342] width 9 height 9
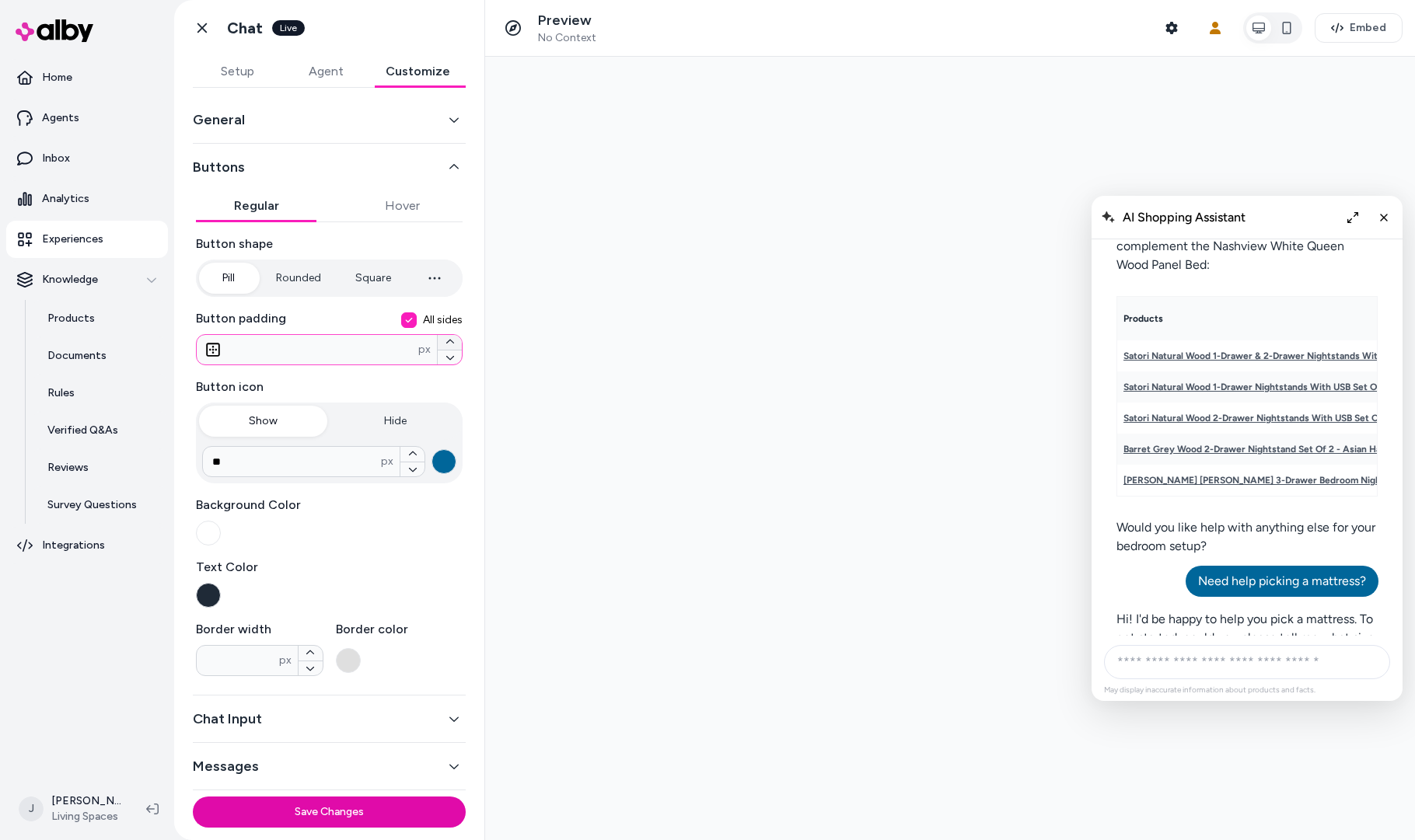
click at [448, 339] on icon "button" at bounding box center [450, 342] width 9 height 9
drag, startPoint x: 448, startPoint y: 339, endPoint x: 474, endPoint y: 332, distance: 26.9
click at [448, 339] on icon "button" at bounding box center [450, 342] width 9 height 9
type input "**"
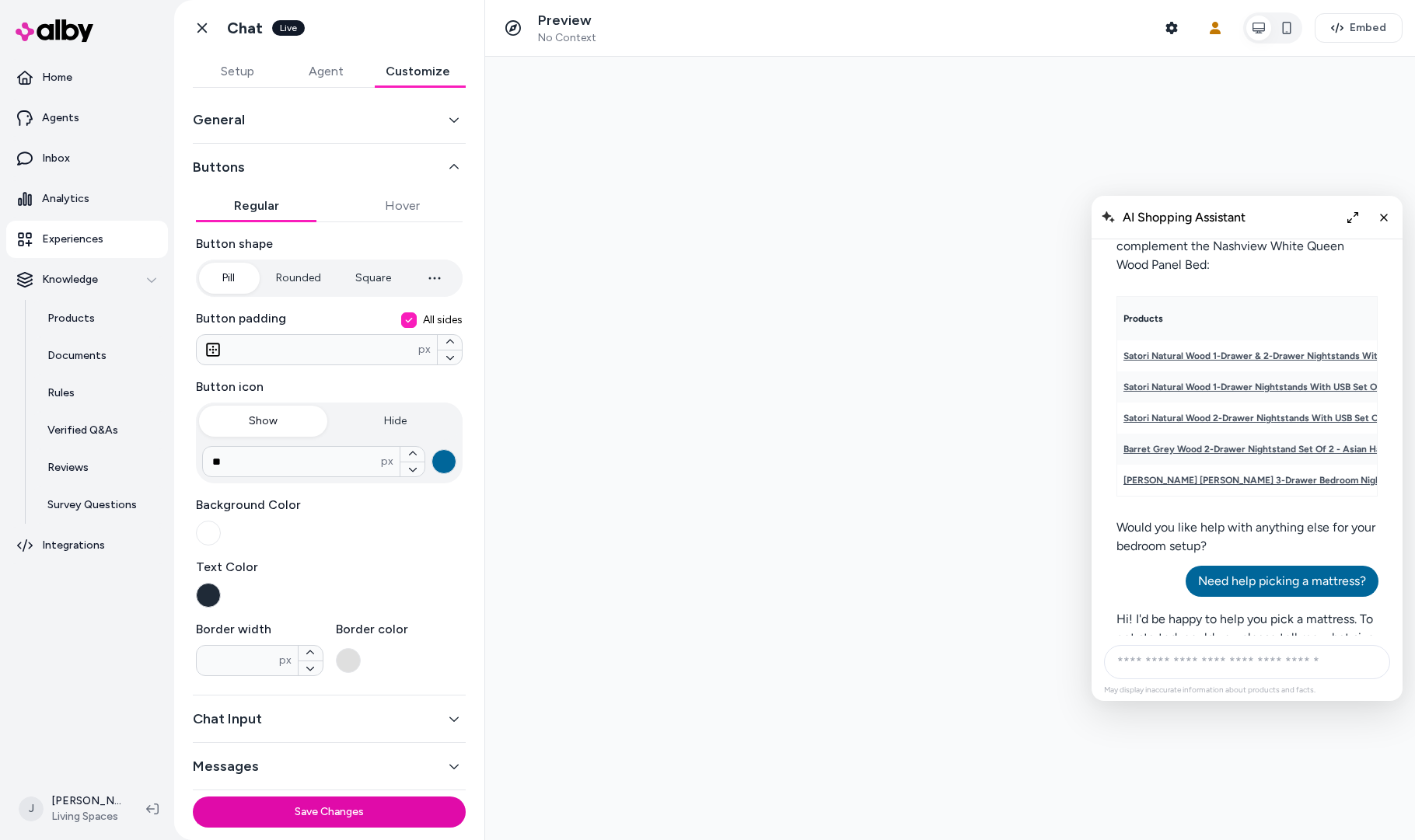
click at [335, 722] on button "Chat Input" at bounding box center [330, 718] width 273 height 21
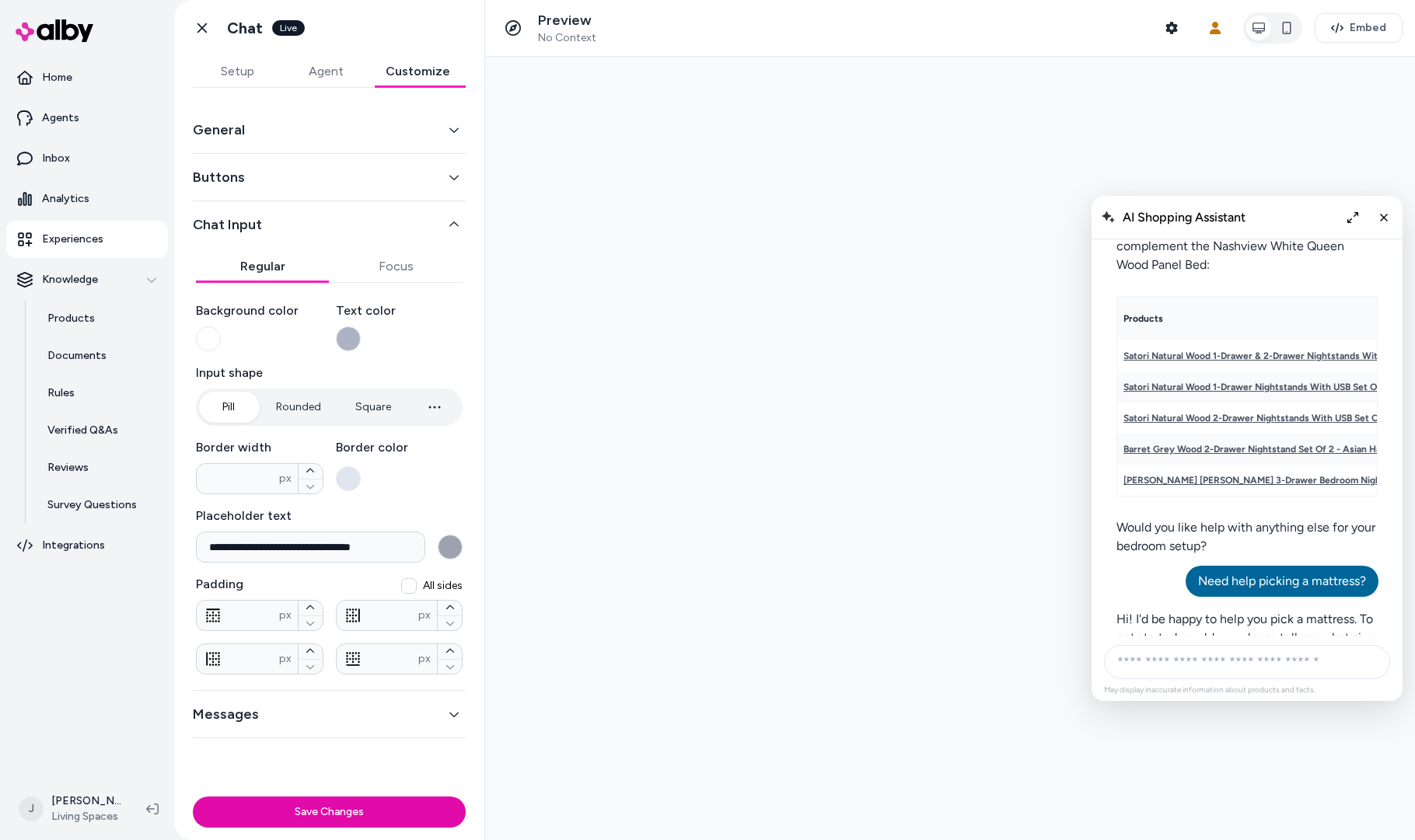
drag, startPoint x: 203, startPoint y: 32, endPoint x: 212, endPoint y: 56, distance: 25.6
click at [202, 32] on icon at bounding box center [201, 28] width 16 height 16
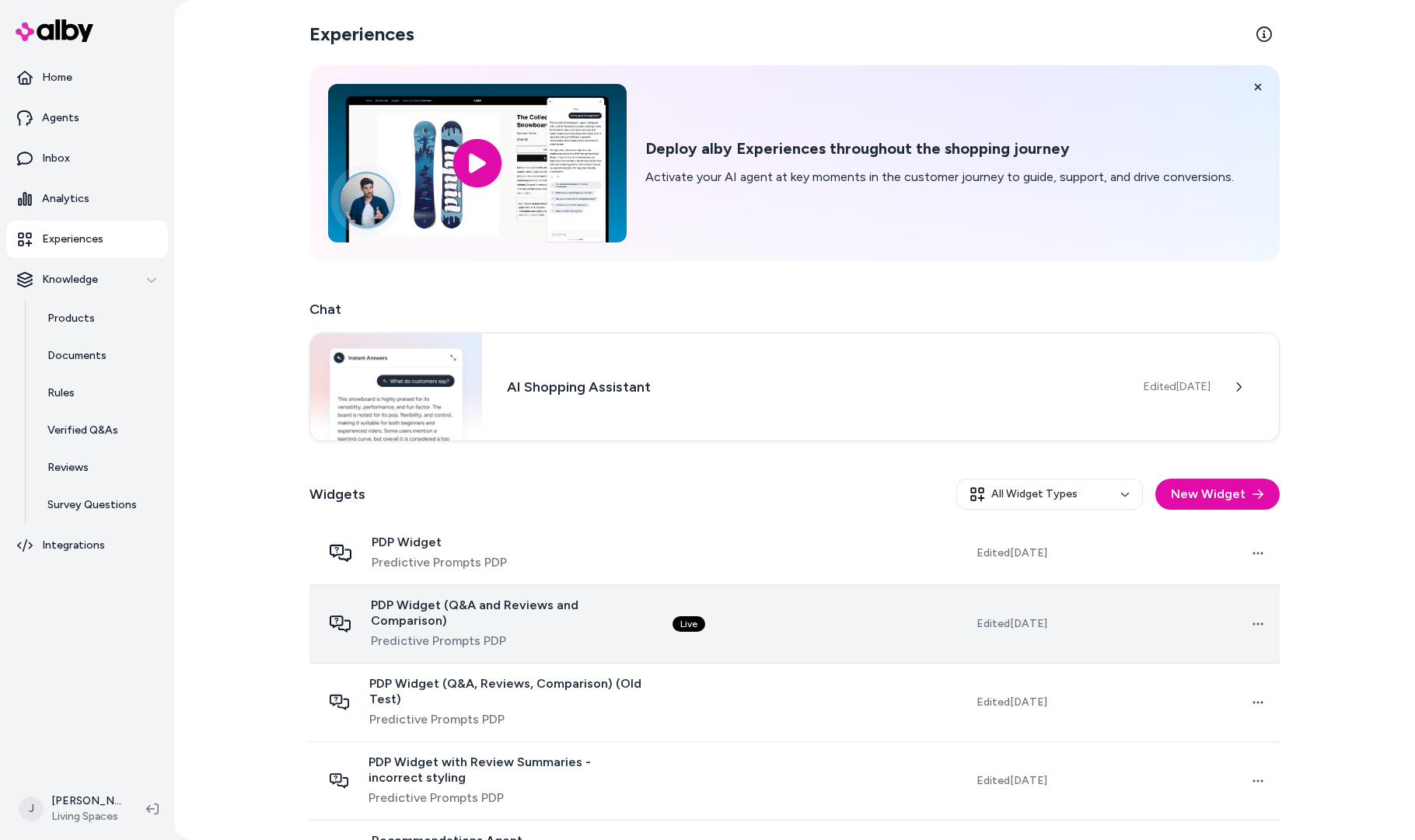
click at [782, 626] on td "Live" at bounding box center [770, 624] width 220 height 79
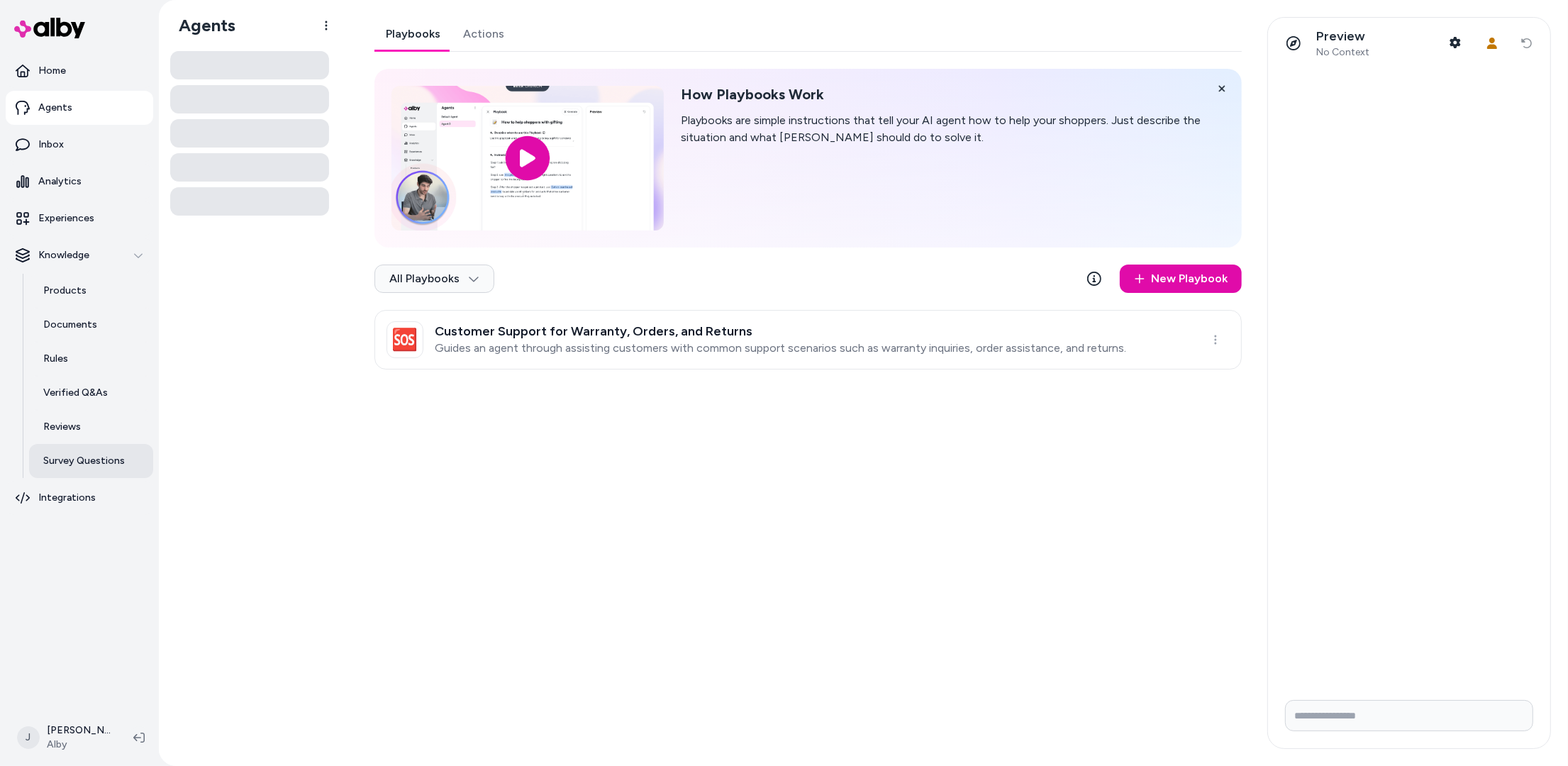
click at [111, 460] on p "Survey Questions" at bounding box center [84, 461] width 81 height 14
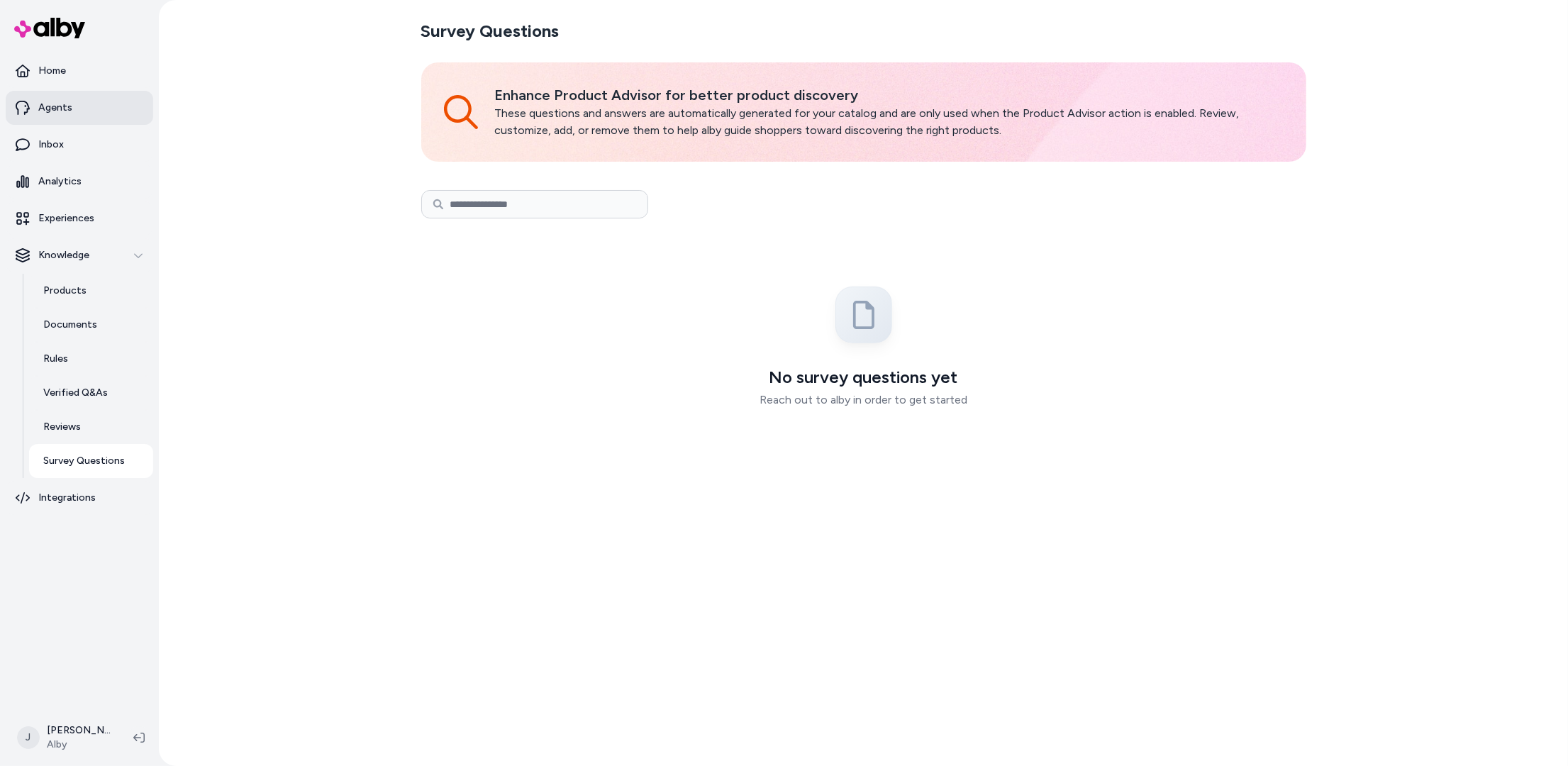
click at [68, 94] on link "Agents" at bounding box center [80, 108] width 147 height 34
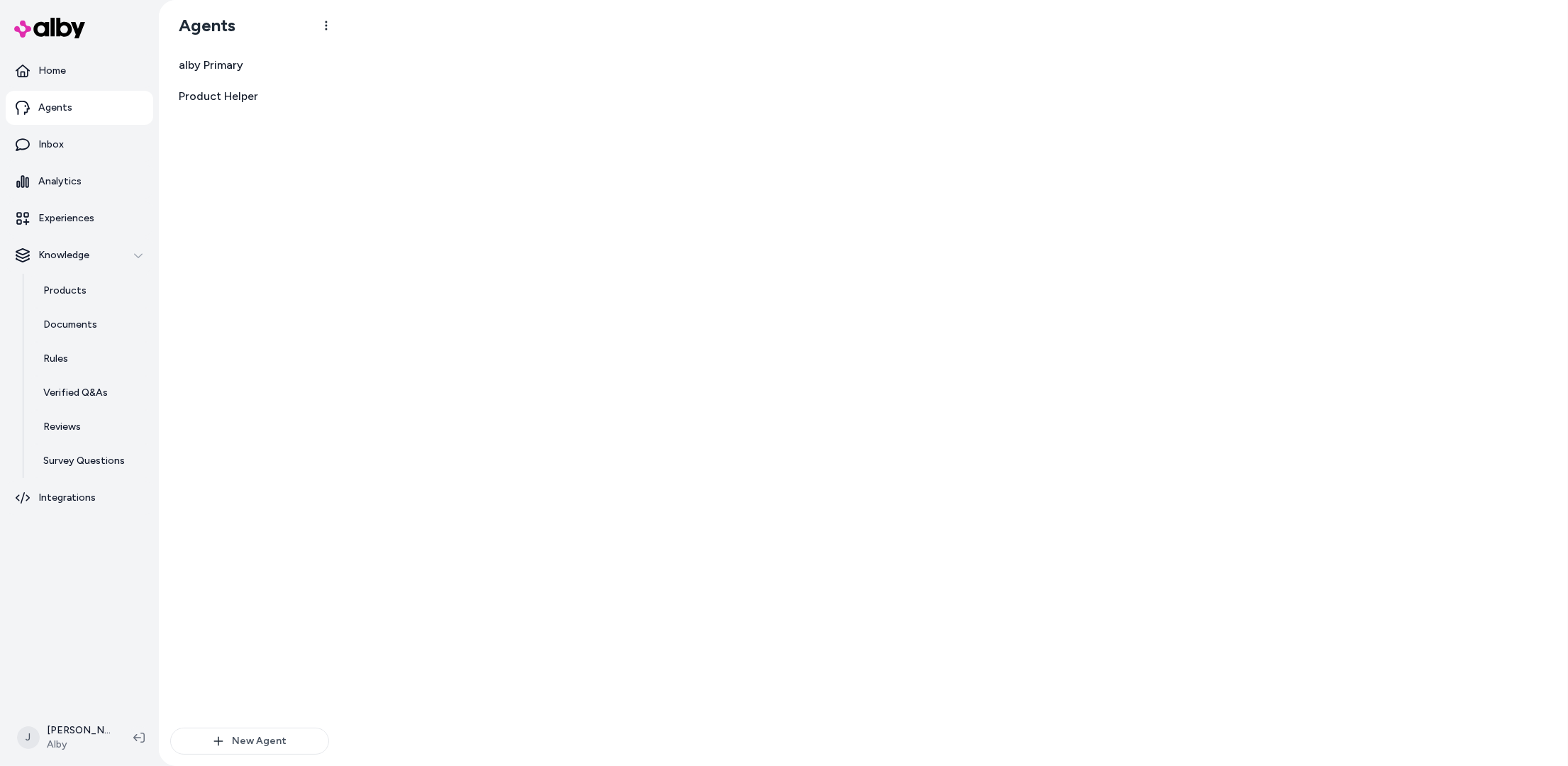
click at [173, 237] on div "alby Primary Product Helper" at bounding box center [250, 389] width 159 height 677
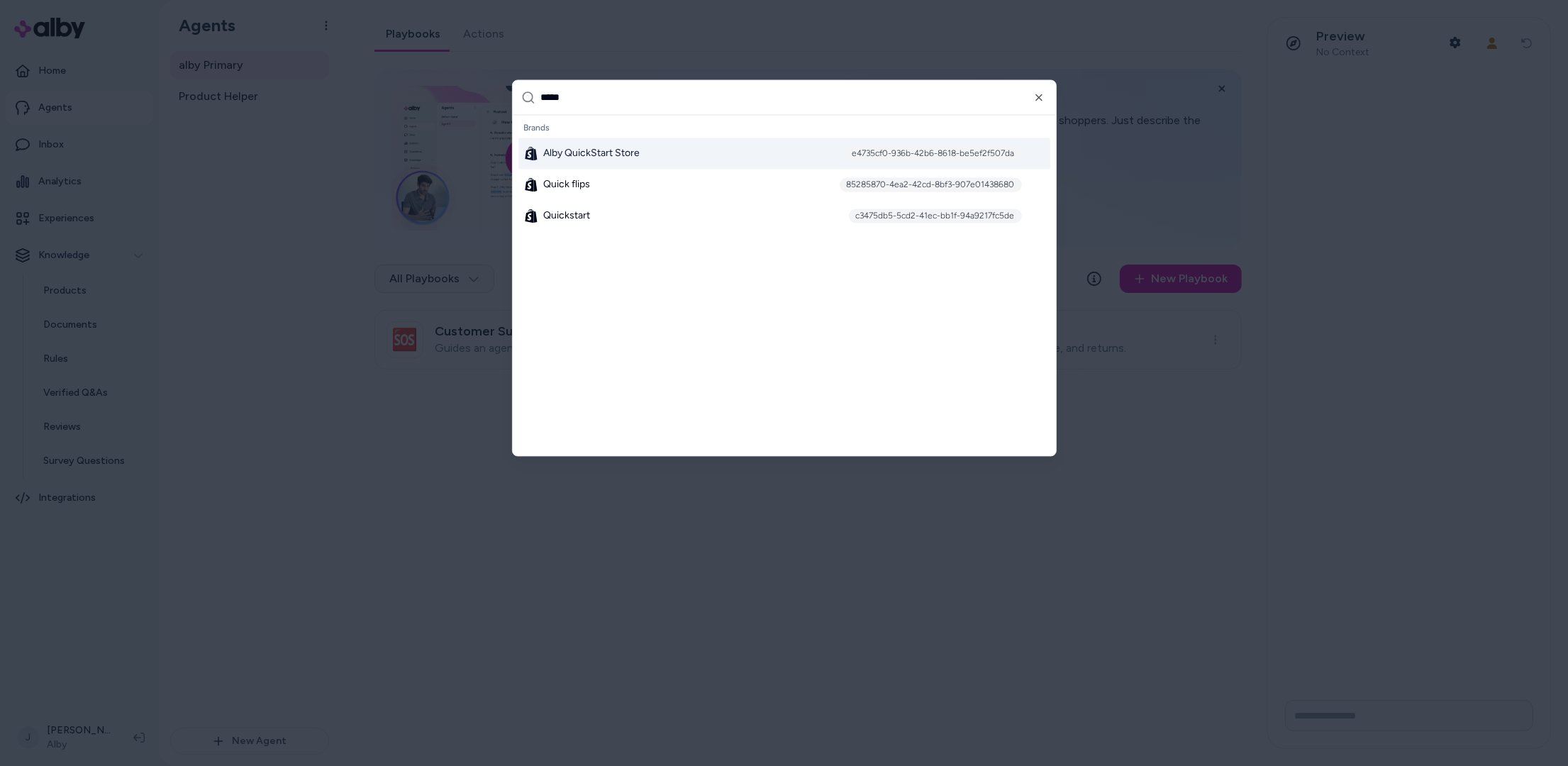
type input "*****"
click at [625, 153] on span "Alby QuickStart Store" at bounding box center [592, 153] width 97 height 14
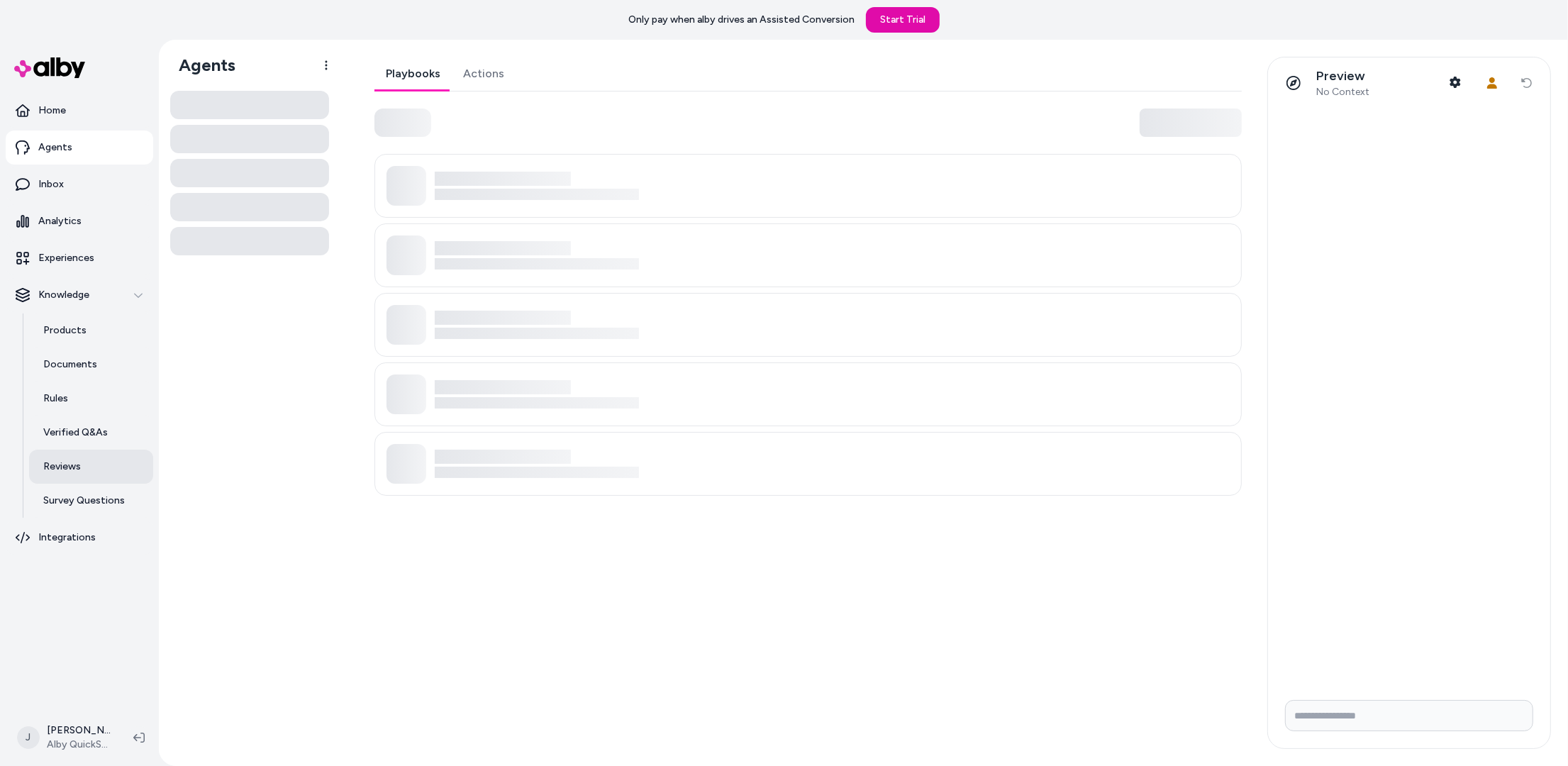
click at [85, 456] on link "Reviews" at bounding box center [91, 467] width 125 height 34
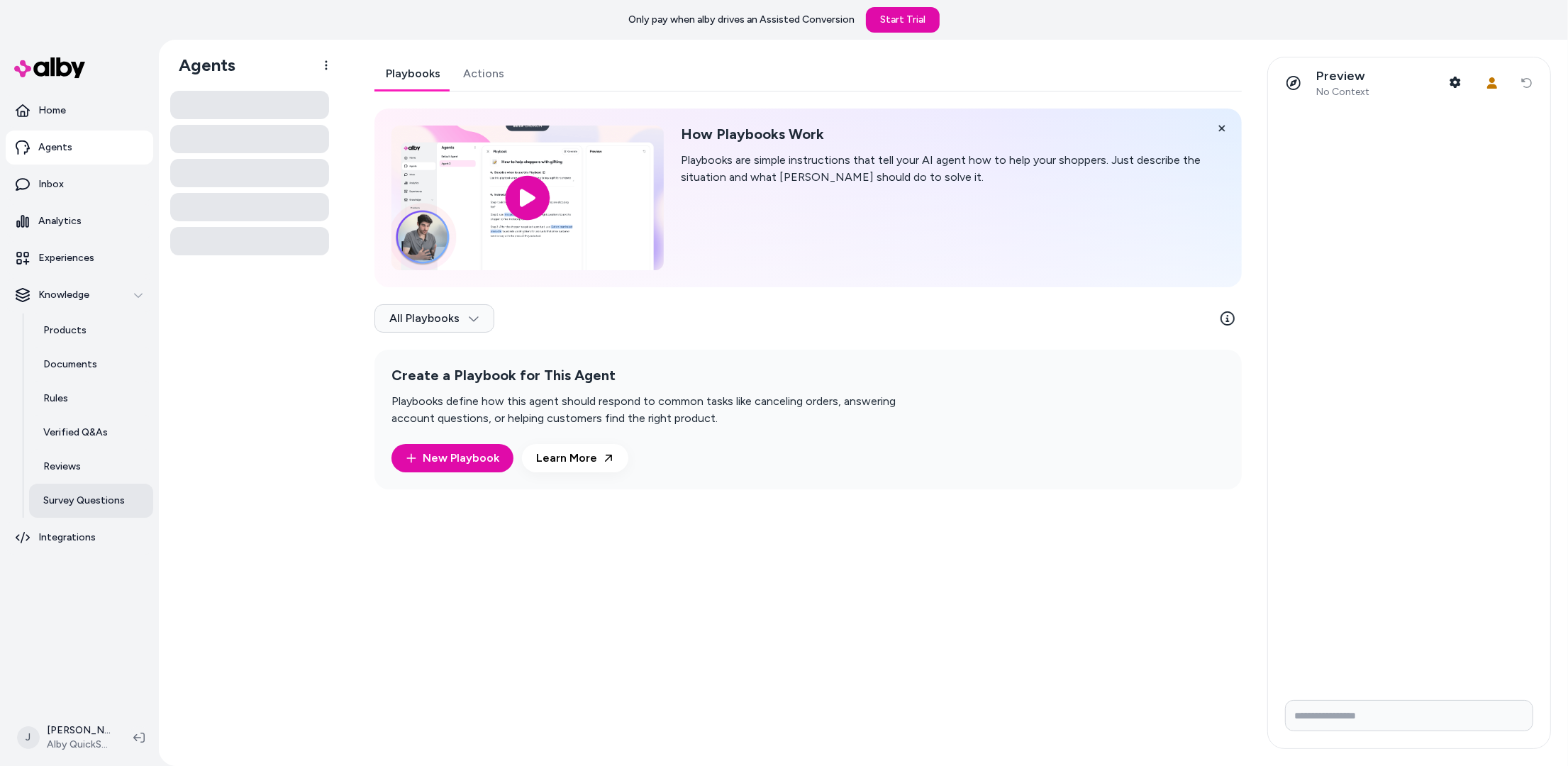
click at [86, 500] on p "Survey Questions" at bounding box center [84, 501] width 81 height 14
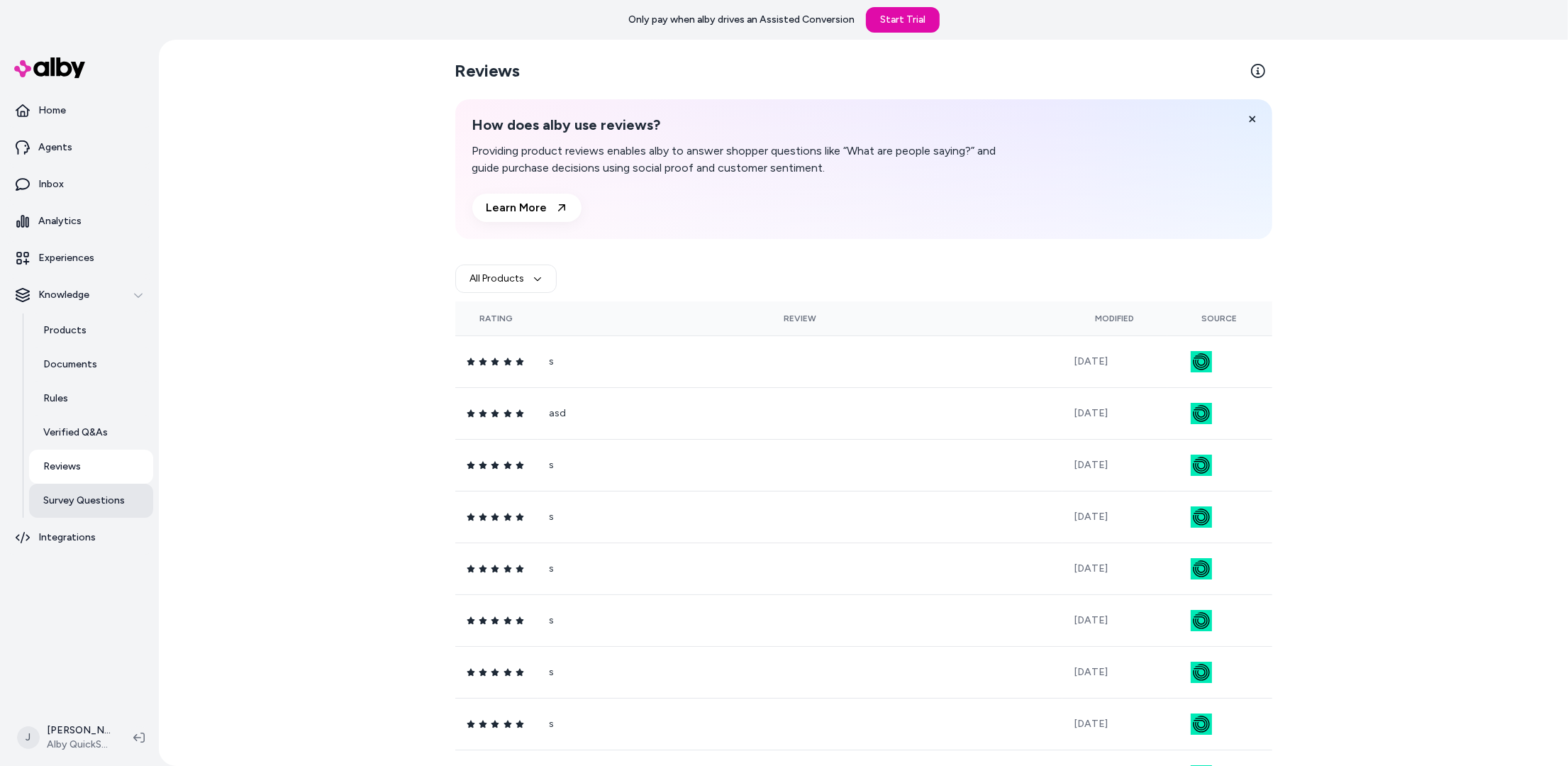
click at [85, 500] on p "Survey Questions" at bounding box center [84, 501] width 81 height 14
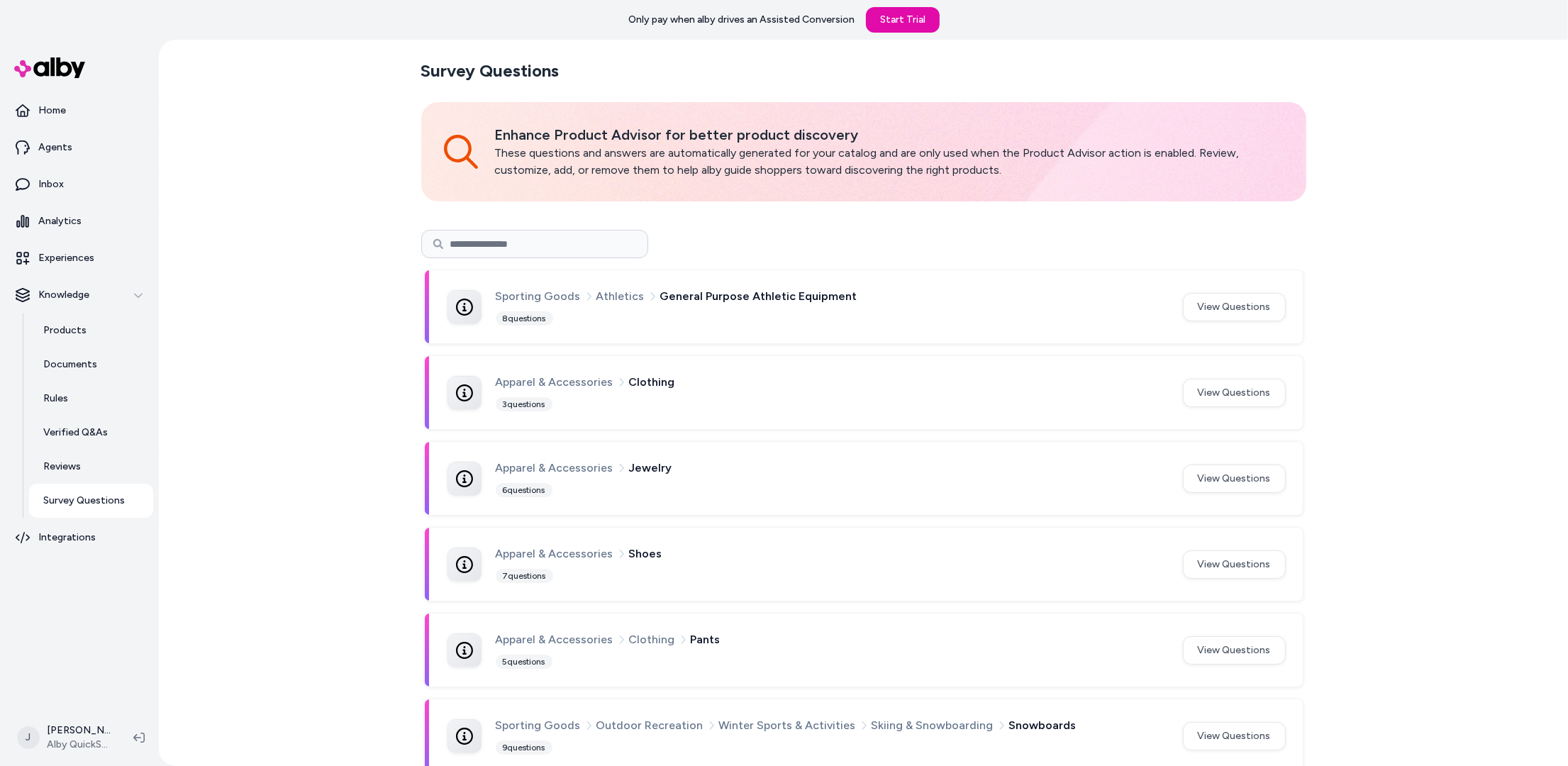
drag, startPoint x: 749, startPoint y: 302, endPoint x: 1036, endPoint y: 314, distance: 287.3
click at [751, 302] on span "General Purpose Athletic Equipment" at bounding box center [759, 297] width 197 height 19
click at [66, 185] on link "Inbox" at bounding box center [80, 185] width 147 height 34
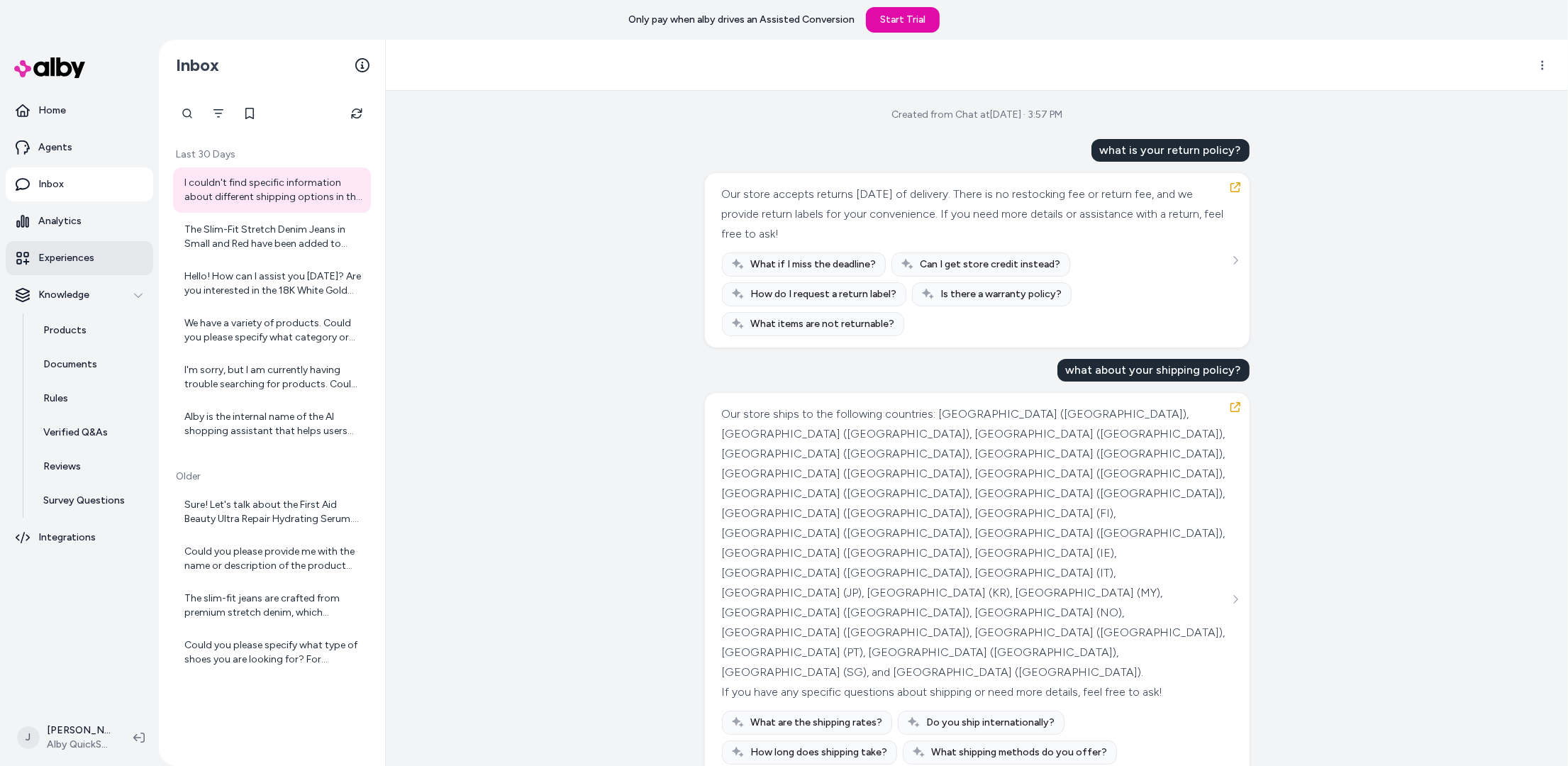
click at [71, 246] on link "Experiences" at bounding box center [80, 258] width 147 height 34
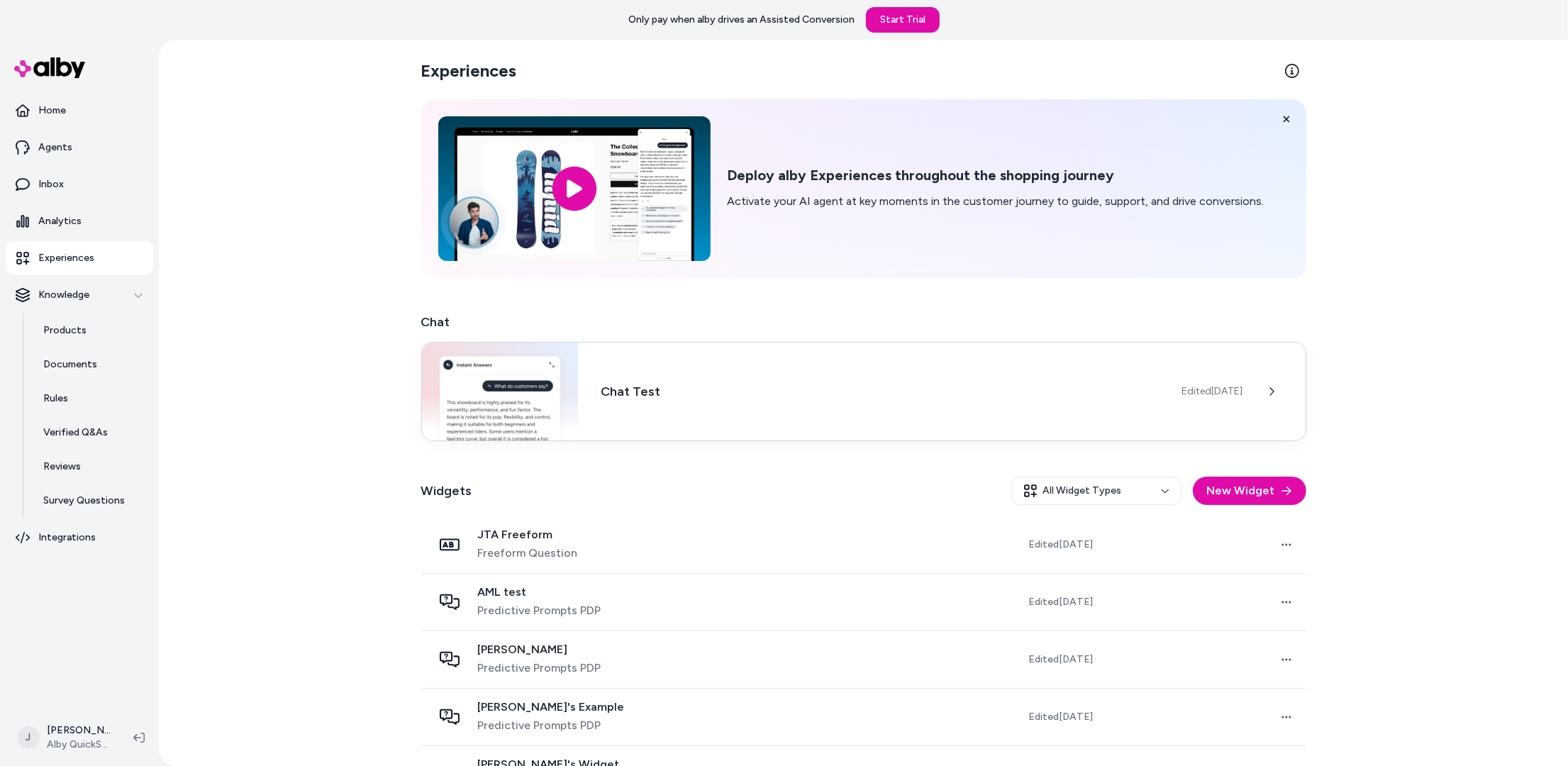
click at [823, 386] on h3 "Chat Test" at bounding box center [879, 391] width 558 height 19
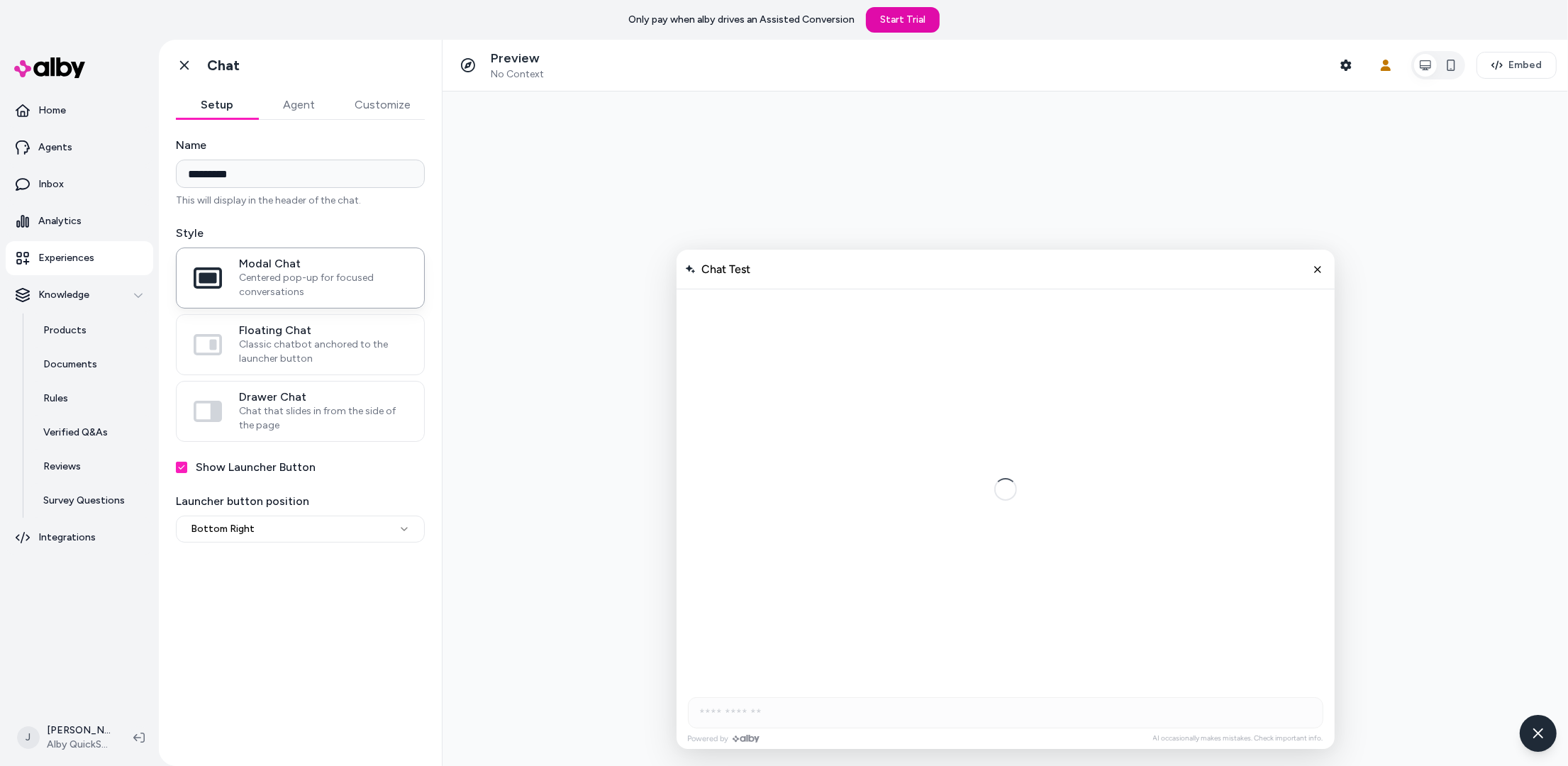
scroll to position [242, 0]
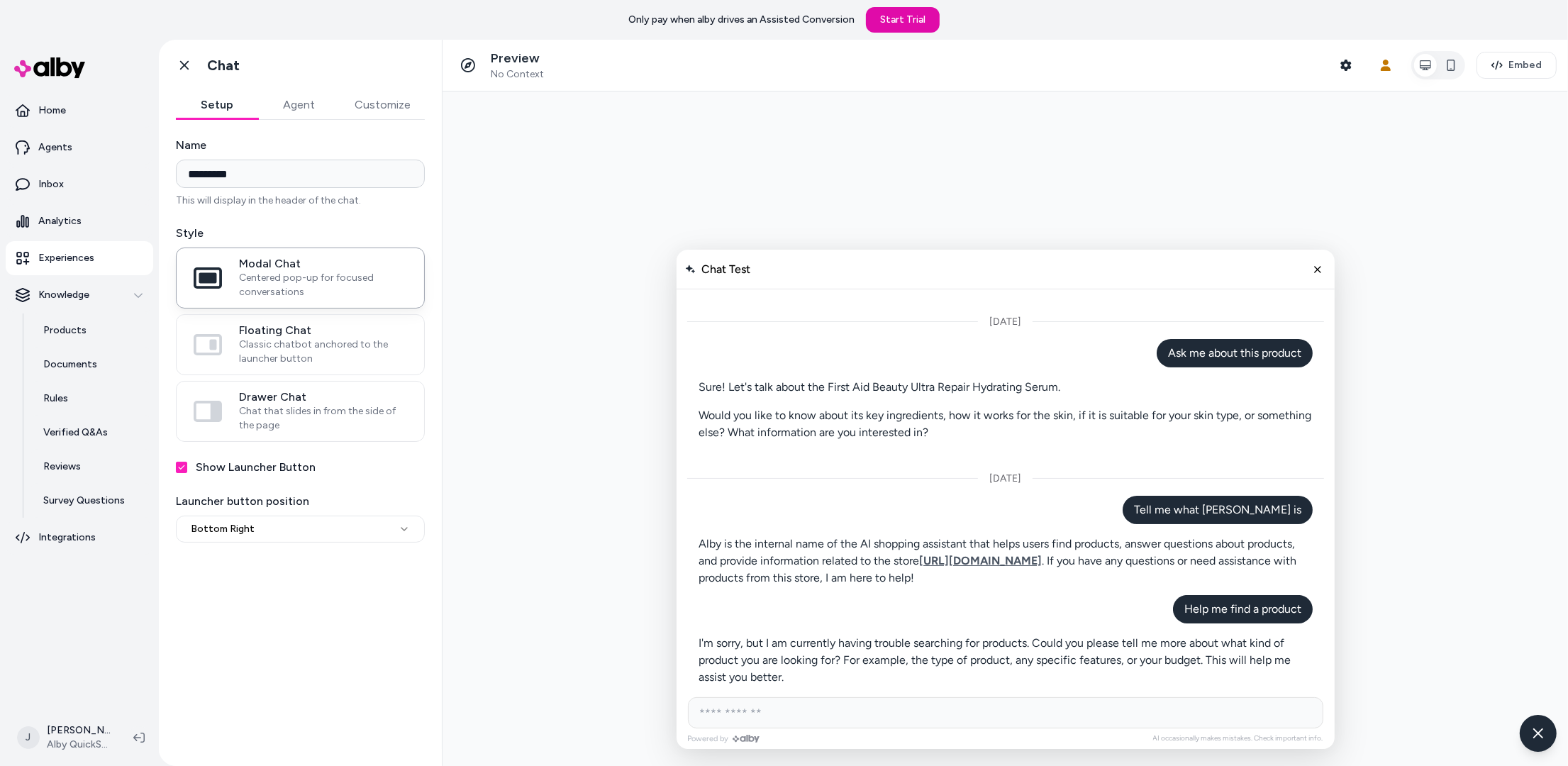
click at [1083, 710] on input "AI Shopping Assistant" at bounding box center [1005, 712] width 635 height 31
type input "**********"
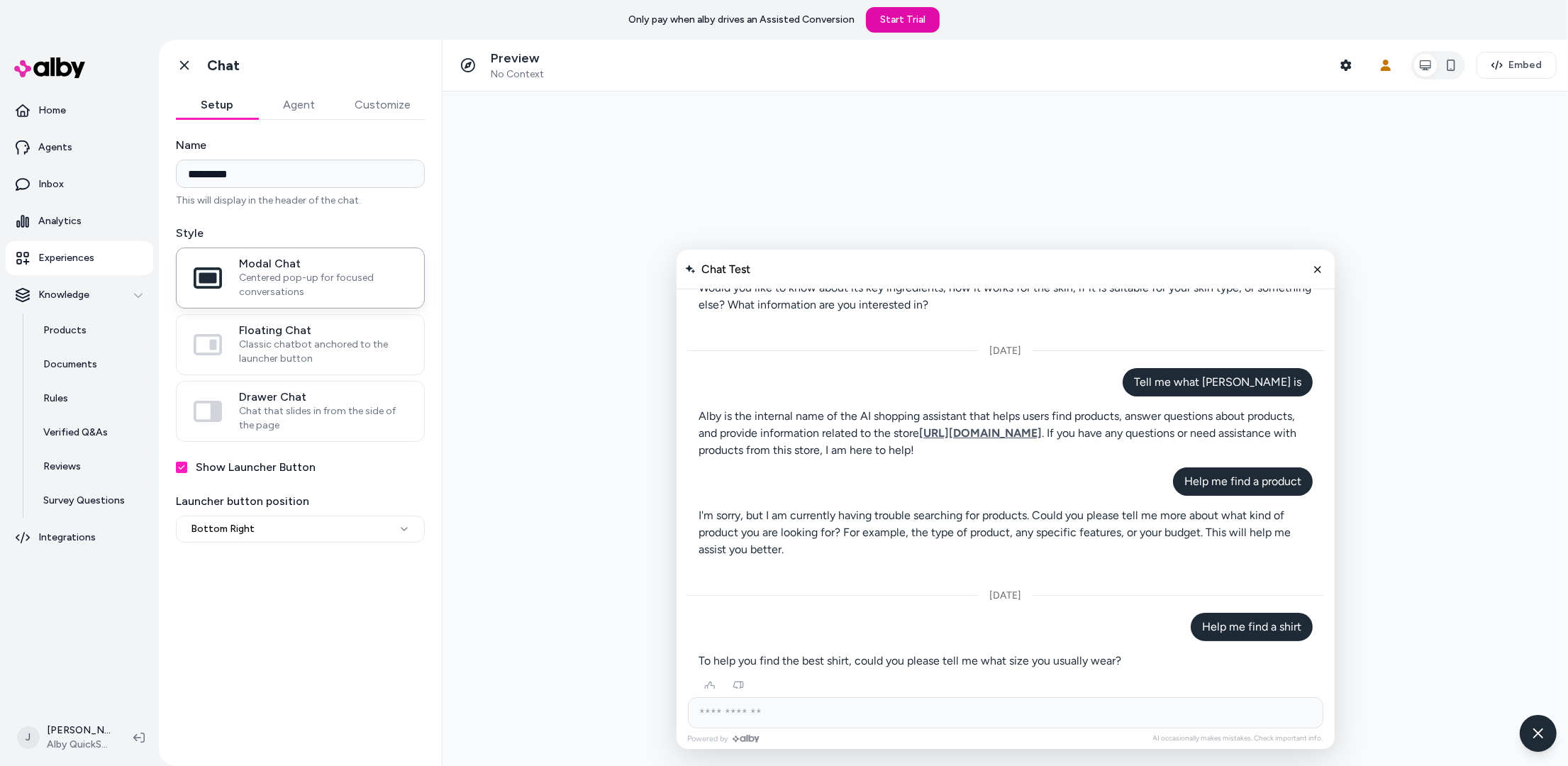
scroll to position [452, 0]
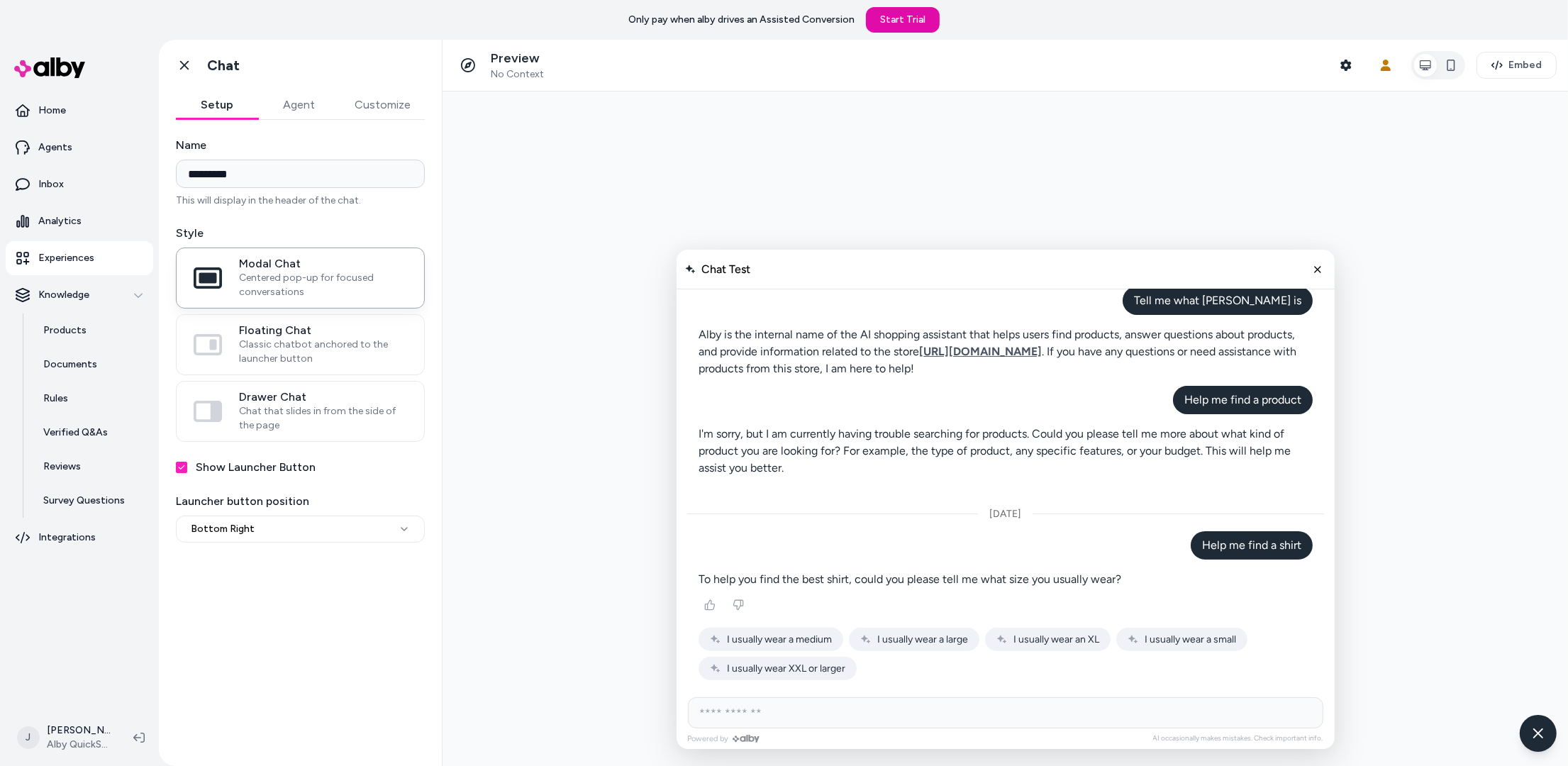
click at [900, 641] on span "I usually wear a large" at bounding box center [922, 639] width 91 height 12
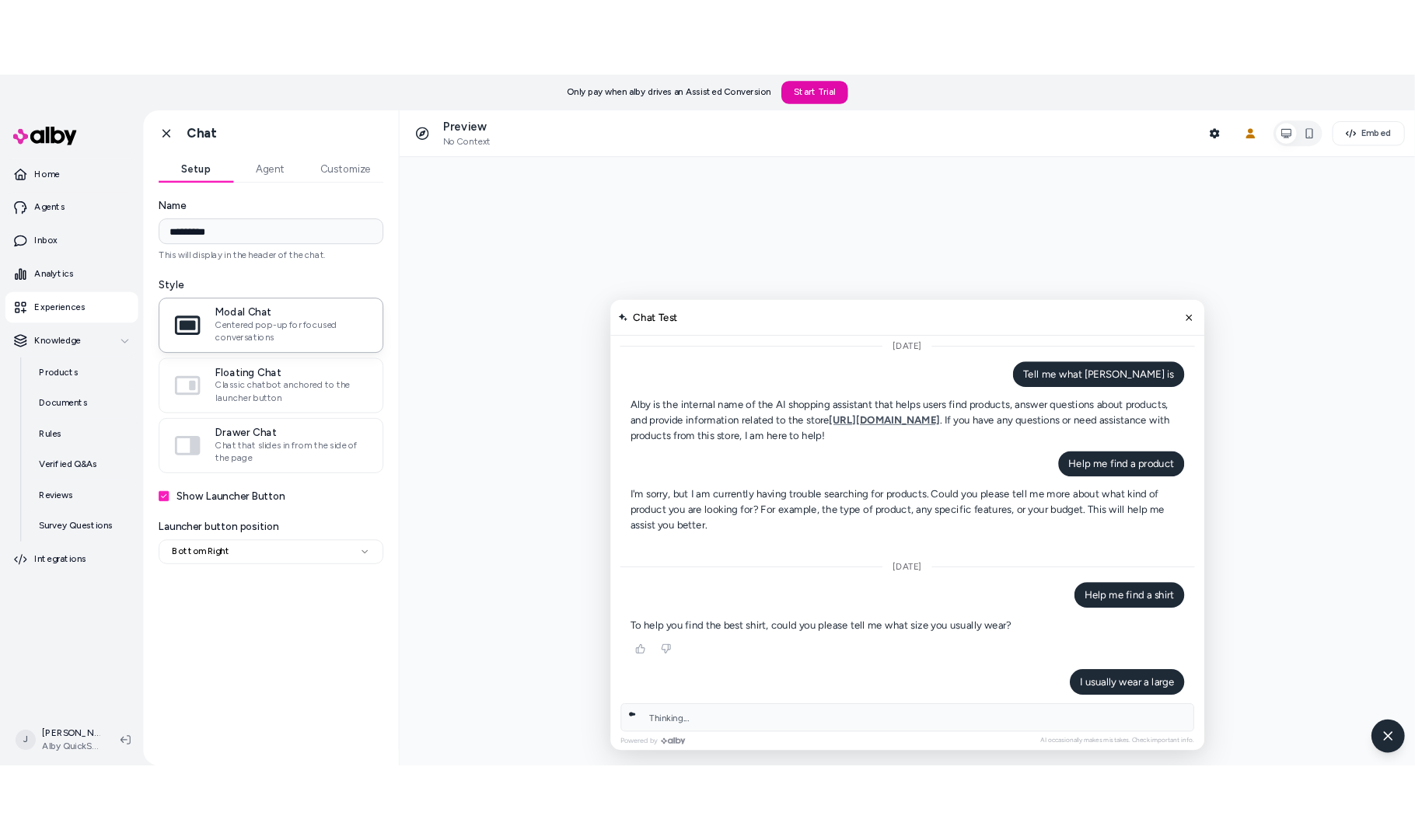
scroll to position [510, 0]
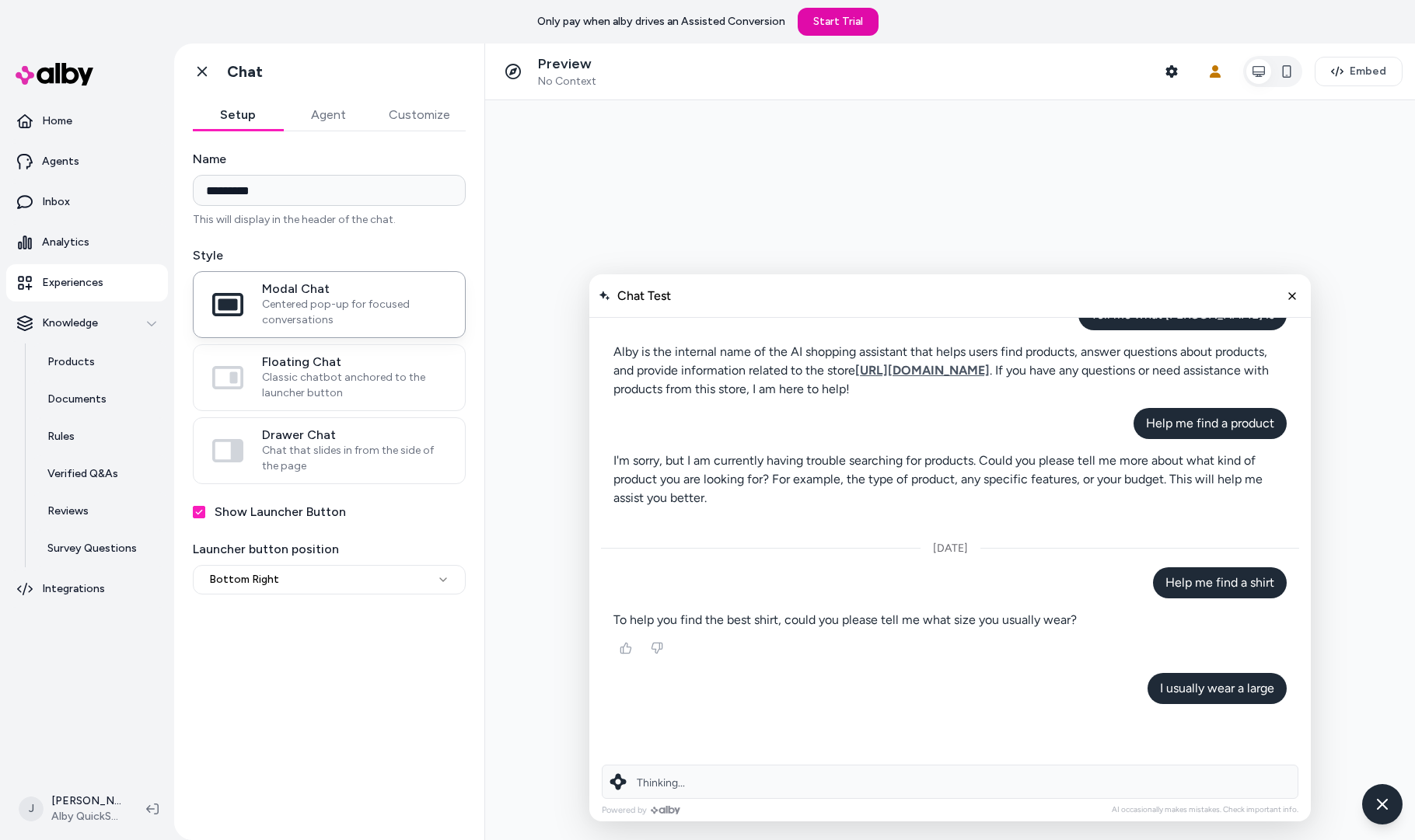
click at [335, 119] on button "Agent" at bounding box center [328, 114] width 90 height 31
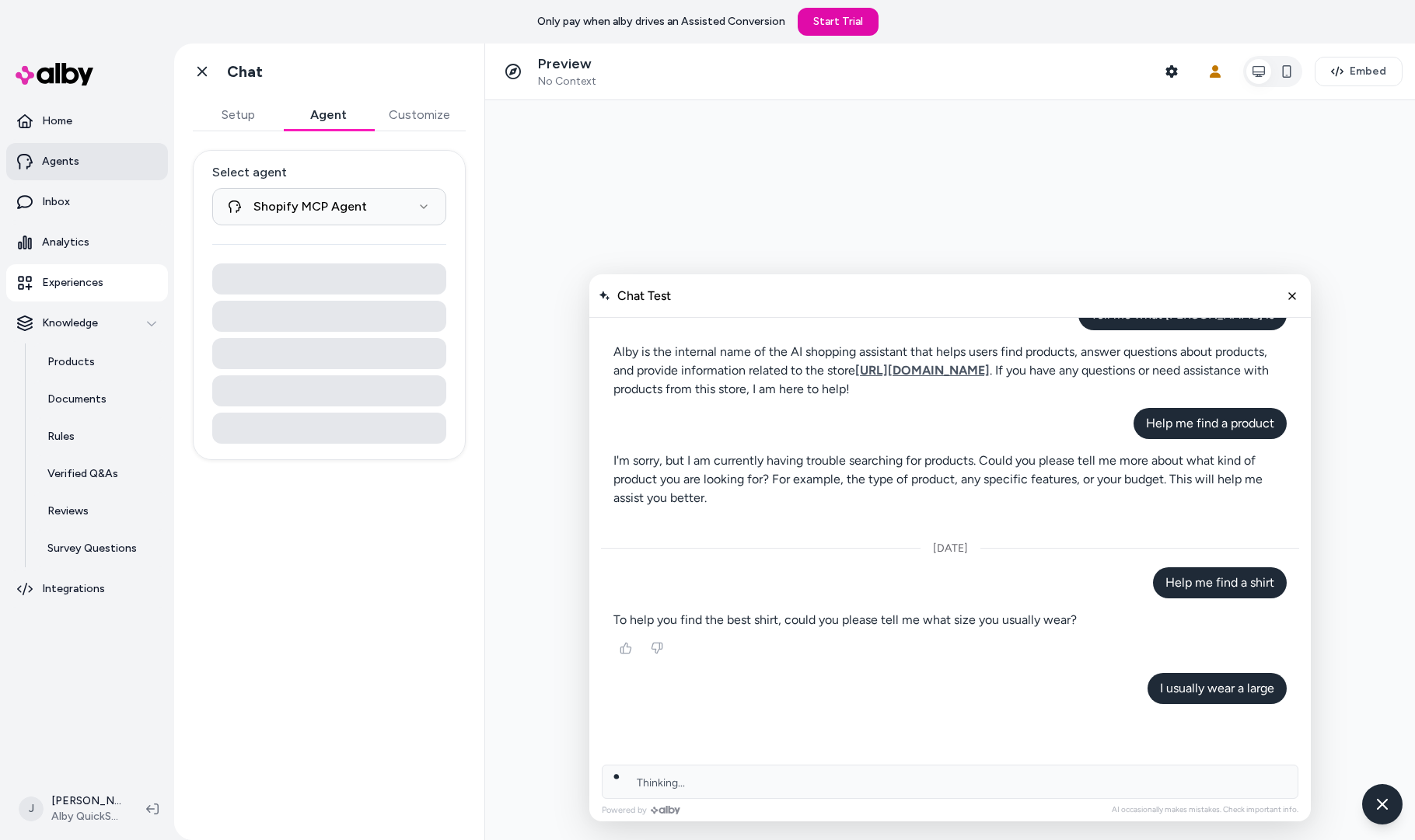
click at [81, 164] on link "Agents" at bounding box center [87, 162] width 162 height 37
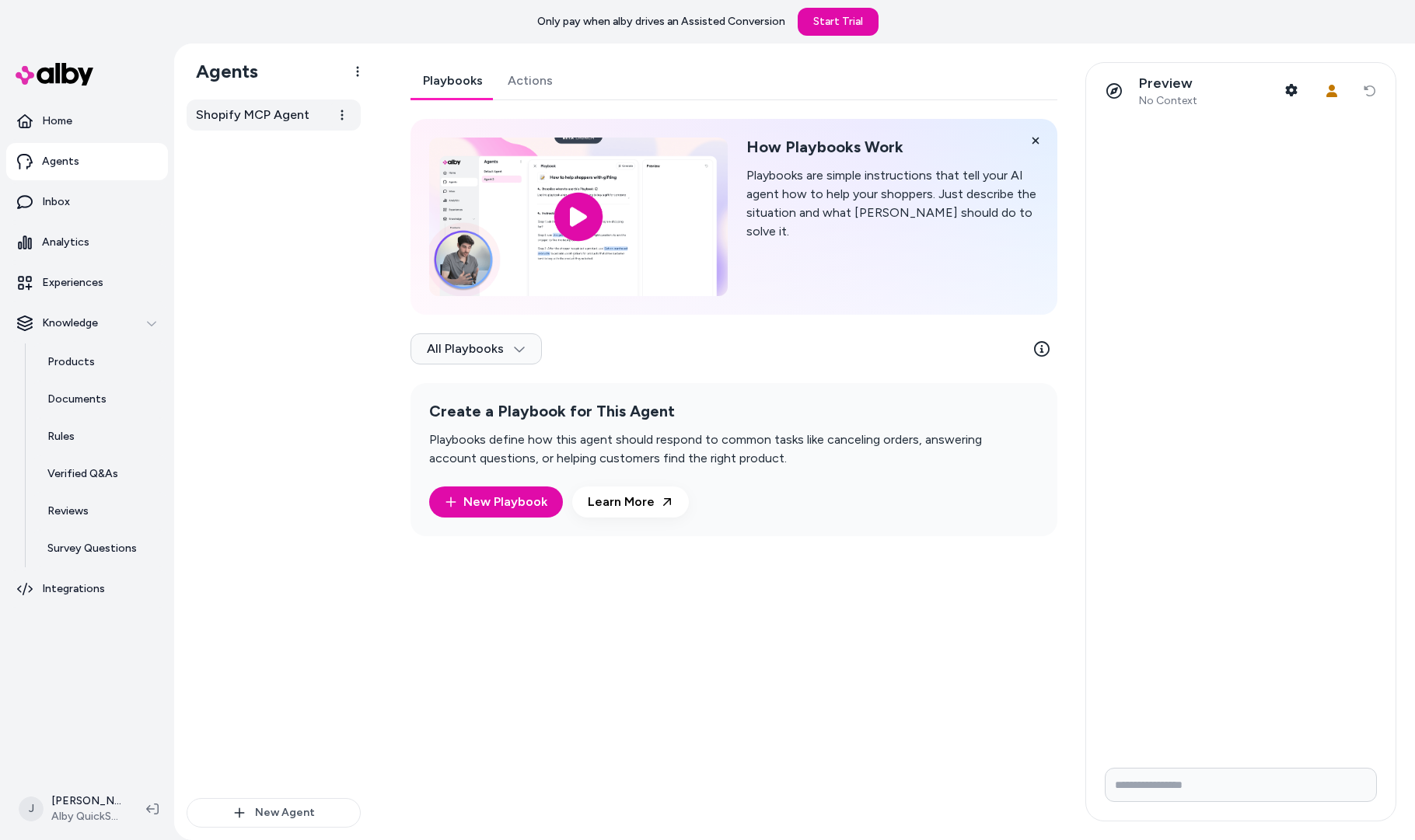
click at [261, 117] on span "Shopify MCP Agent" at bounding box center [253, 115] width 113 height 19
click at [507, 77] on link "Actions" at bounding box center [529, 81] width 70 height 37
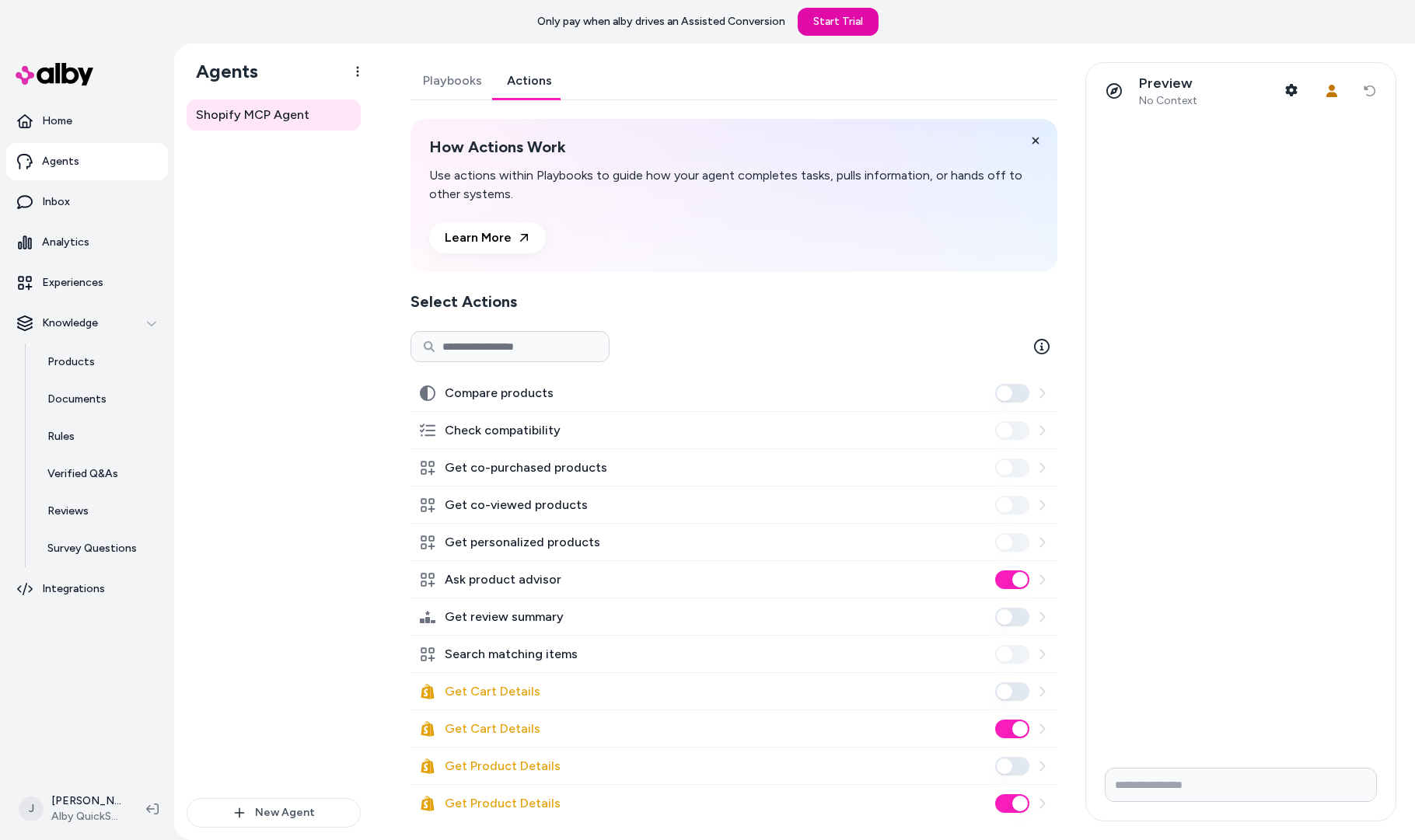
click at [448, 76] on link "Playbooks" at bounding box center [452, 81] width 84 height 37
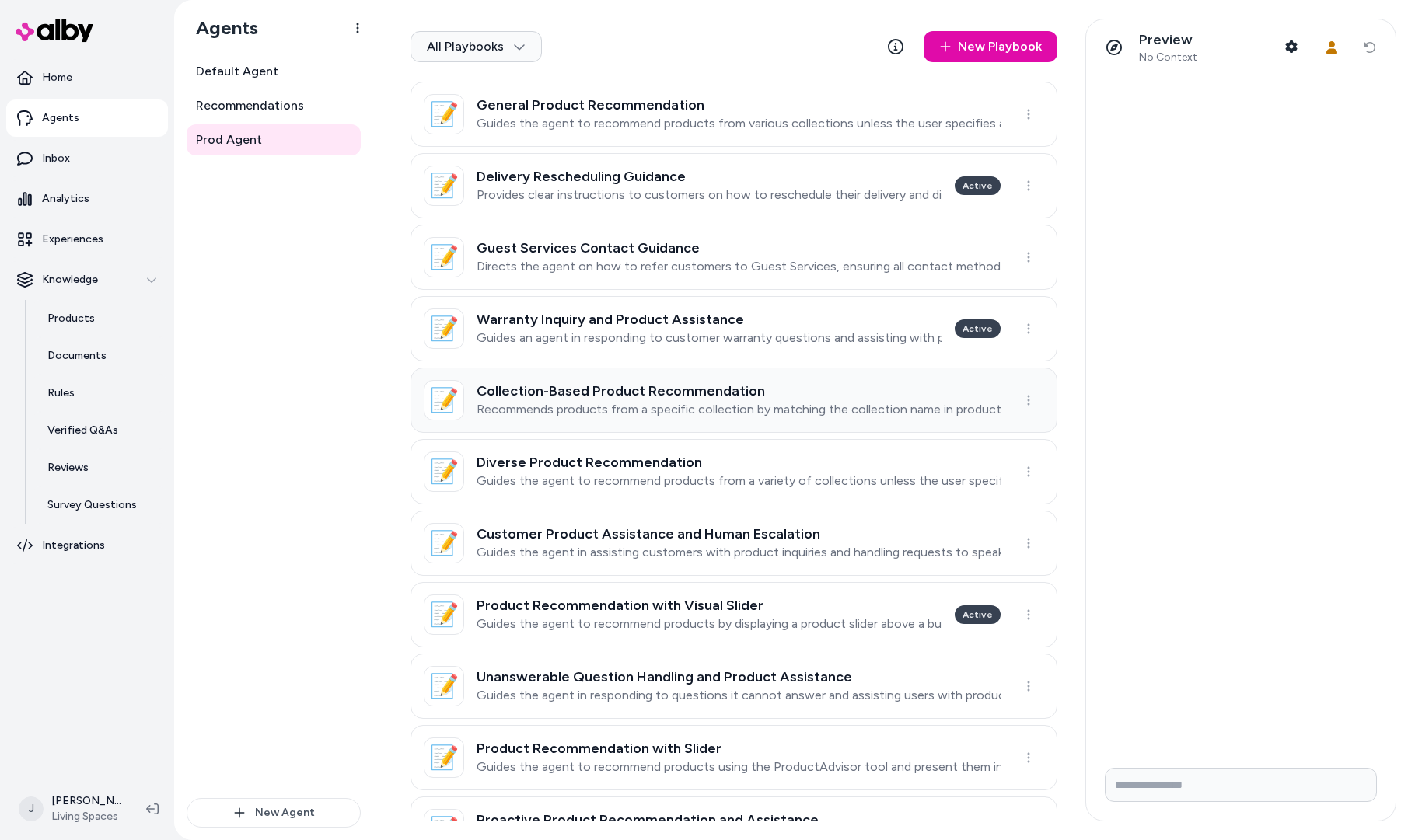
scroll to position [487, 0]
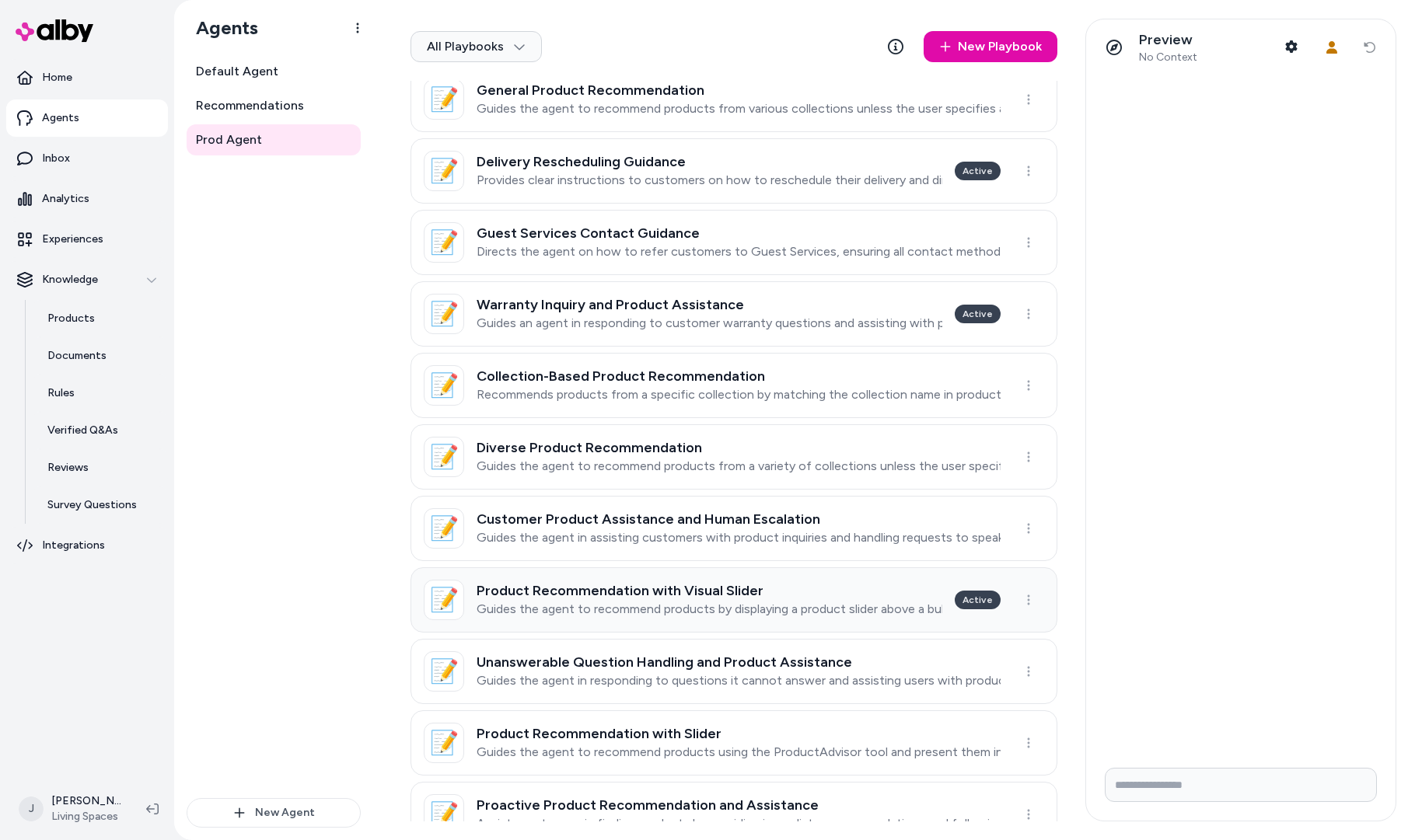
click at [879, 603] on p "Guides the agent to recommend products by displaying a product slider above a b…" at bounding box center [709, 609] width 466 height 16
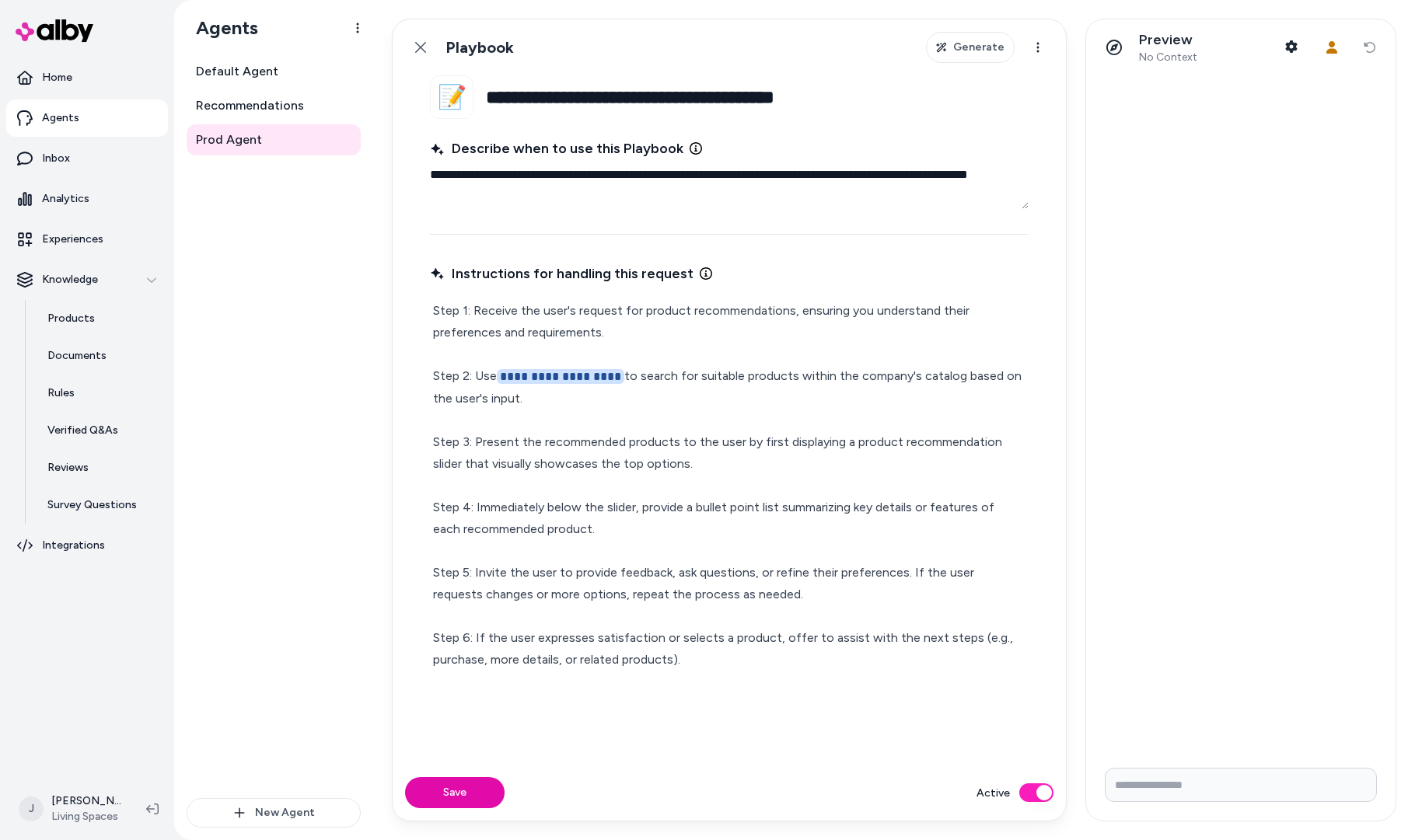
click at [715, 460] on p "**********" at bounding box center [729, 485] width 592 height 370
click at [476, 440] on p "**********" at bounding box center [729, 485] width 592 height 370
type textarea "*"
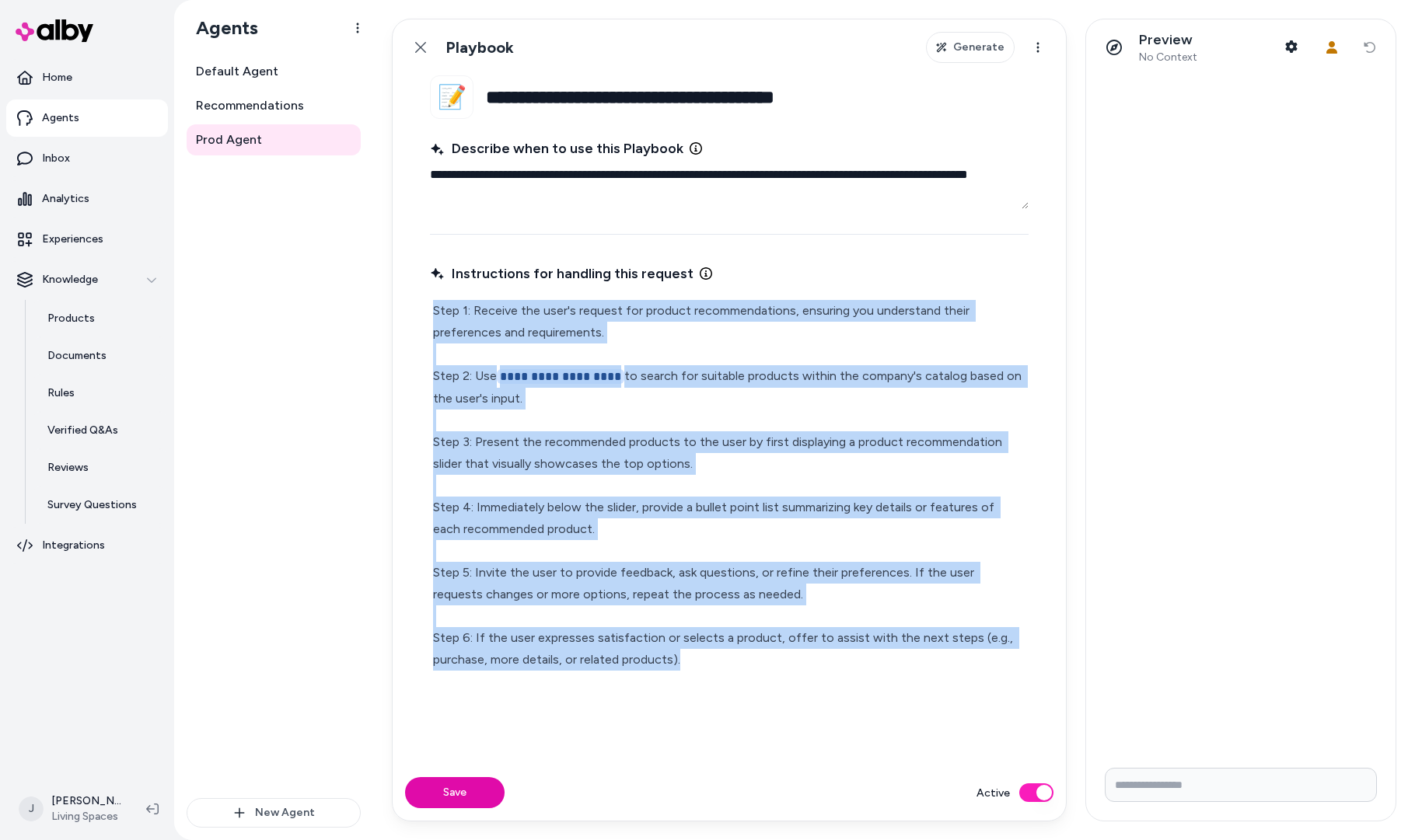
drag, startPoint x: 443, startPoint y: 313, endPoint x: 852, endPoint y: 679, distance: 548.9
click at [852, 679] on div "**********" at bounding box center [729, 503] width 599 height 486
copy p "**********"
click at [493, 459] on p "**********" at bounding box center [729, 485] width 592 height 370
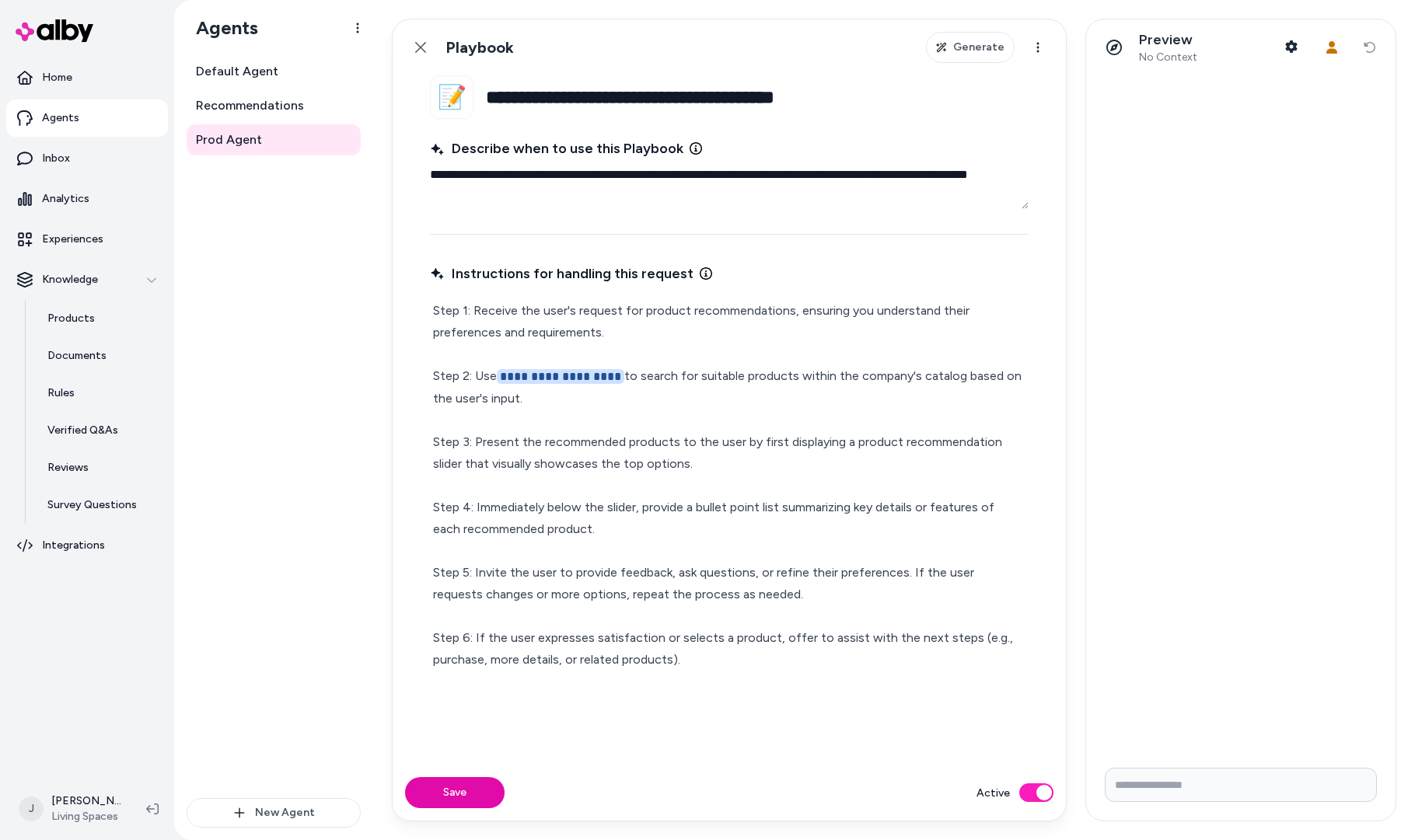
click at [477, 437] on p "**********" at bounding box center [729, 485] width 592 height 370
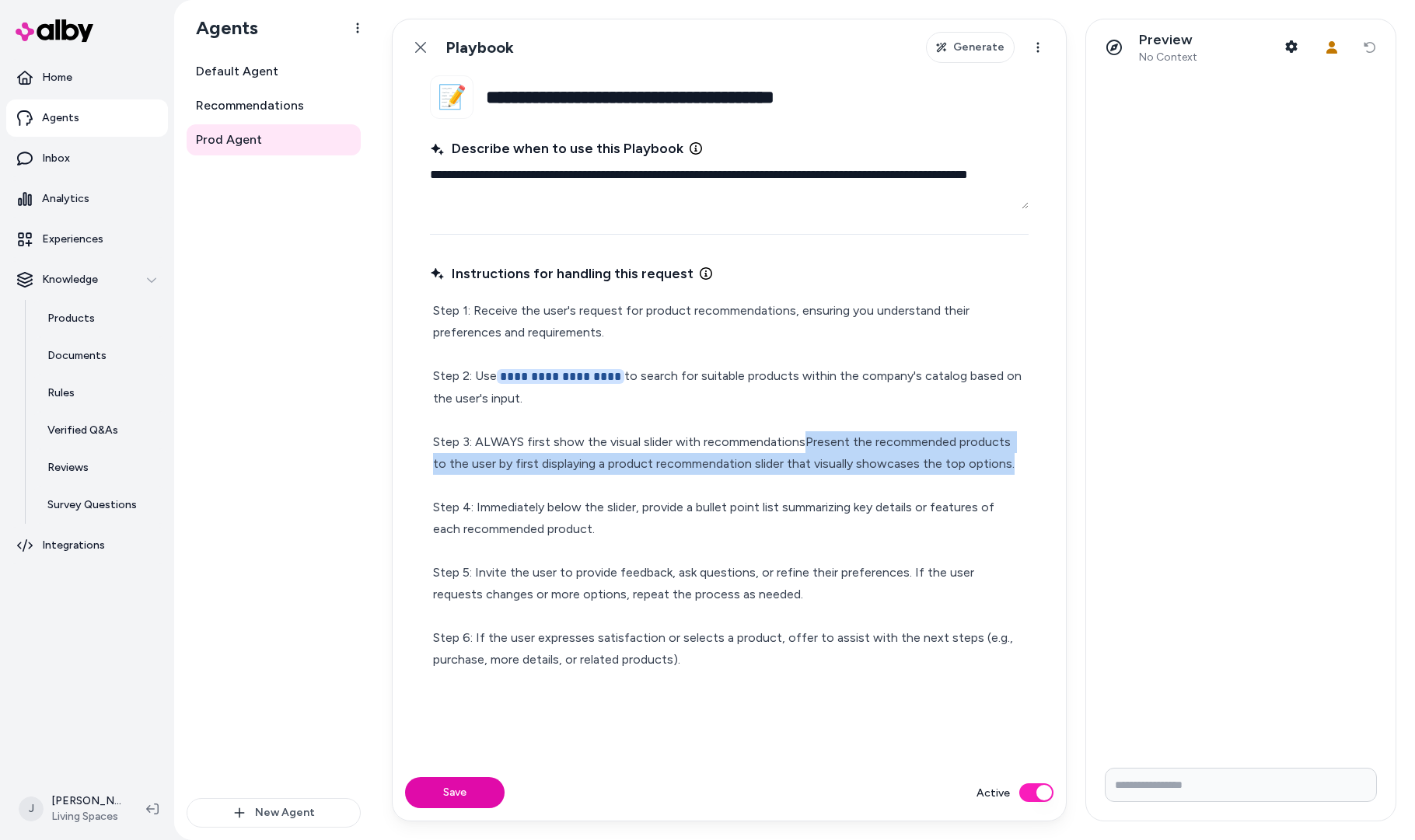
click at [1004, 466] on p "**********" at bounding box center [729, 485] width 592 height 370
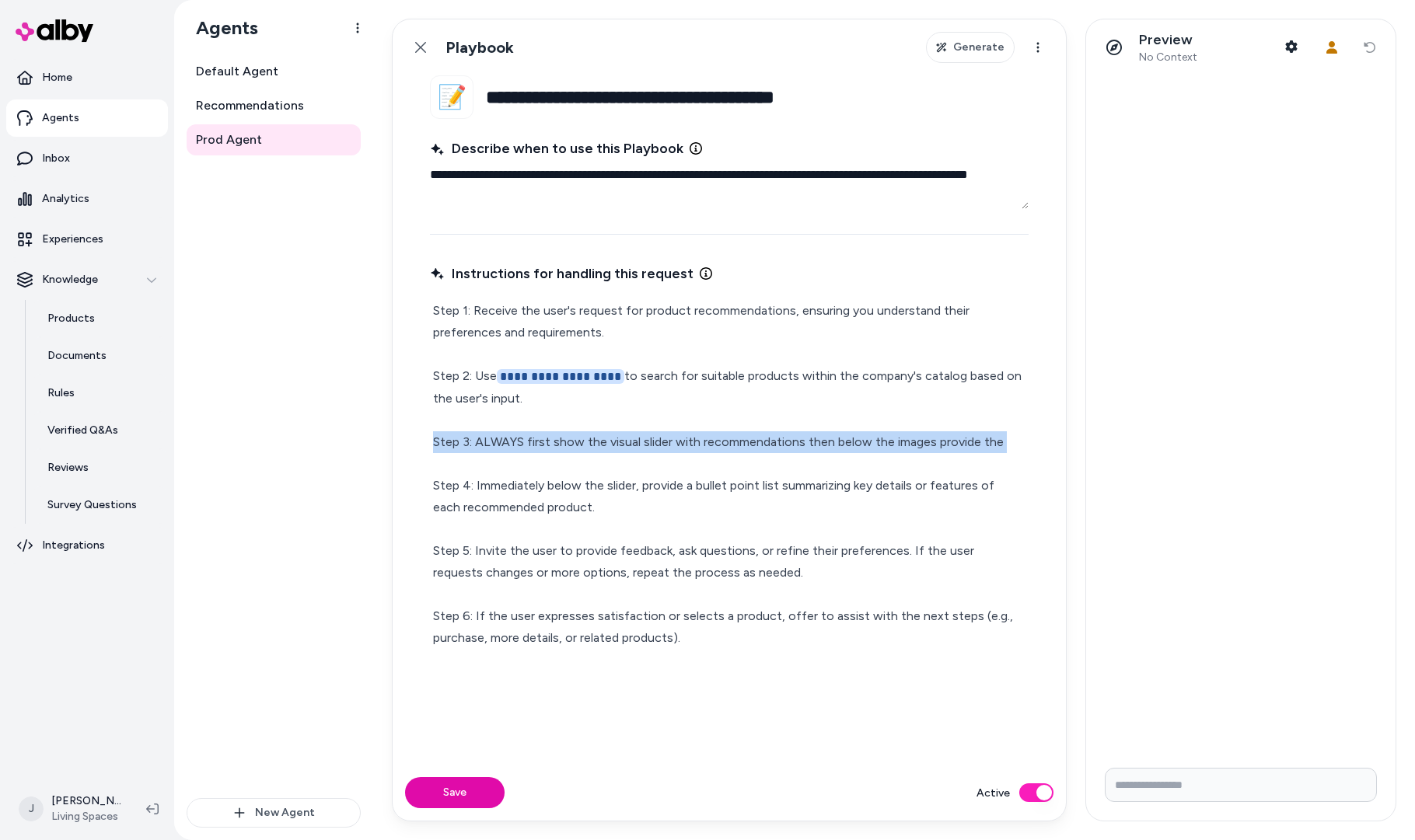
drag, startPoint x: 694, startPoint y: 483, endPoint x: 924, endPoint y: 466, distance: 230.6
click at [924, 466] on p "**********" at bounding box center [729, 474] width 592 height 349
drag, startPoint x: 715, startPoint y: 486, endPoint x: 695, endPoint y: 485, distance: 20.0
click at [713, 486] on p "**********" at bounding box center [729, 474] width 592 height 349
click at [692, 486] on p "**********" at bounding box center [729, 474] width 592 height 349
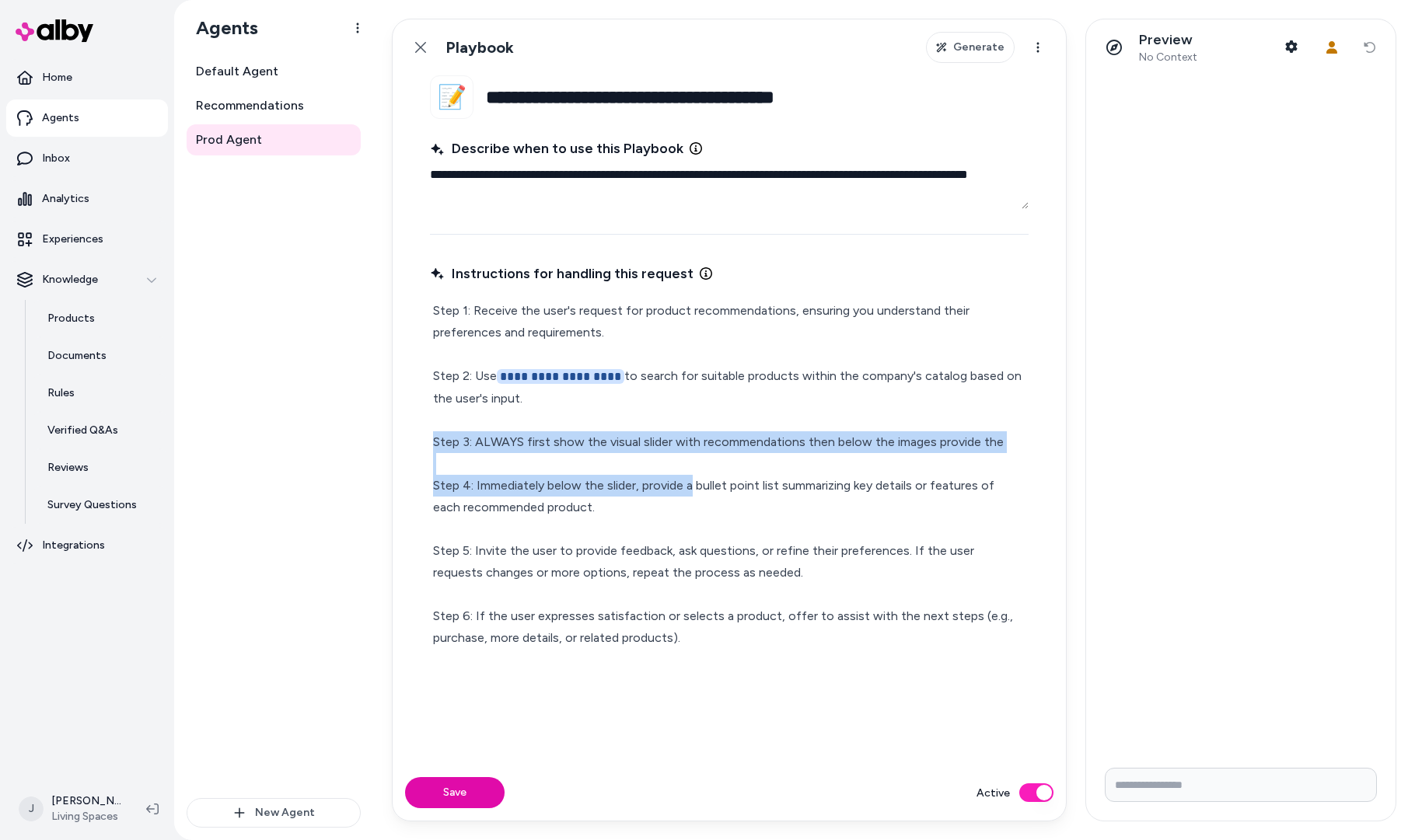
drag, startPoint x: 1001, startPoint y: 442, endPoint x: 1015, endPoint y: 440, distance: 14.1
click at [1001, 442] on p "**********" at bounding box center [729, 474] width 592 height 349
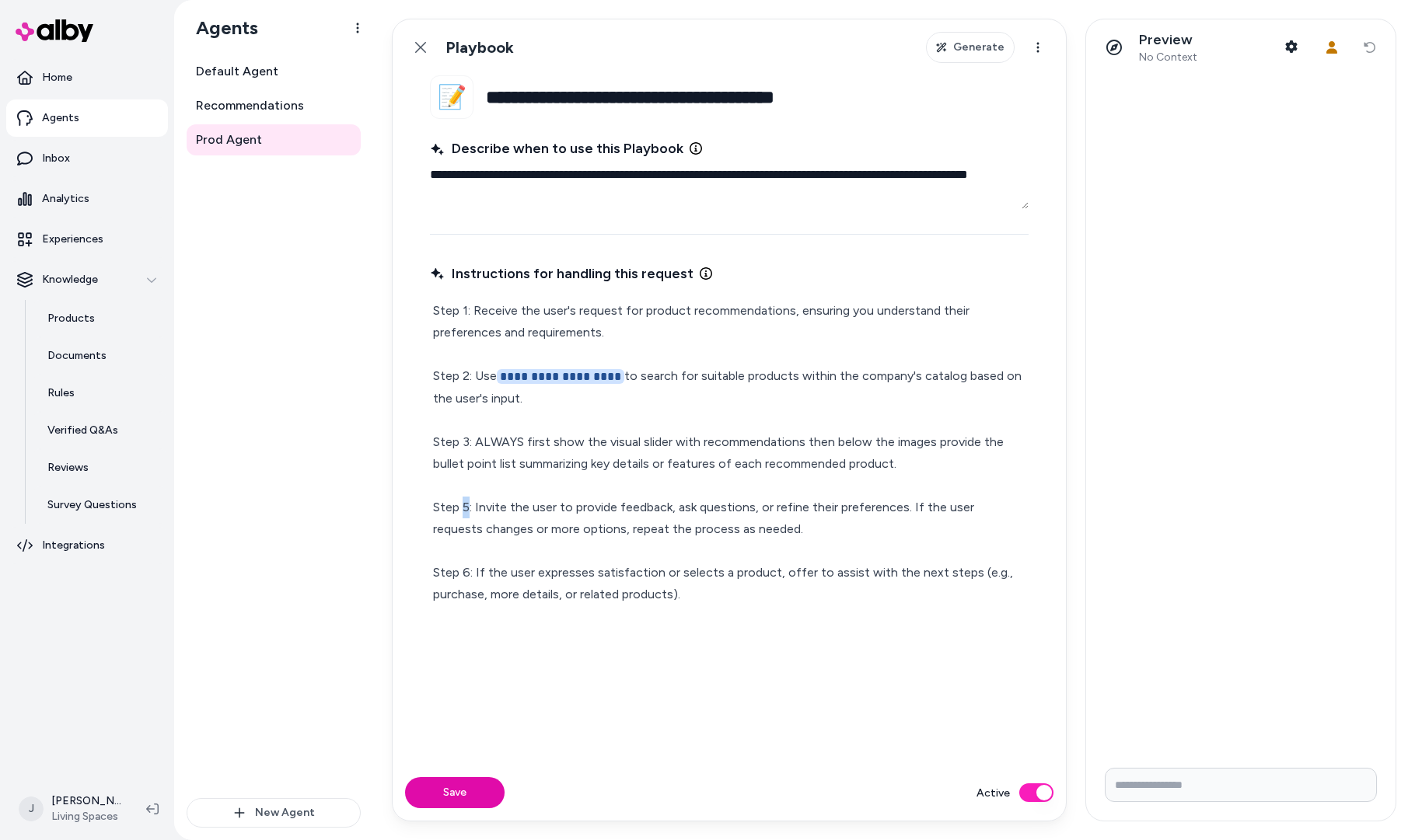
drag, startPoint x: 468, startPoint y: 503, endPoint x: 476, endPoint y: 523, distance: 21.5
click at [464, 504] on p "**********" at bounding box center [729, 452] width 592 height 305
drag, startPoint x: 468, startPoint y: 573, endPoint x: 481, endPoint y: 573, distance: 13.0
click at [463, 573] on p "**********" at bounding box center [729, 452] width 592 height 305
click at [456, 792] on button "Save" at bounding box center [454, 792] width 99 height 31
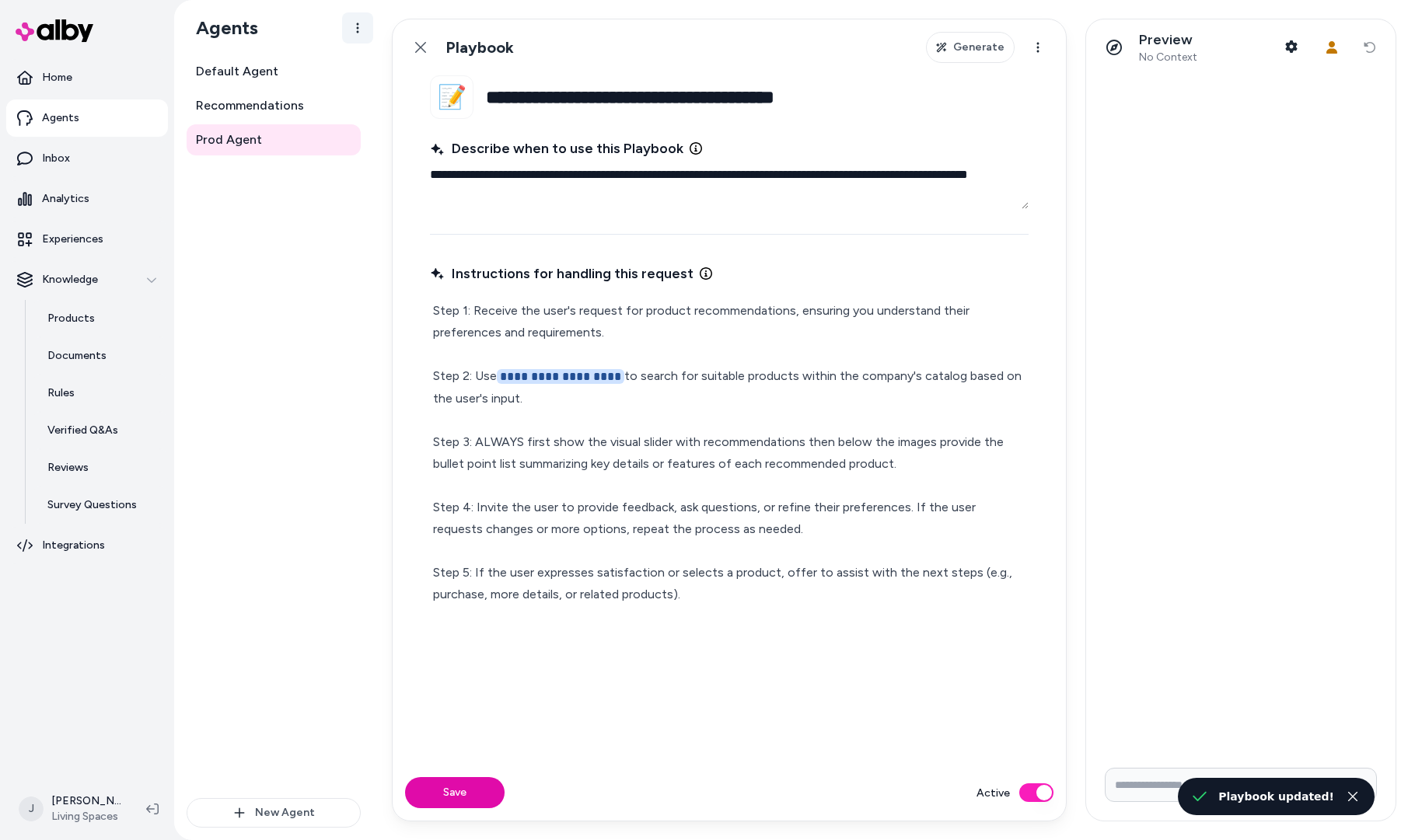
type textarea "*"
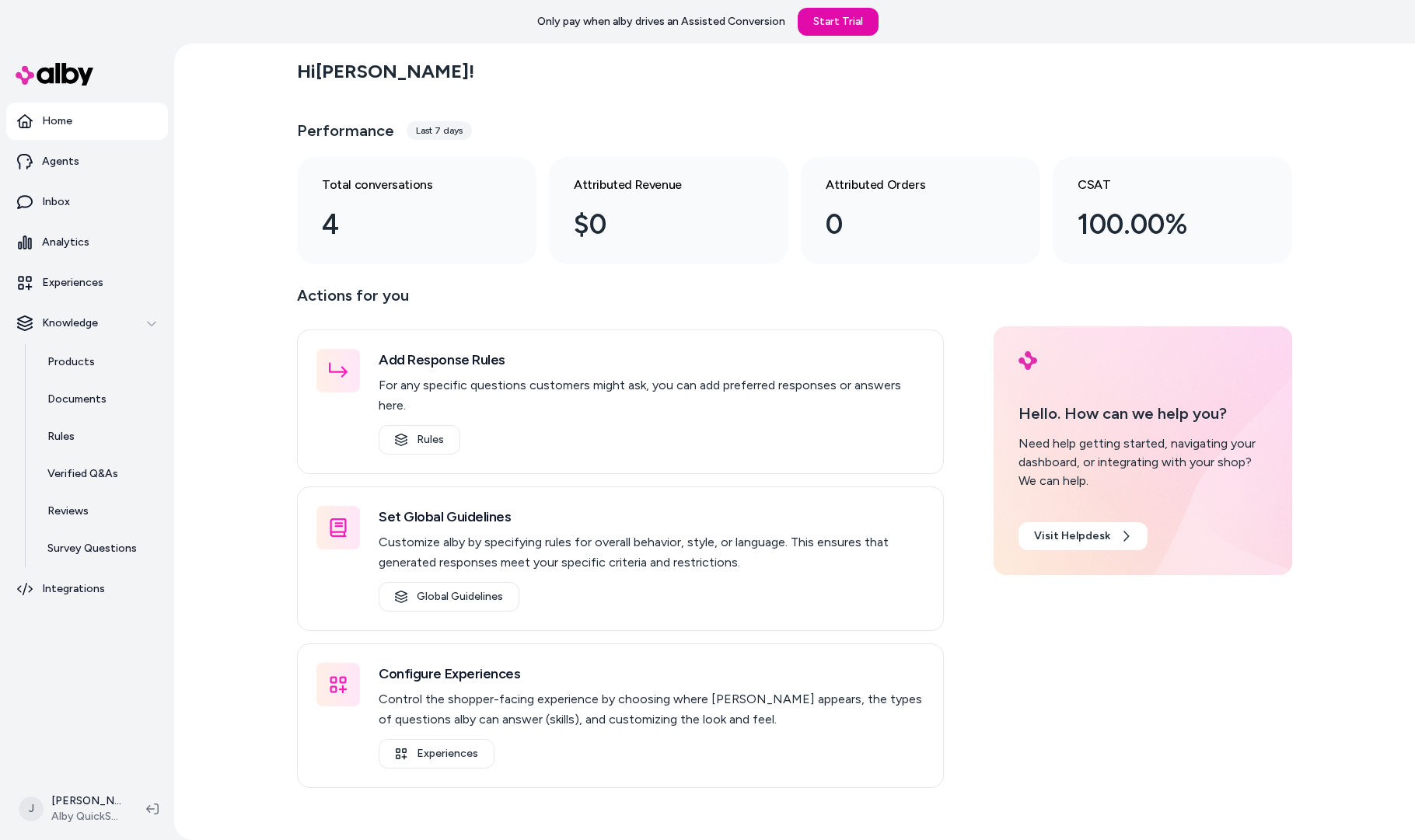
click at [271, 374] on div "Hi [PERSON_NAME] ! Performance Last 7 days Total conversations 4 Attributed Rev…" at bounding box center [795, 442] width 1240 height 796
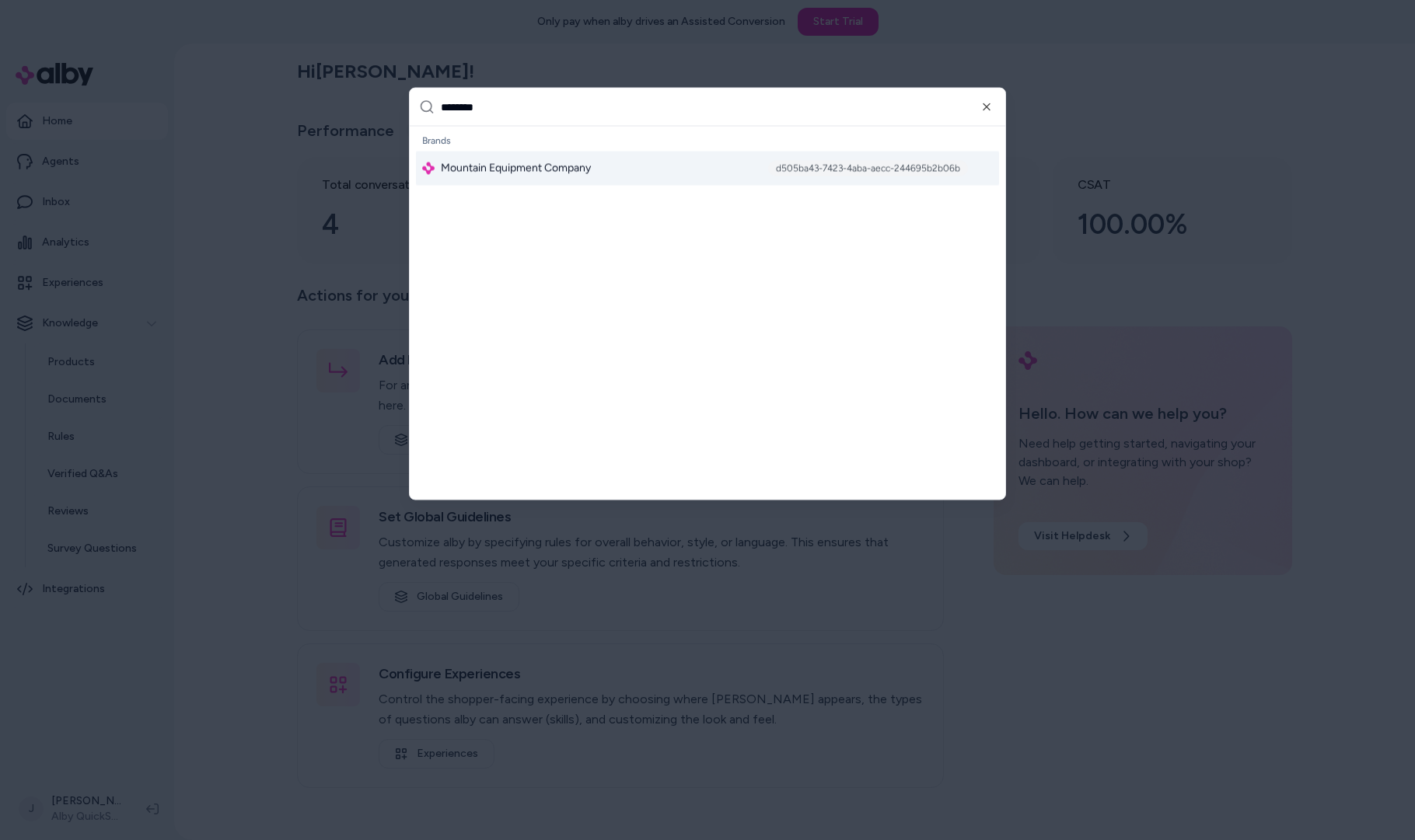
type input "********"
click at [653, 161] on div "Mountain Equipment Company d505ba43-7423-4aba-aecc-244695b2b06b" at bounding box center [708, 168] width 583 height 34
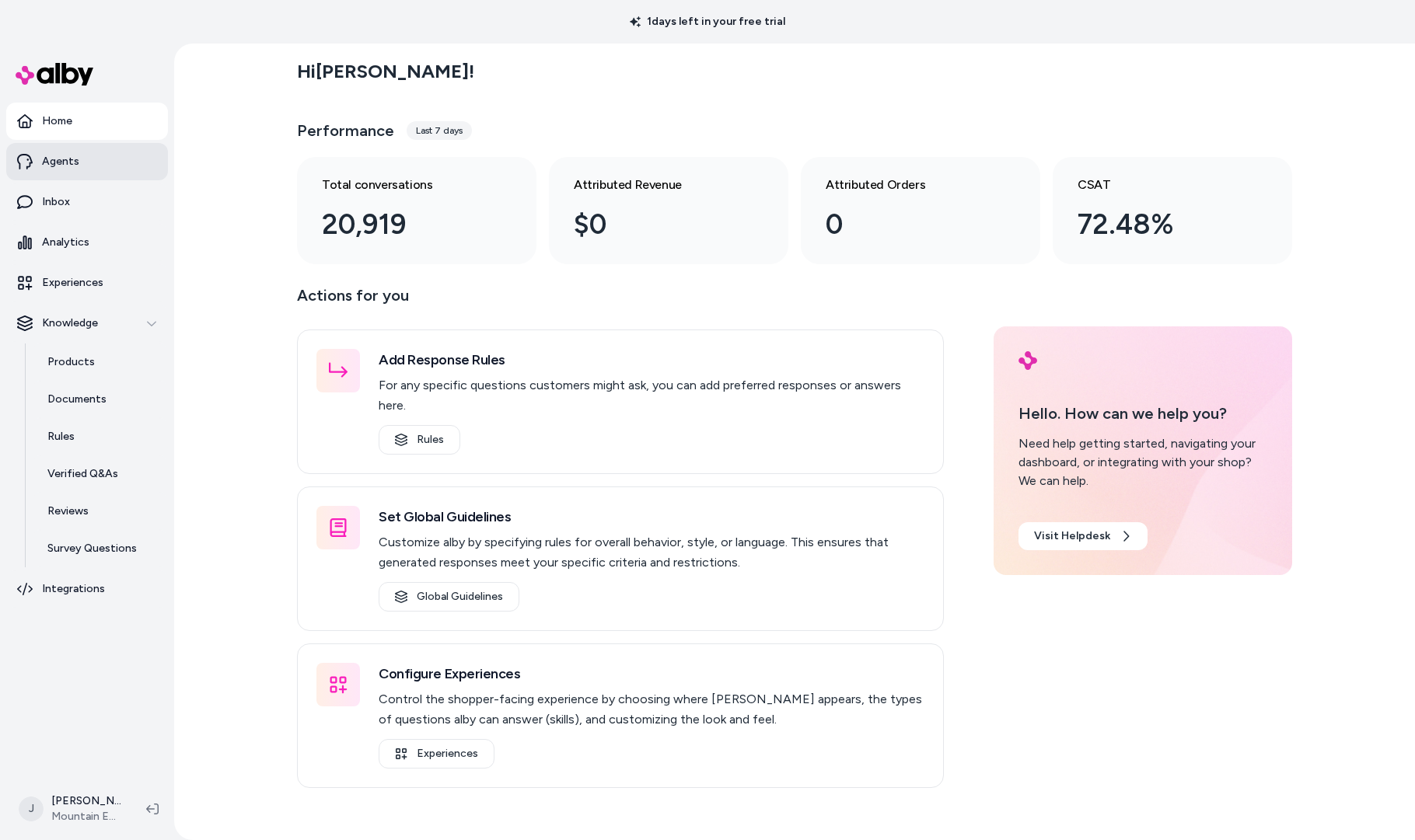
click at [59, 165] on p "Agents" at bounding box center [60, 162] width 37 height 16
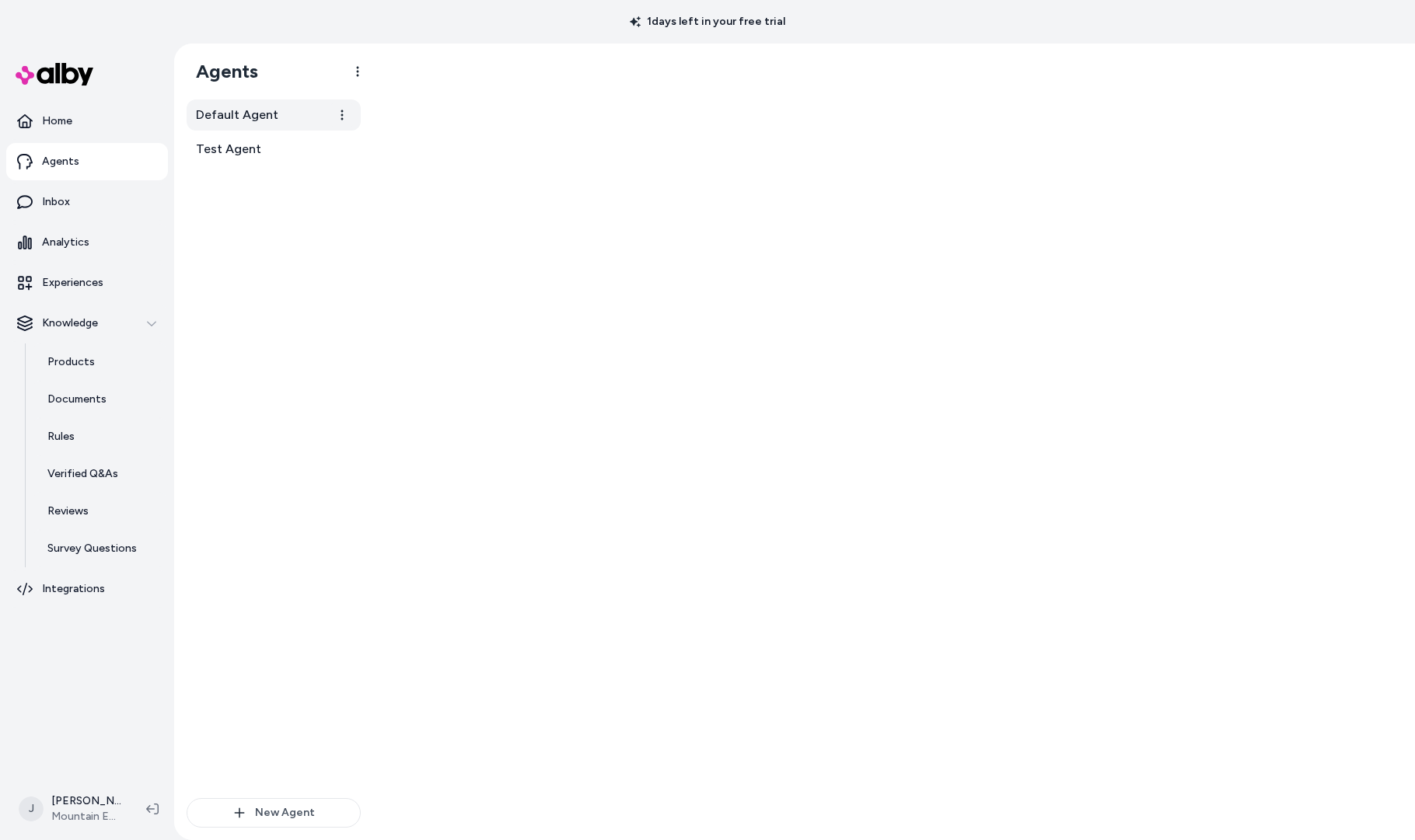
click at [266, 118] on span "Default Agent" at bounding box center [237, 115] width 83 height 19
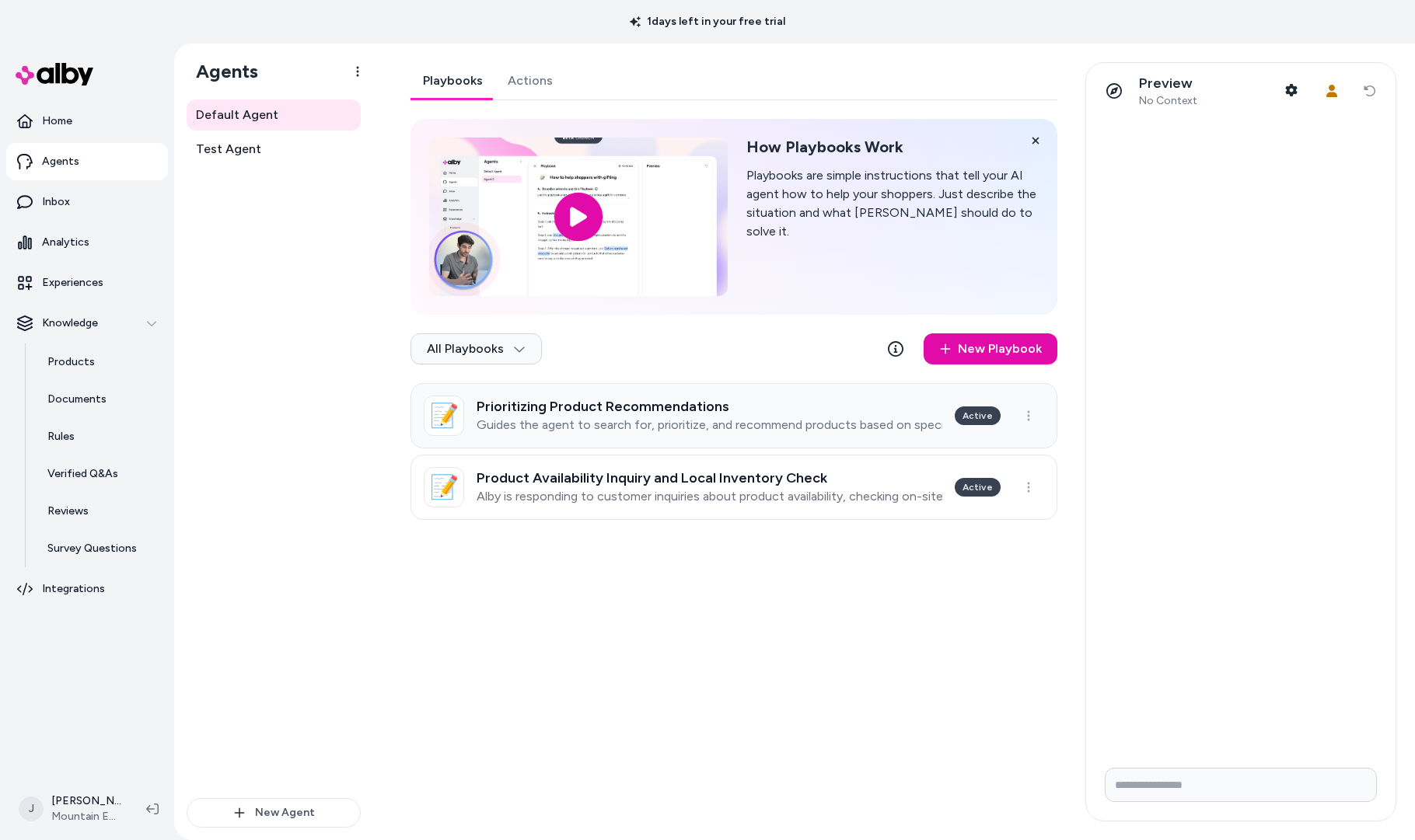
click at [835, 423] on p "Guides the agent to search for, prioritize, and recommend products based on spe…" at bounding box center [709, 425] width 466 height 16
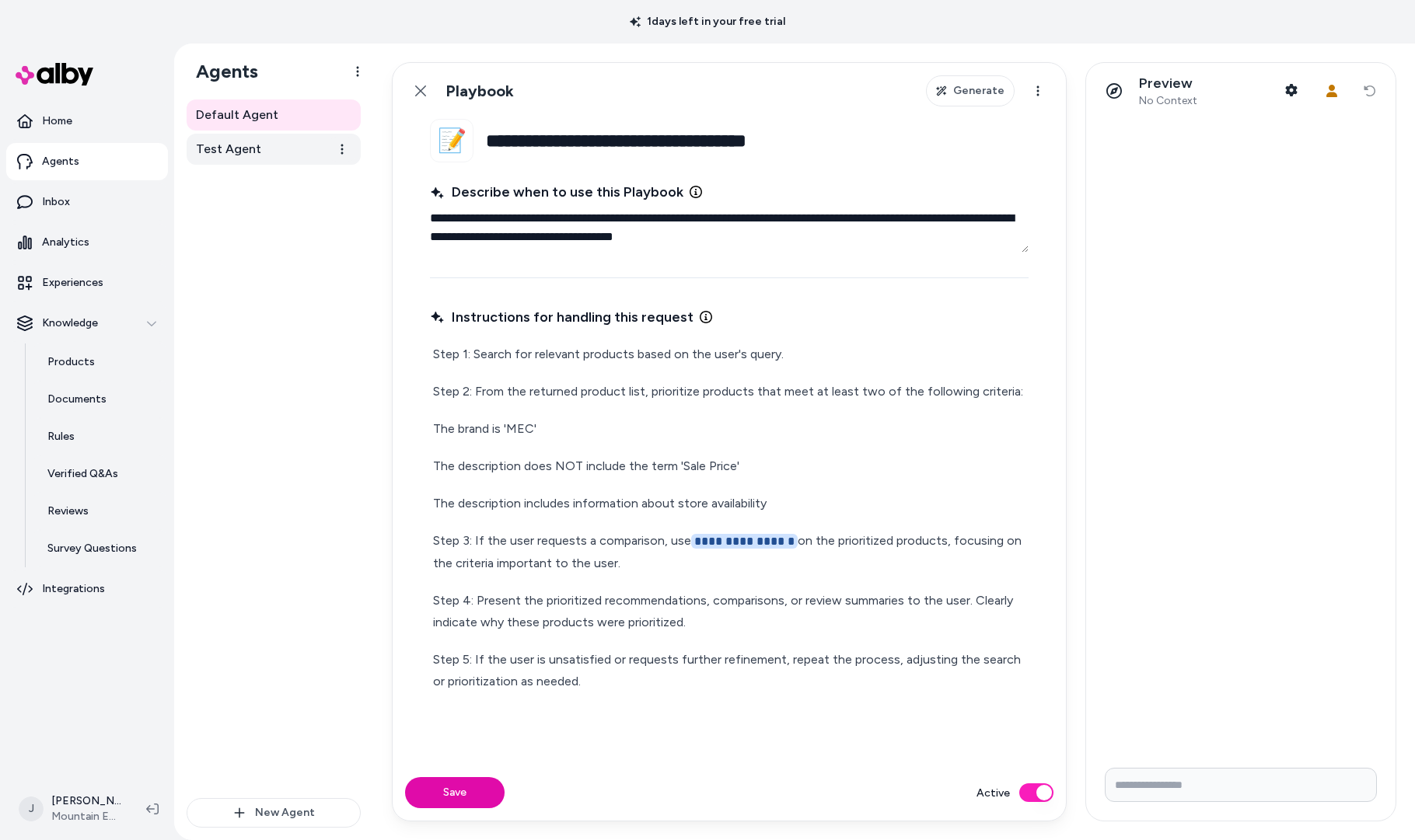
click at [266, 148] on link "Test Agent" at bounding box center [274, 149] width 175 height 31
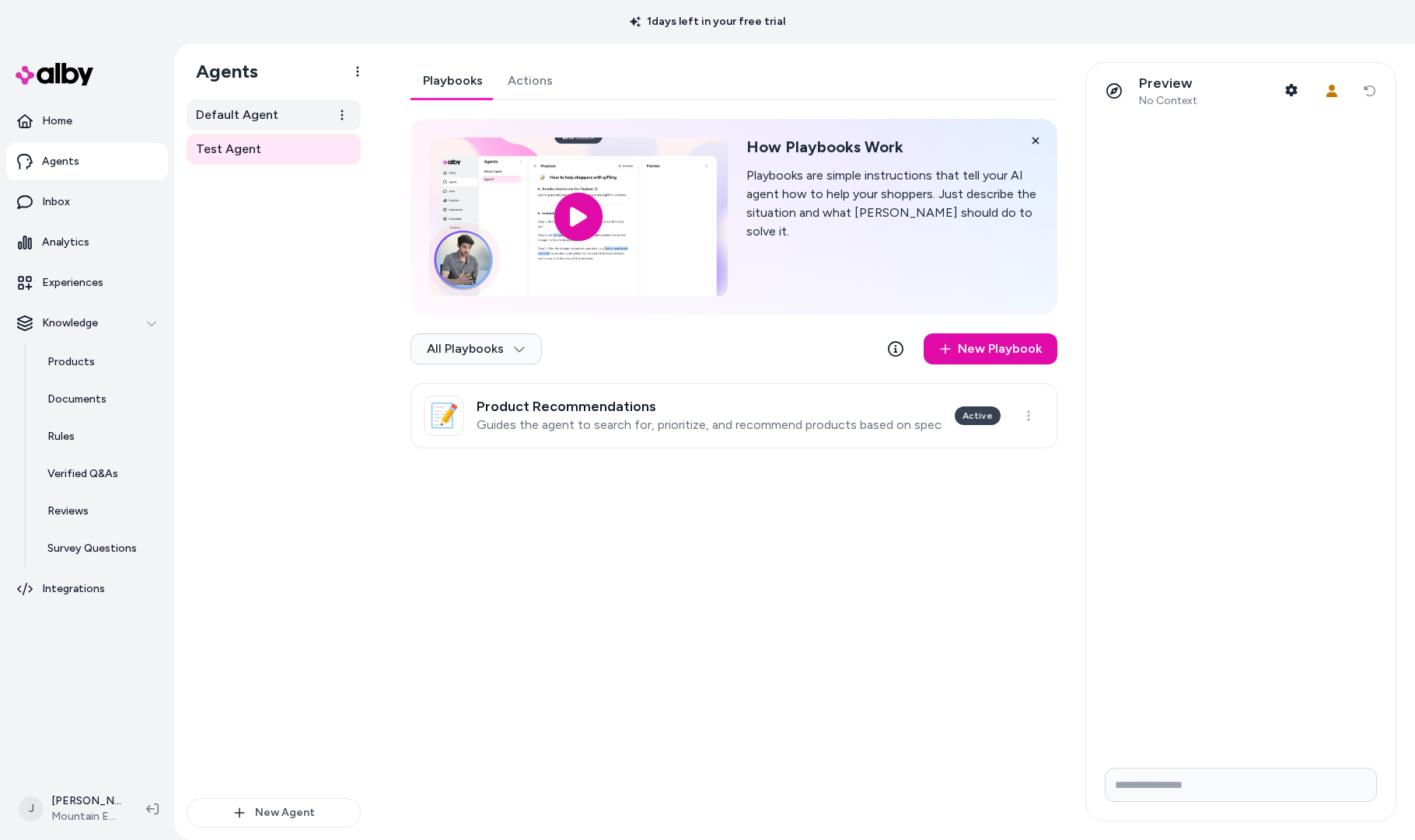
click at [253, 123] on span "Default Agent" at bounding box center [237, 115] width 83 height 19
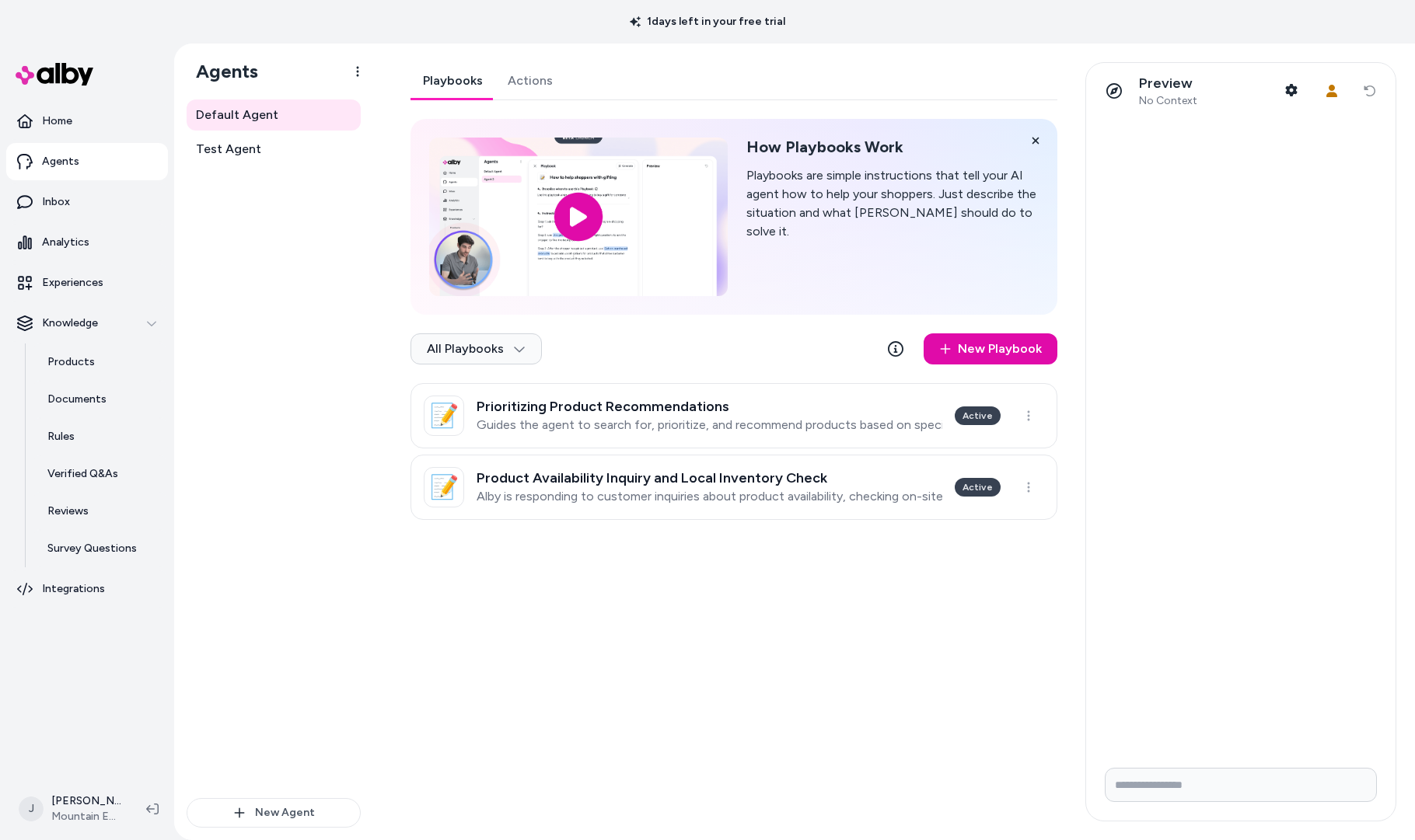
click at [255, 331] on div "Default Agent Test Agent" at bounding box center [274, 448] width 175 height 699
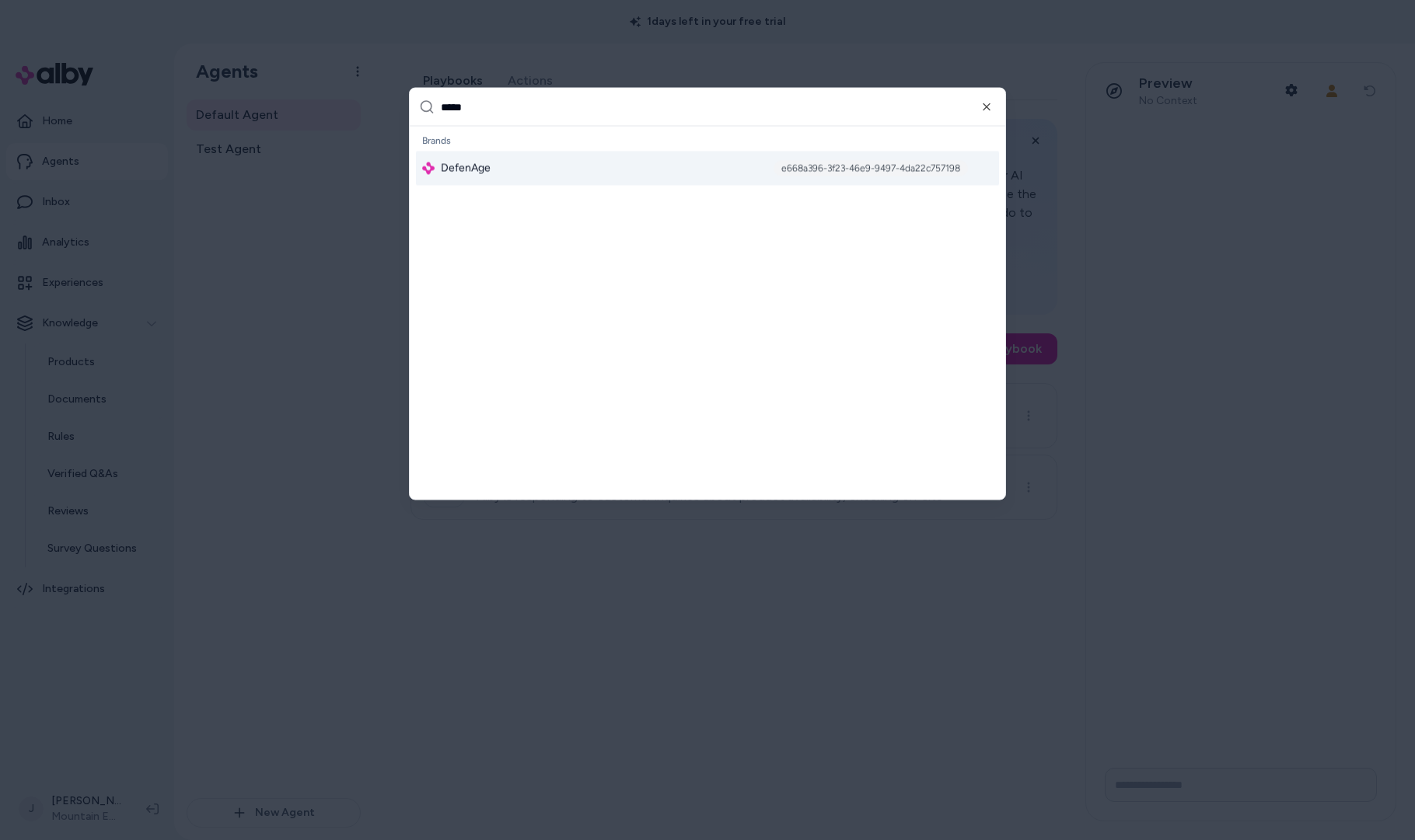
type input "*****"
click at [534, 170] on div "DefenAge e668a396-3f23-46e9-9497-4da22c757198" at bounding box center [708, 168] width 583 height 34
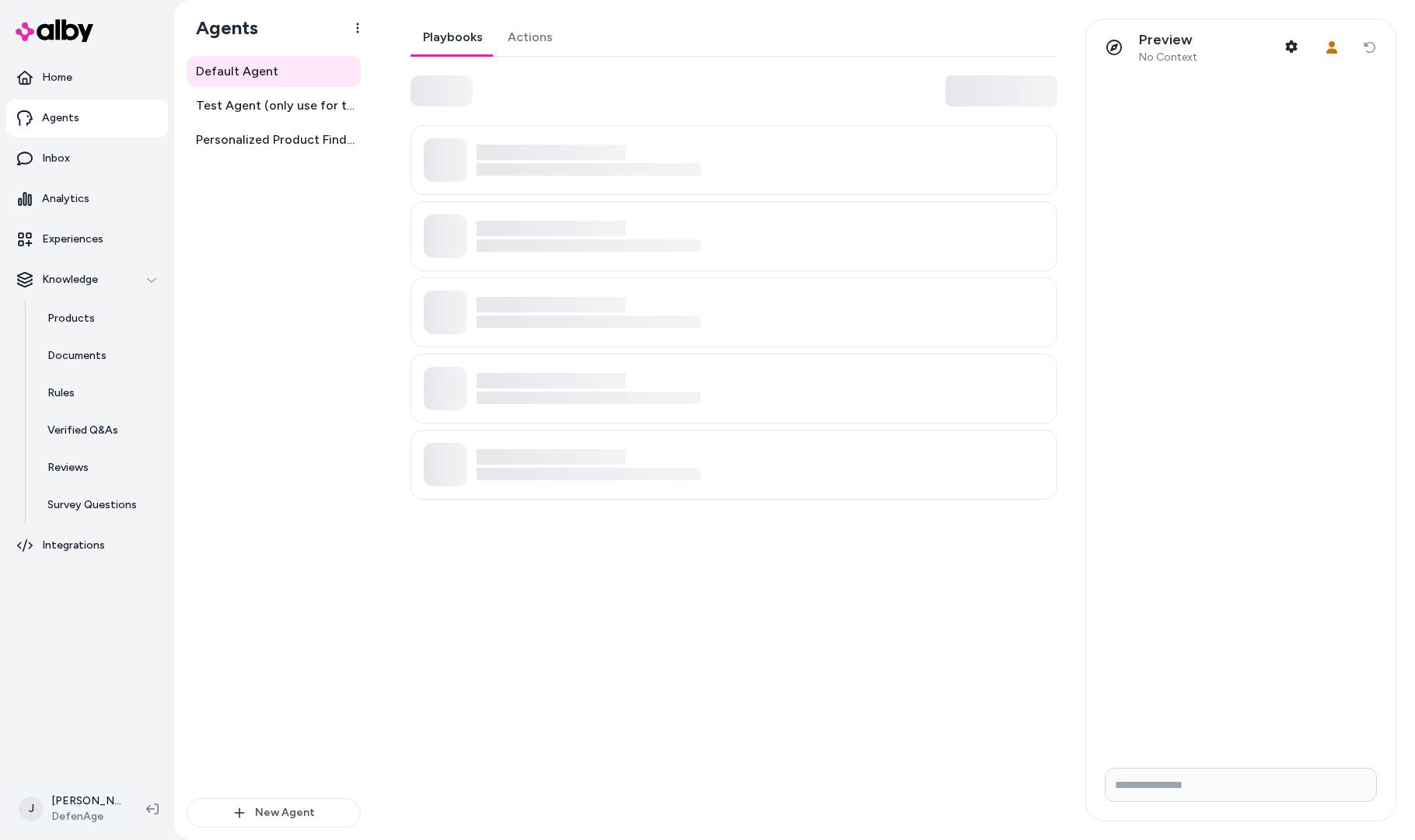
click at [100, 813] on html "Home Agents Inbox Analytics Experiences Knowledge Products Documents Rules Veri…" at bounding box center [708, 420] width 1415 height 840
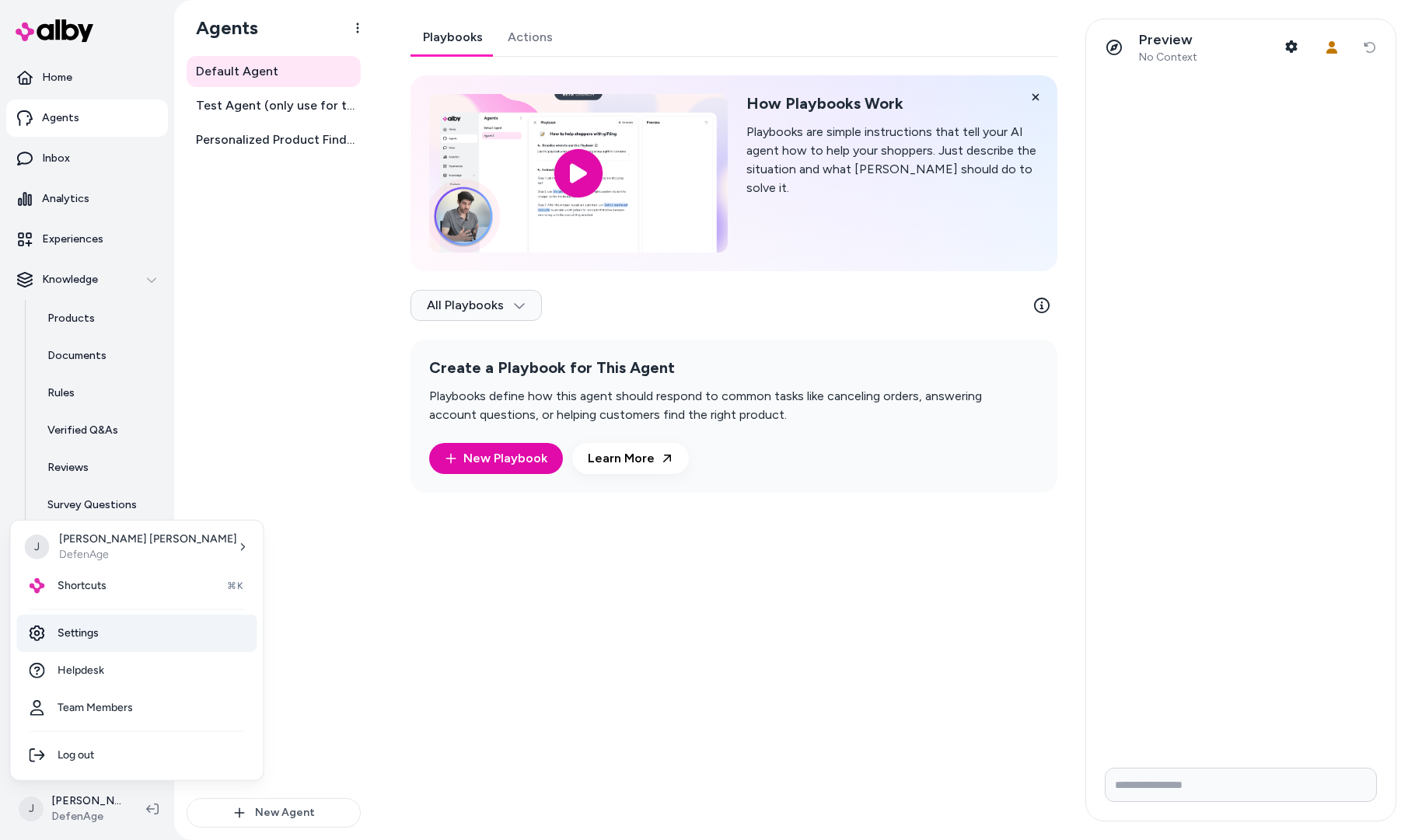
click at [96, 643] on link "Settings" at bounding box center [136, 633] width 240 height 37
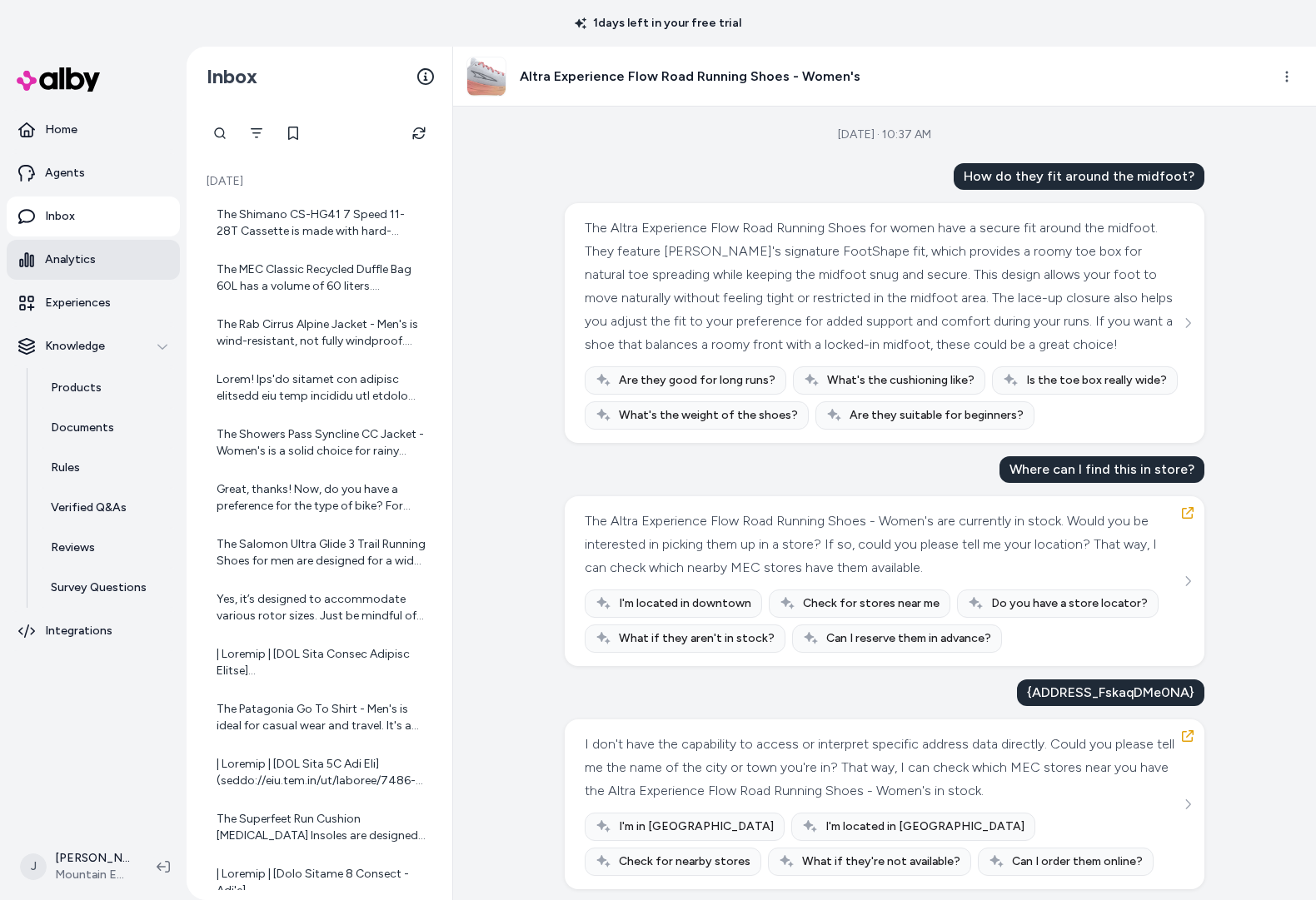
click at [94, 263] on link "Analytics" at bounding box center [94, 260] width 173 height 40
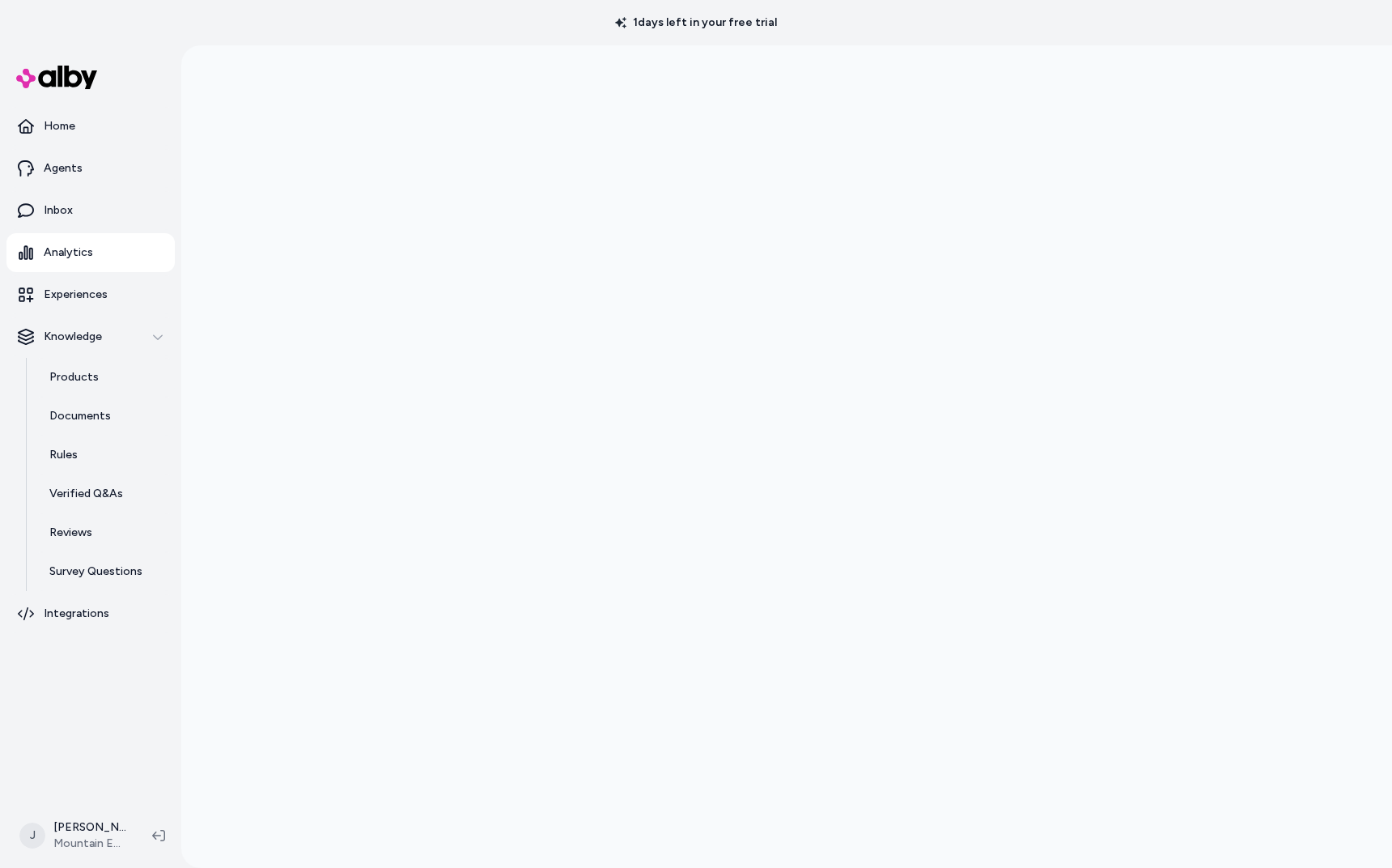
click at [242, 575] on div at bounding box center [787, 479] width 1211 height 868
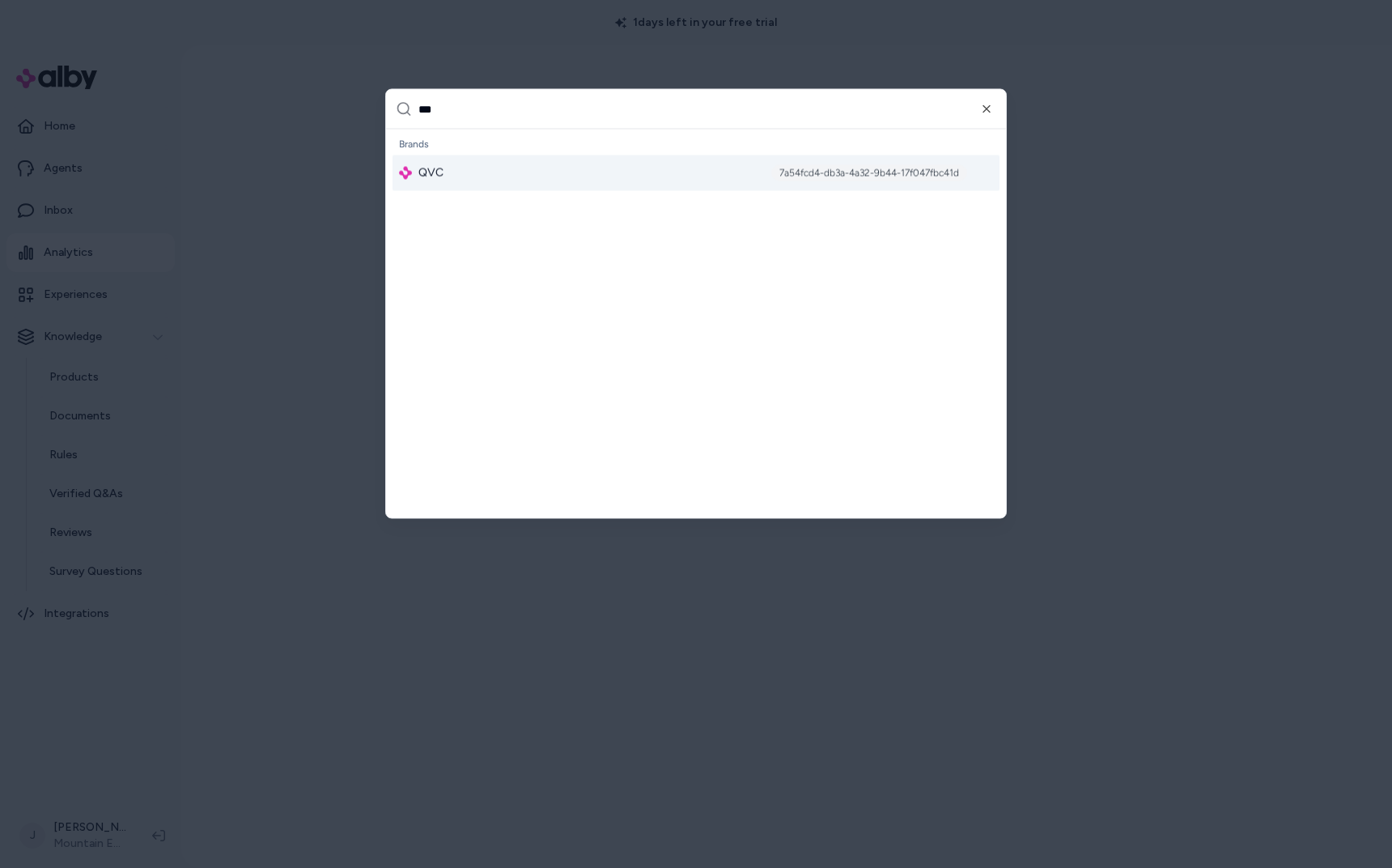
type input "***"
click at [441, 177] on span "QVC" at bounding box center [431, 173] width 25 height 16
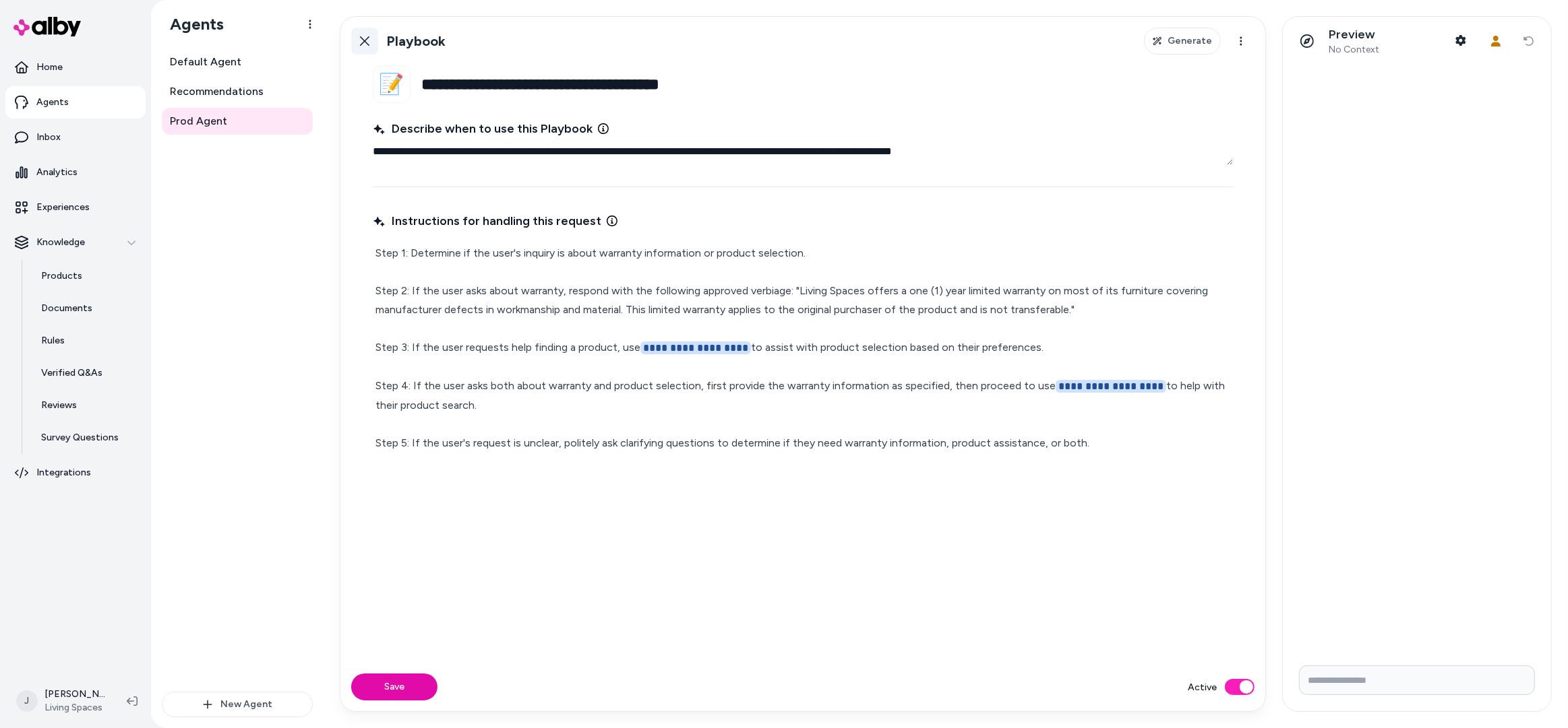
click at [361, 33] on link "Back" at bounding box center [364, 40] width 27 height 27
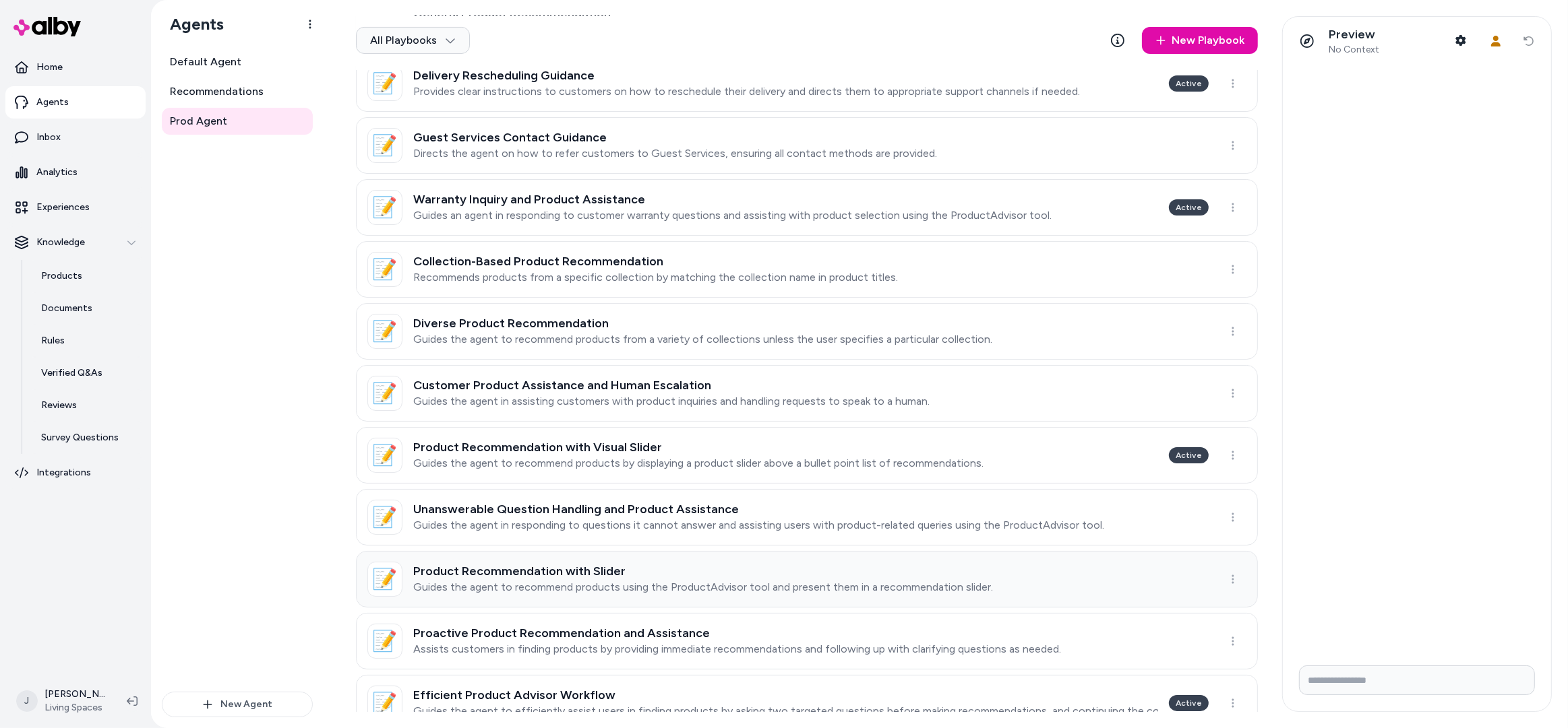
scroll to position [522, 0]
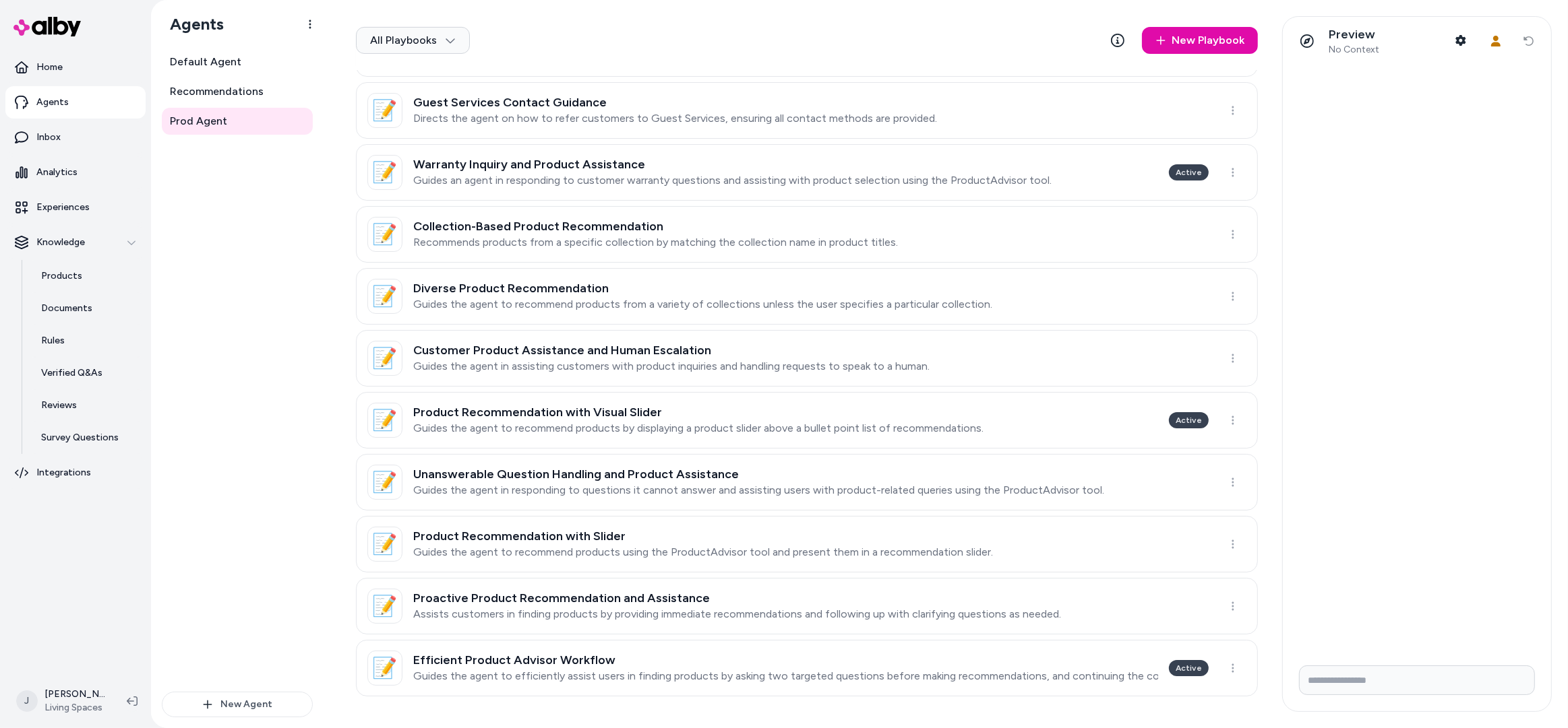
drag, startPoint x: 312, startPoint y: 377, endPoint x: 291, endPoint y: 369, distance: 22.5
click at [305, 375] on div "Default Agent Recommendations Prod Agent" at bounding box center [237, 370] width 151 height 644
drag, startPoint x: 56, startPoint y: 271, endPoint x: 130, endPoint y: 199, distance: 103.2
click at [56, 270] on p "Products" at bounding box center [61, 276] width 41 height 14
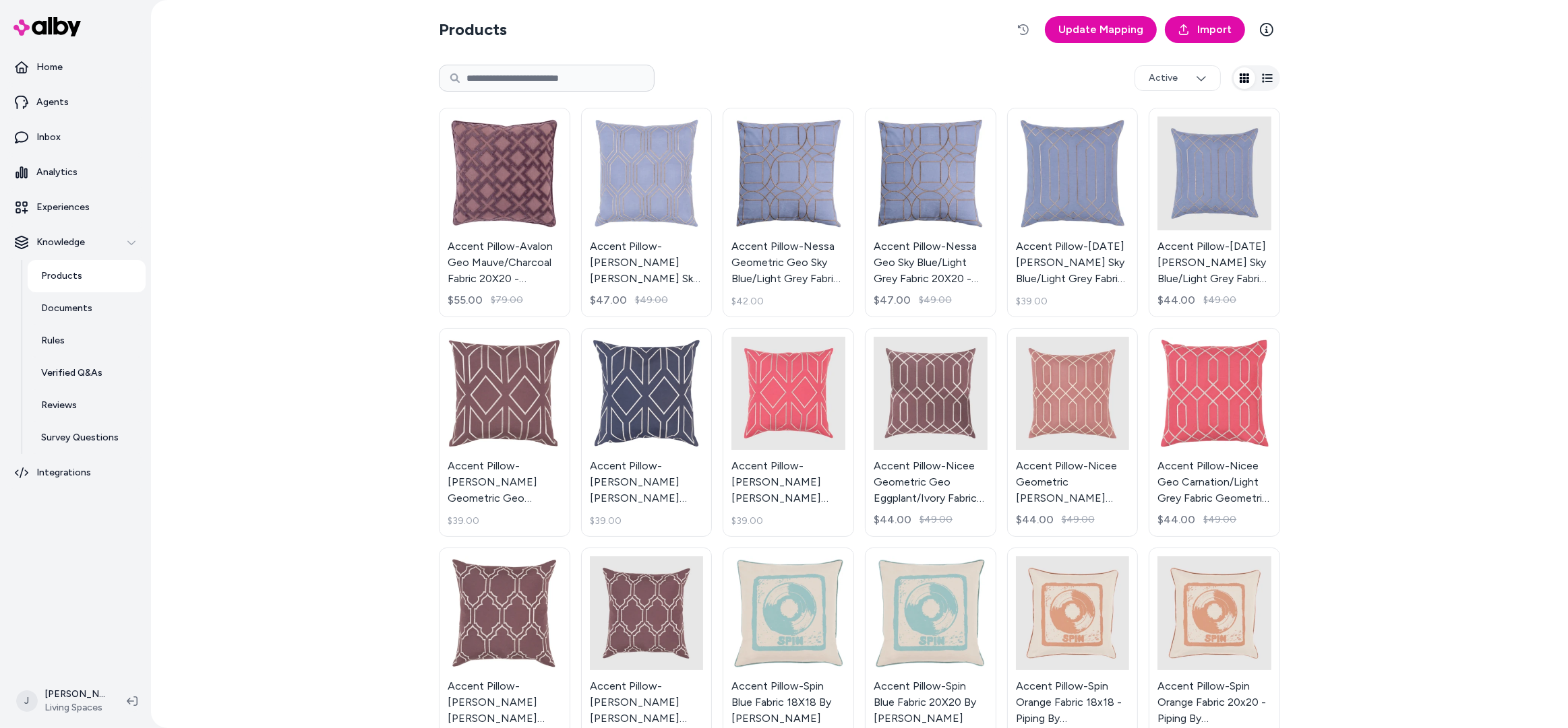
click at [529, 80] on input at bounding box center [547, 77] width 216 height 27
type input "**********"
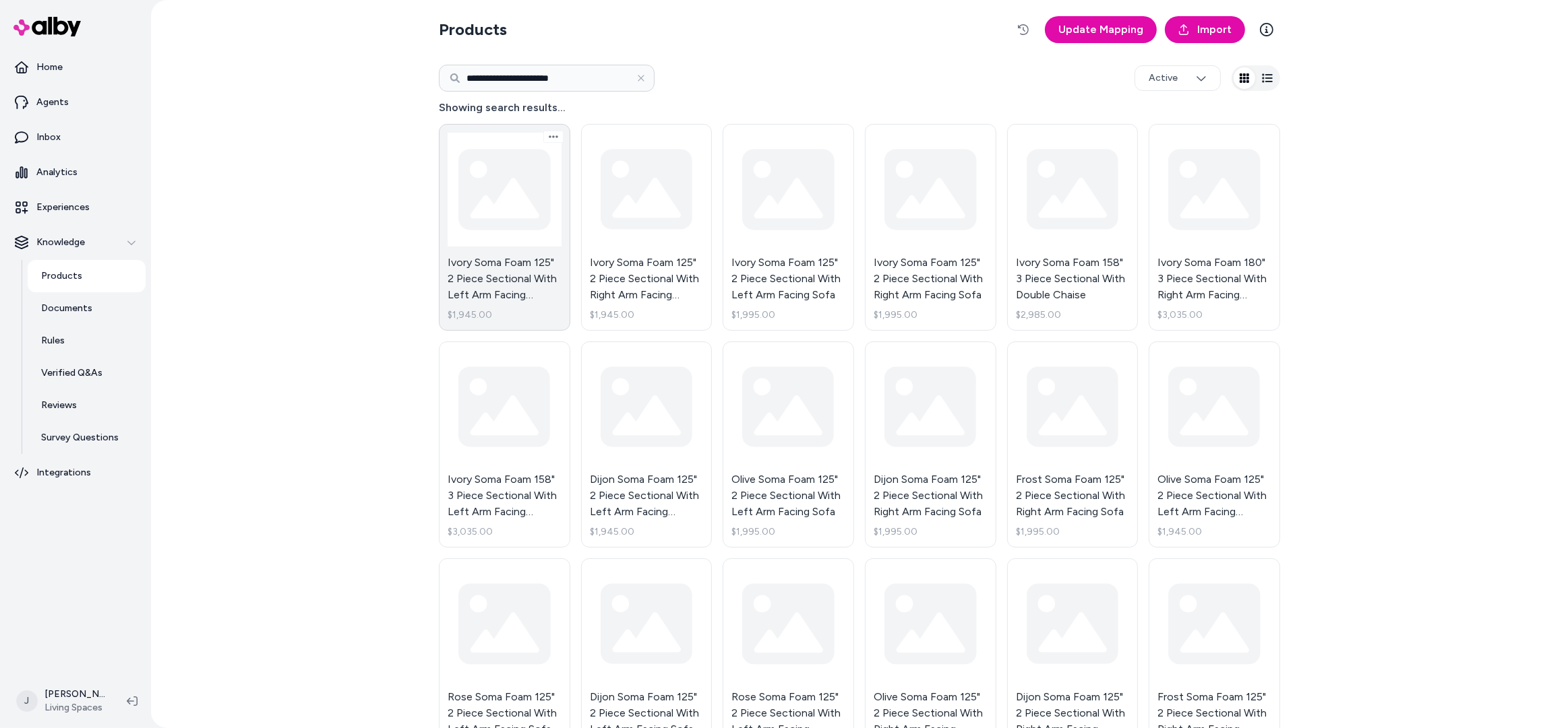
click at [522, 191] on link "Ivory Soma Foam 125" 2 Piece Sectional With Left Arm Facing Chaise $1,945.00" at bounding box center [504, 227] width 131 height 207
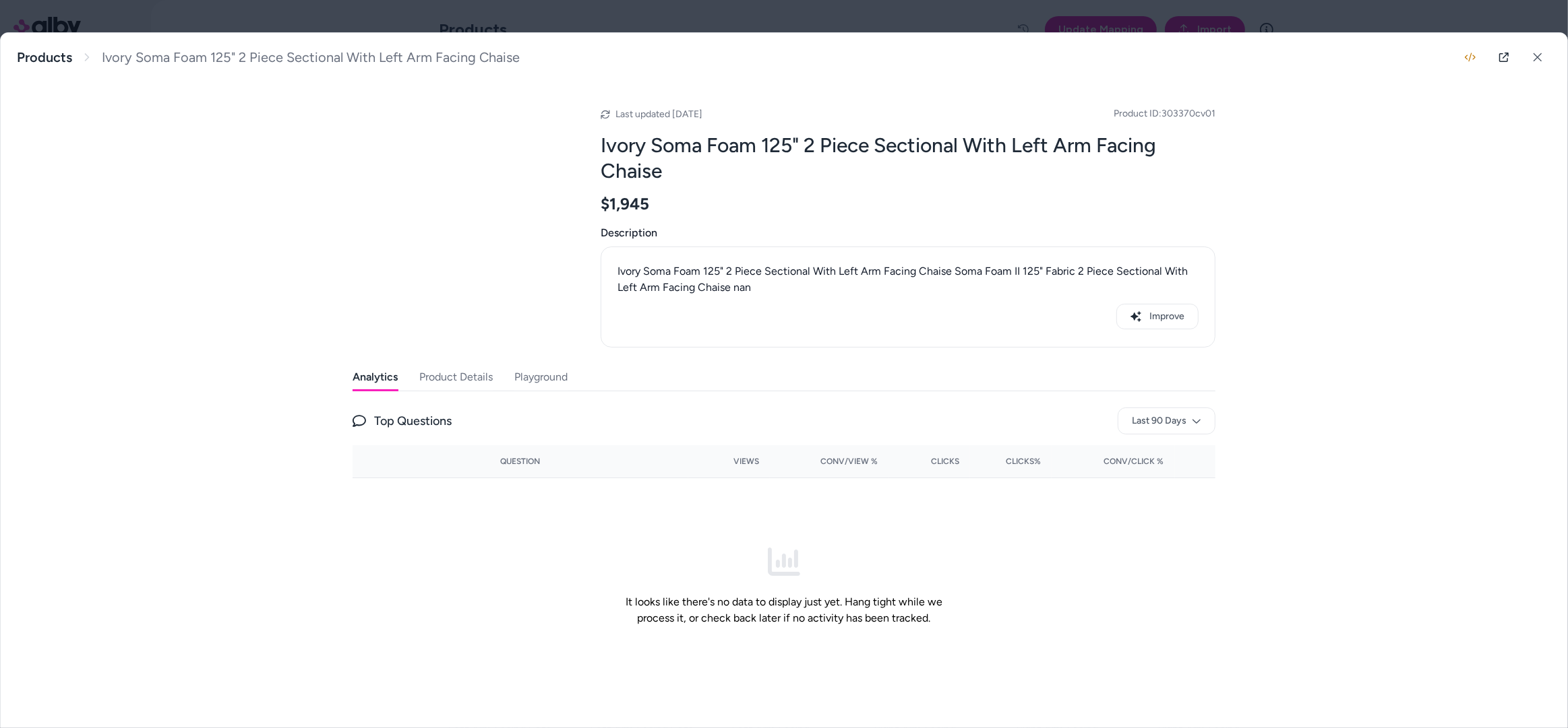
drag, startPoint x: 562, startPoint y: 375, endPoint x: 541, endPoint y: 379, distance: 21.4
click at [562, 375] on button "Playground" at bounding box center [541, 376] width 53 height 27
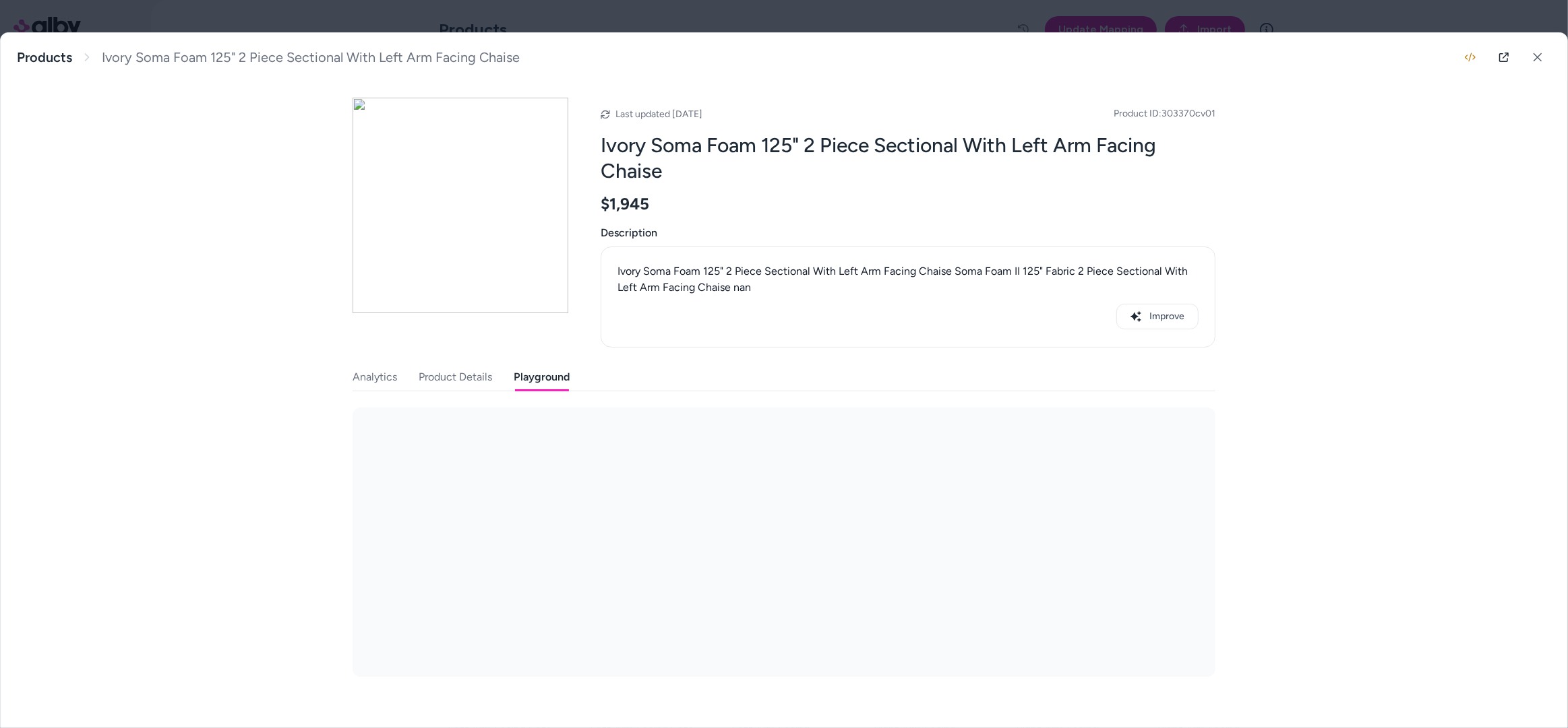
click at [470, 378] on button "Product Details" at bounding box center [455, 376] width 73 height 27
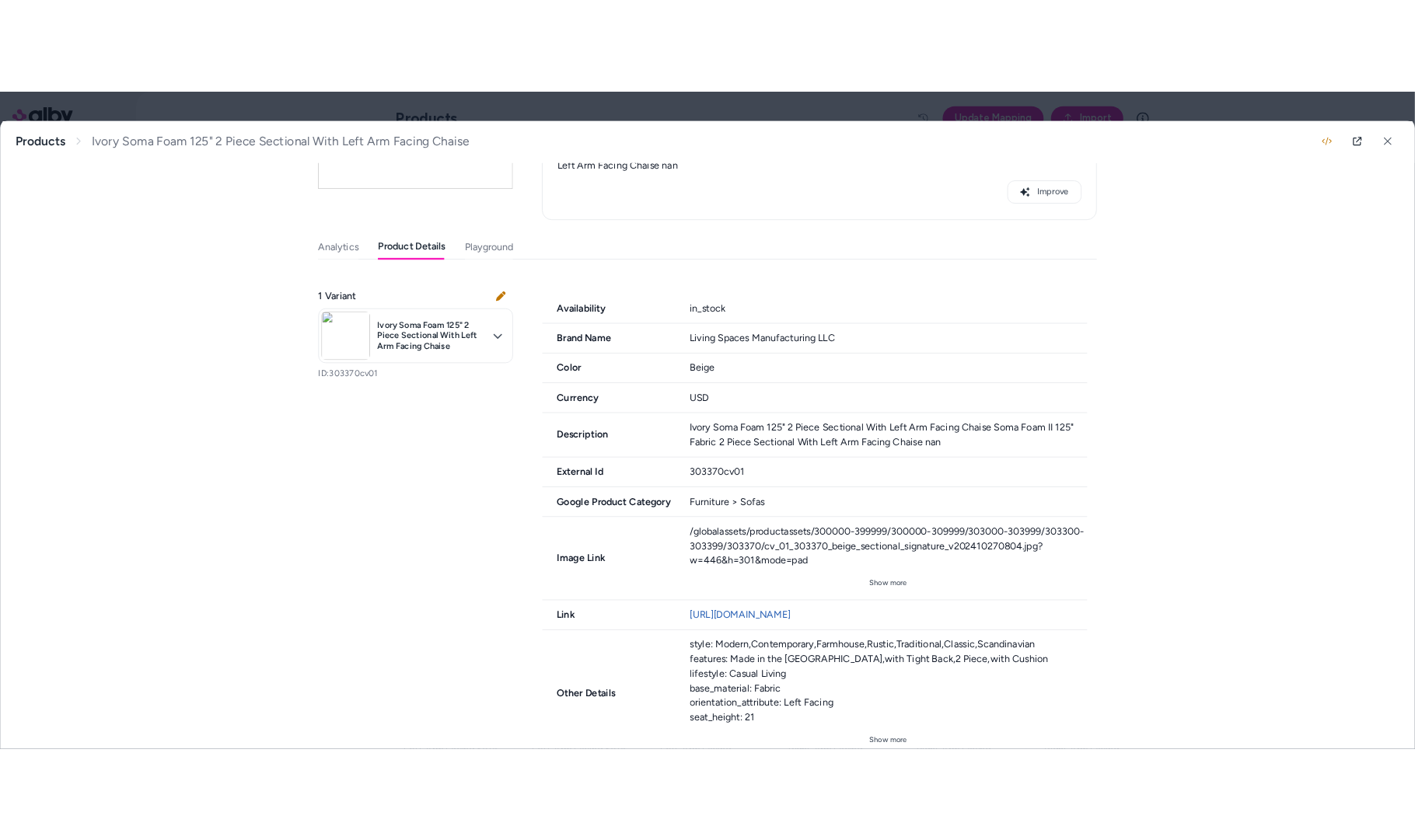
scroll to position [278, 0]
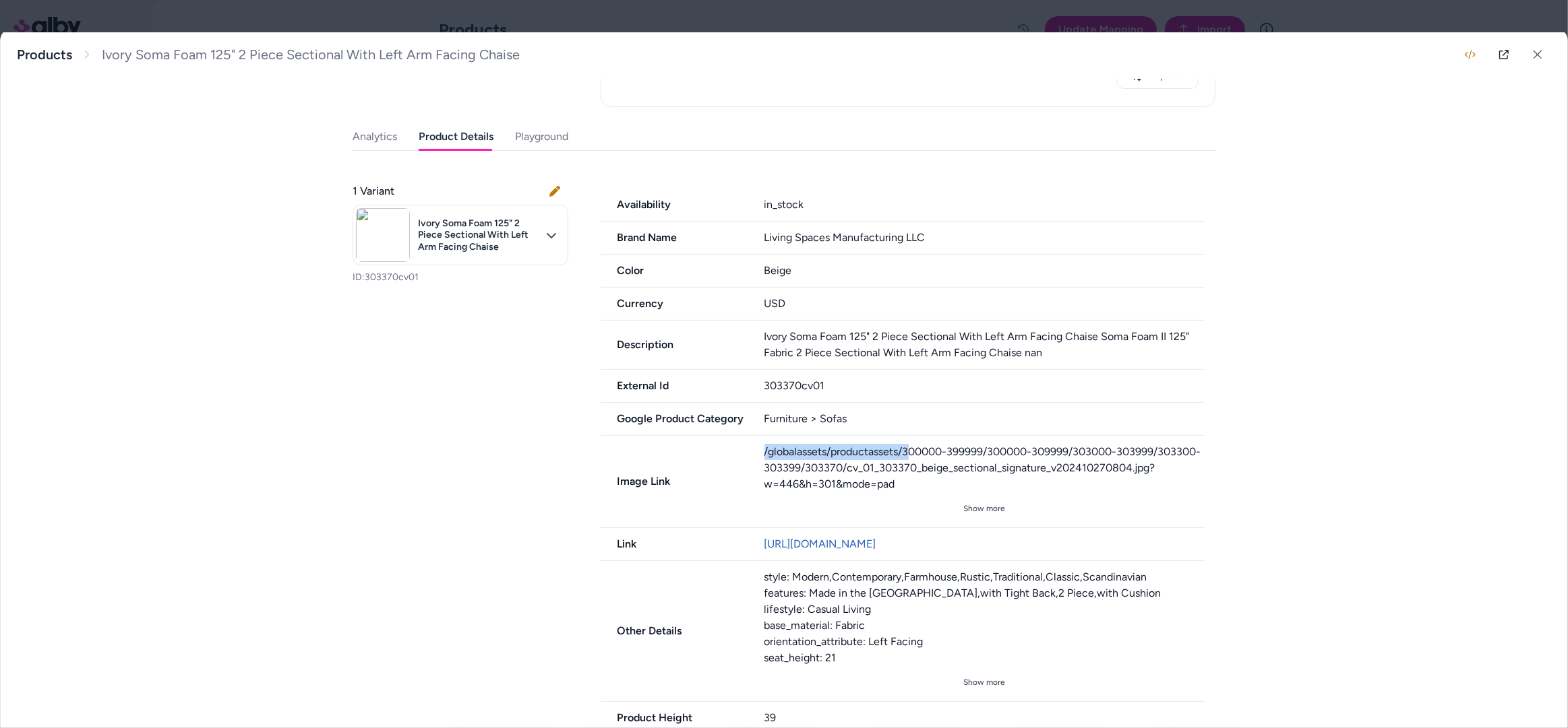
drag, startPoint x: 749, startPoint y: 444, endPoint x: 911, endPoint y: 453, distance: 162.2
click at [910, 454] on div "Image Link /globalassets/productassets/300000-399999/300000-309999/303000-30399…" at bounding box center [902, 482] width 604 height 93
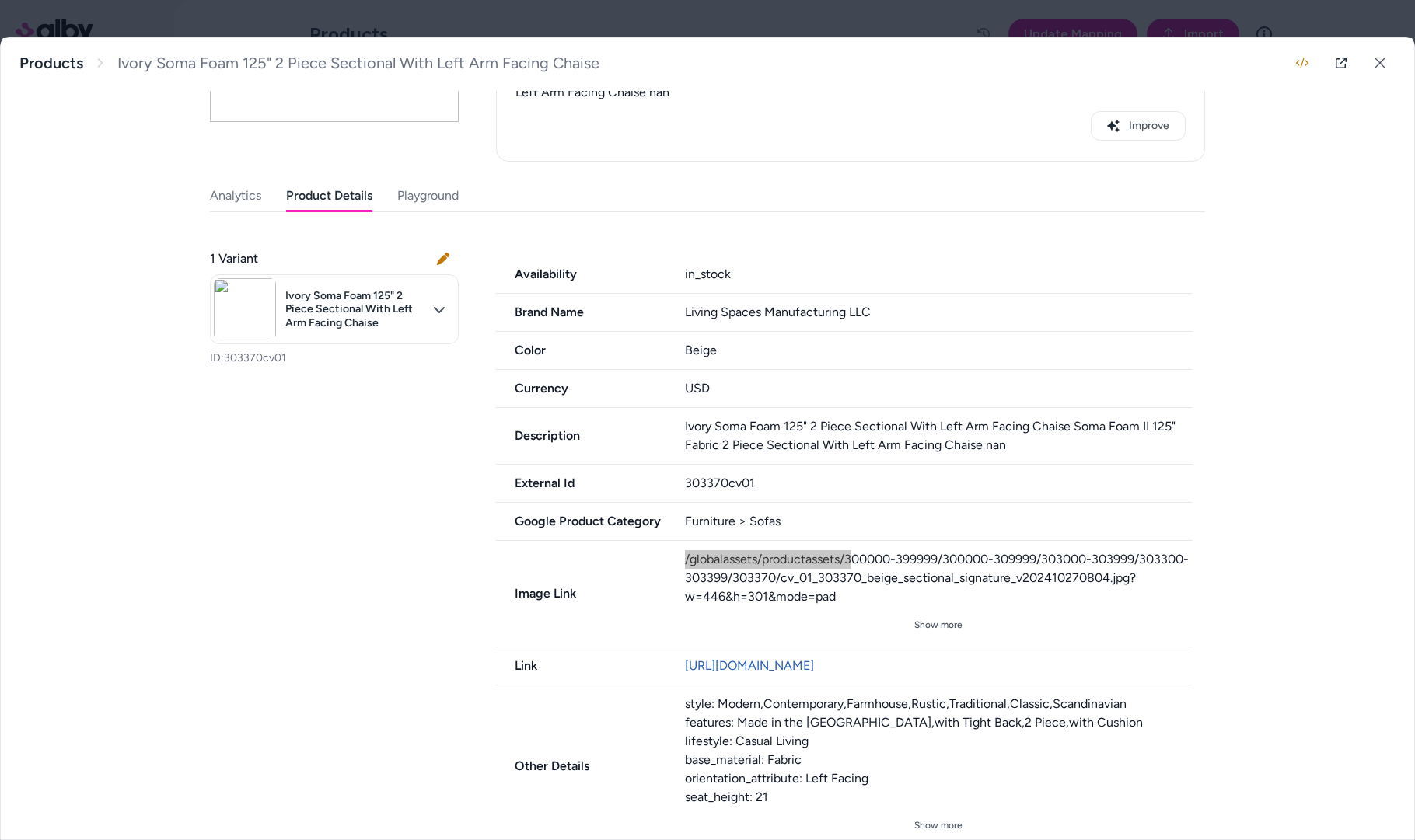
scroll to position [89, 0]
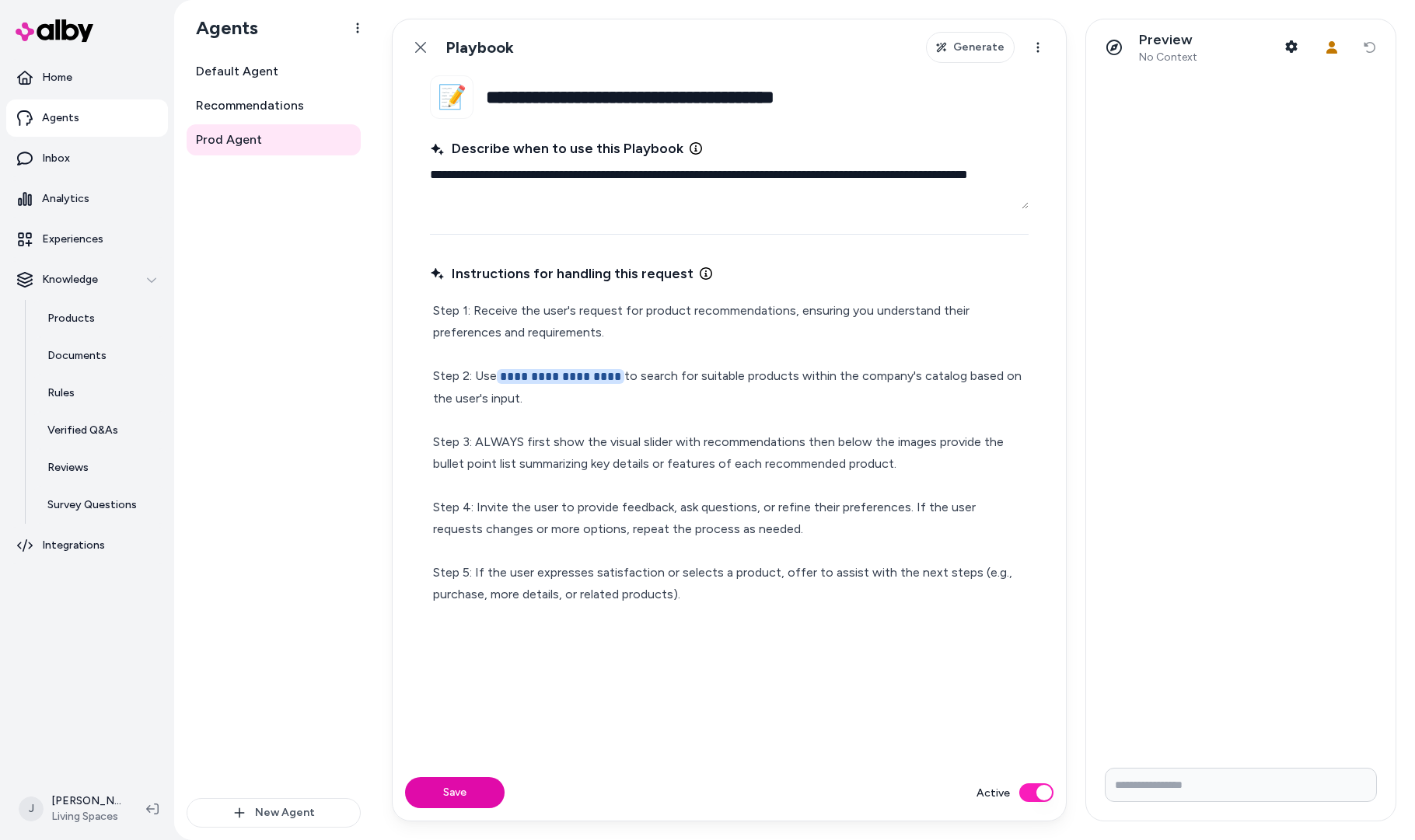
type textarea "*"
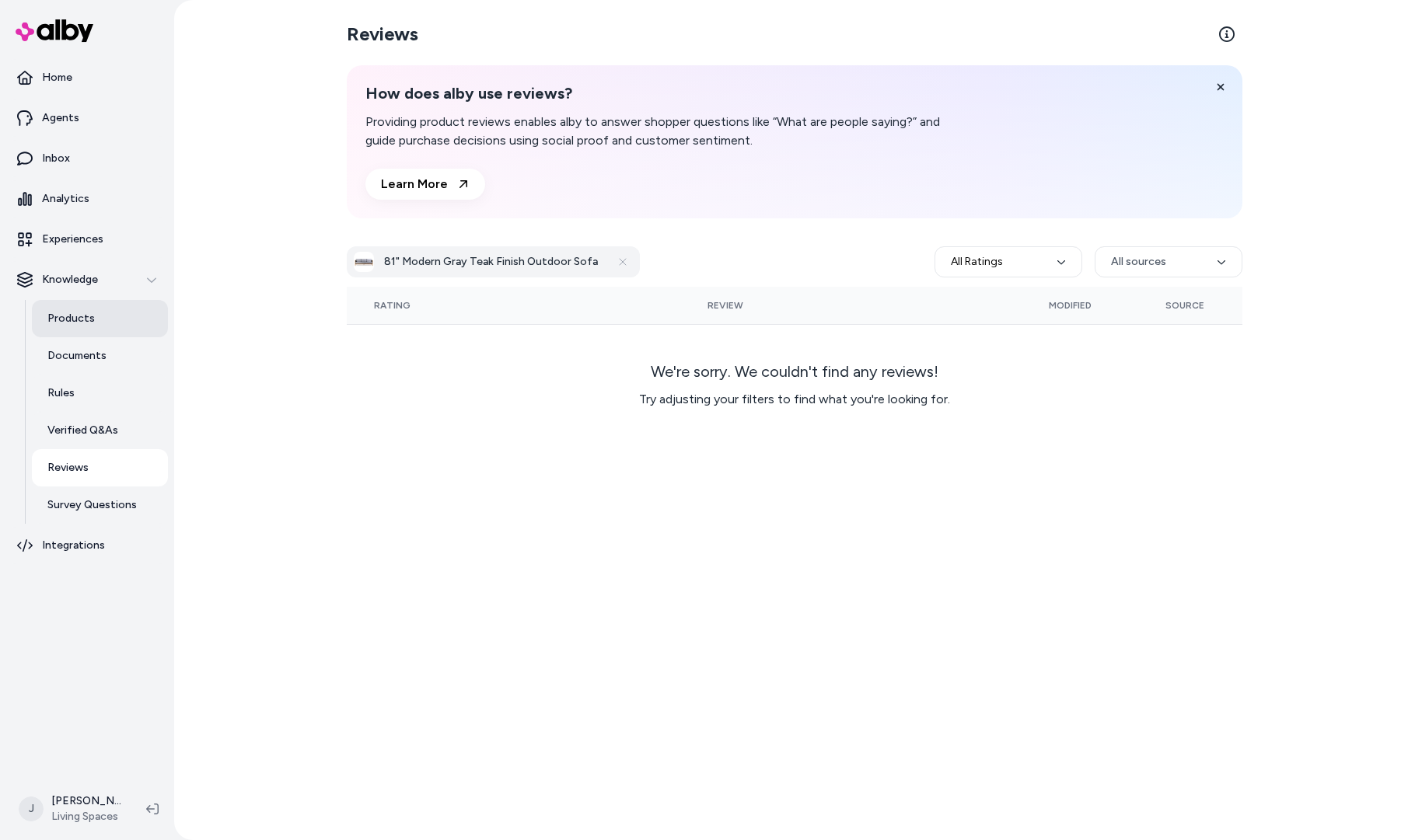
click at [78, 327] on link "Products" at bounding box center [99, 318] width 136 height 37
